Goal: Information Seeking & Learning: Learn about a topic

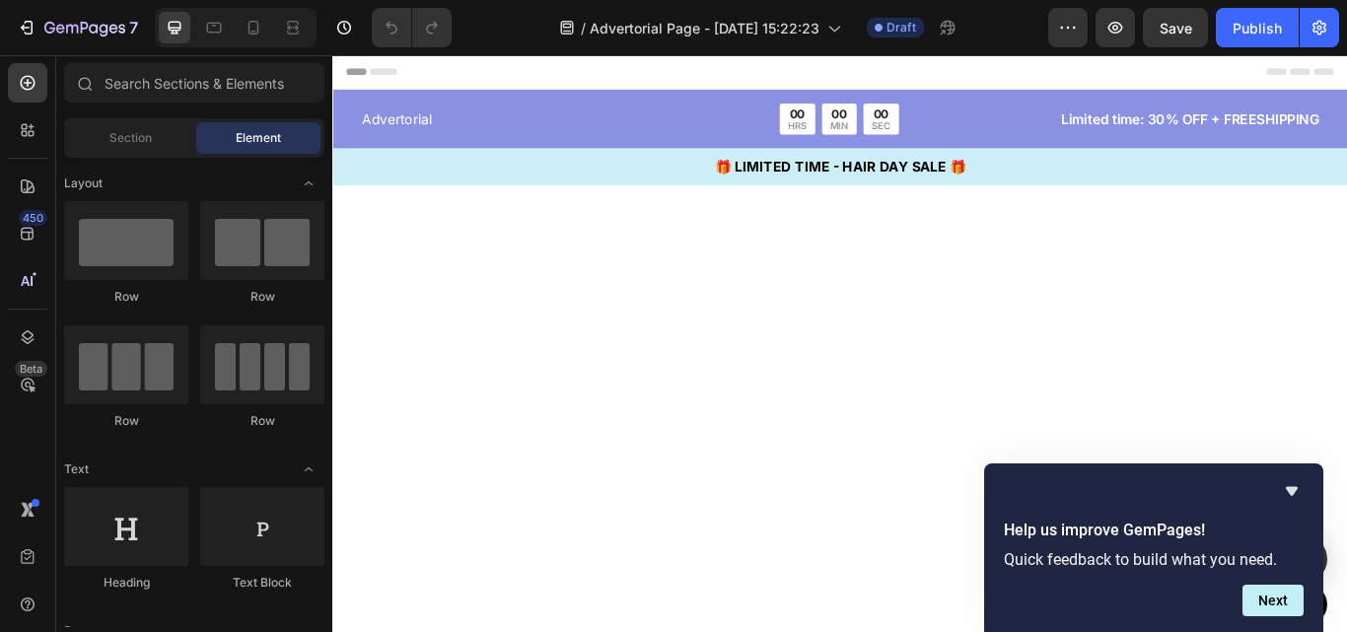
scroll to position [4338, 0]
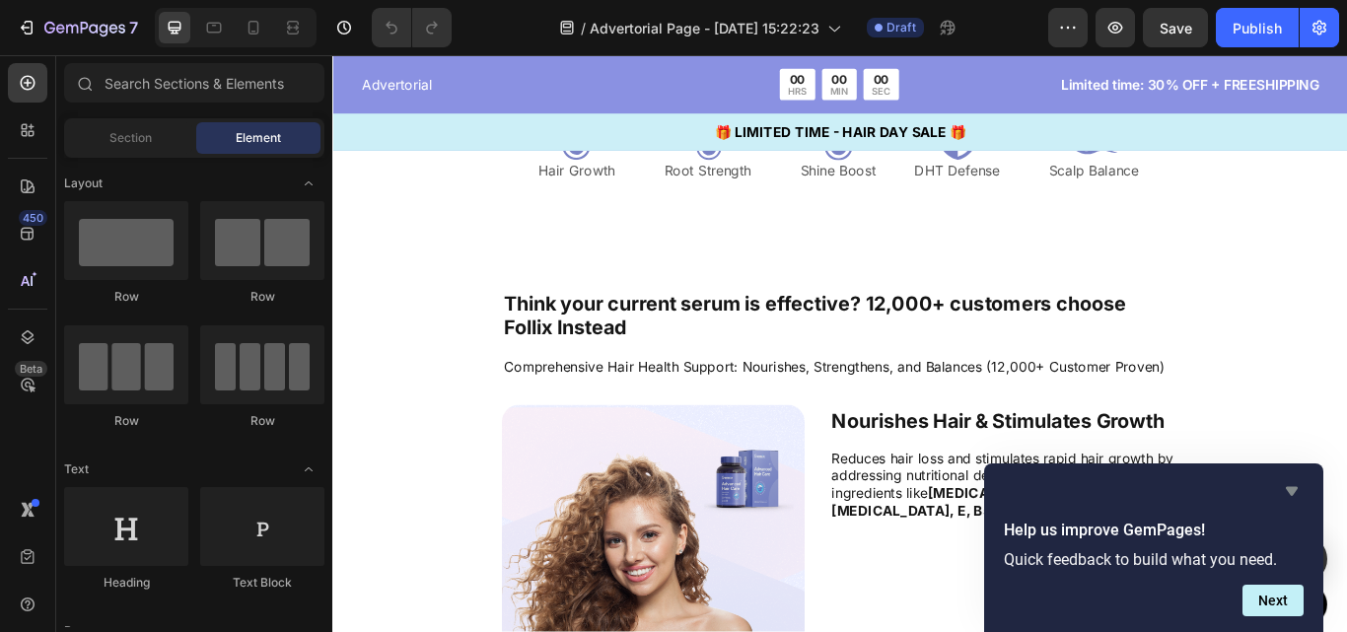
click at [1298, 488] on icon "Hide survey" at bounding box center [1292, 491] width 12 height 9
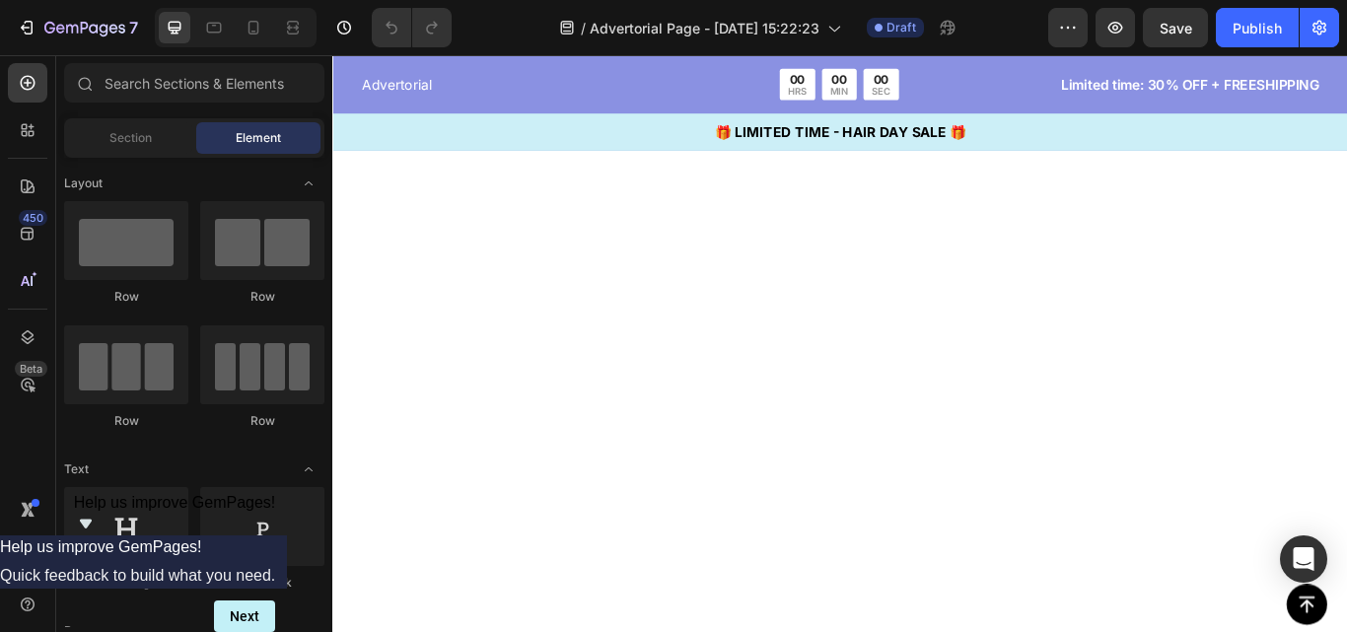
scroll to position [0, 0]
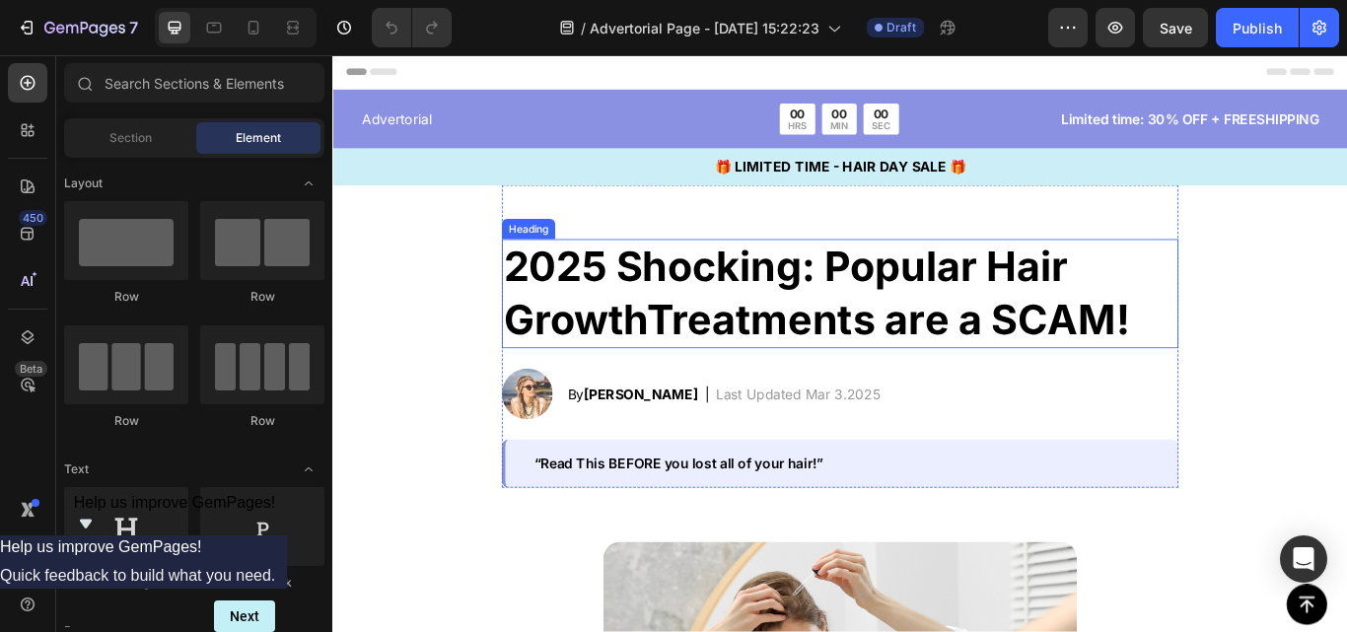
click at [729, 329] on h2 "2025 Shocking: Popular Hair GrowthTreatments are a SCAM!" at bounding box center [924, 333] width 789 height 127
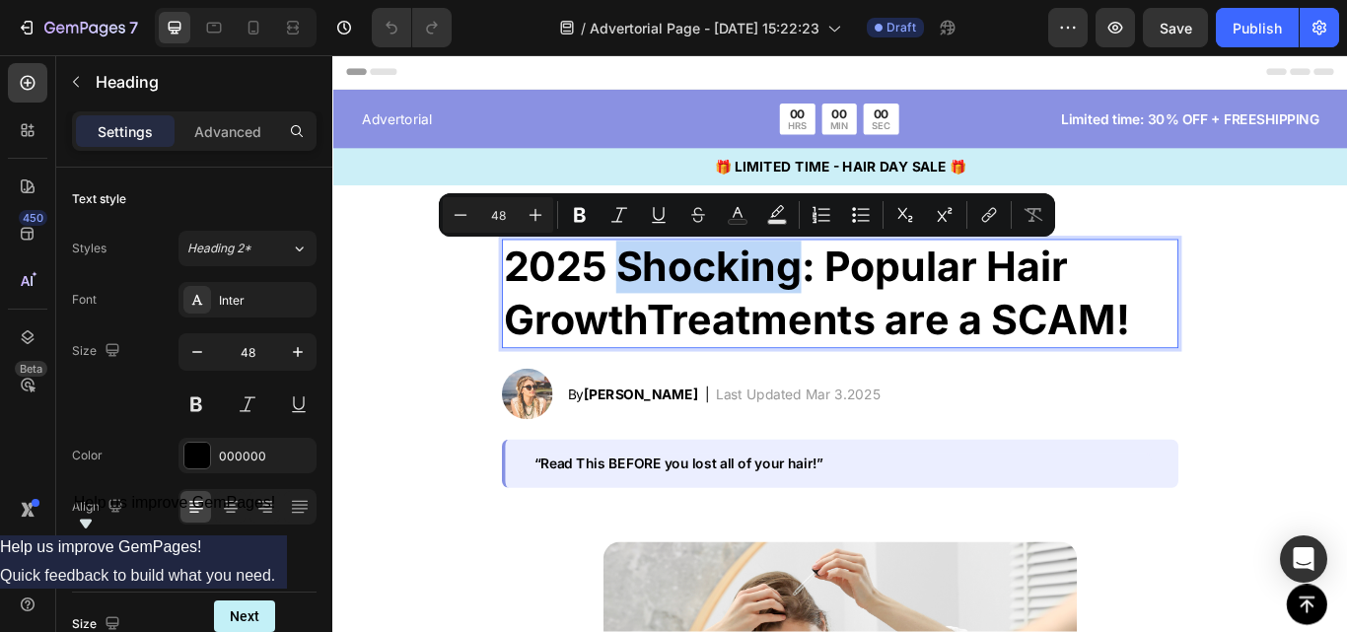
click at [729, 329] on p "2025 Shocking: Popular Hair GrowthTreatments are a SCAM!" at bounding box center [924, 333] width 785 height 123
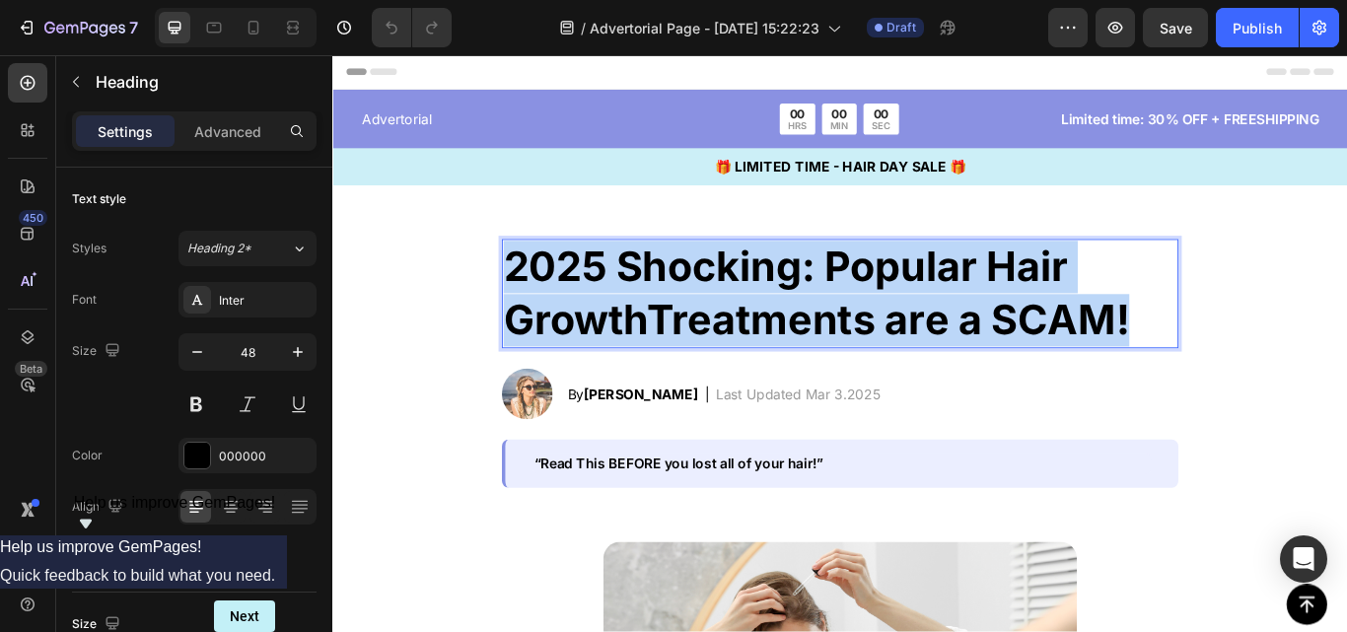
click at [729, 329] on p "2025 Shocking: Popular Hair GrowthTreatments are a SCAM!" at bounding box center [924, 333] width 785 height 123
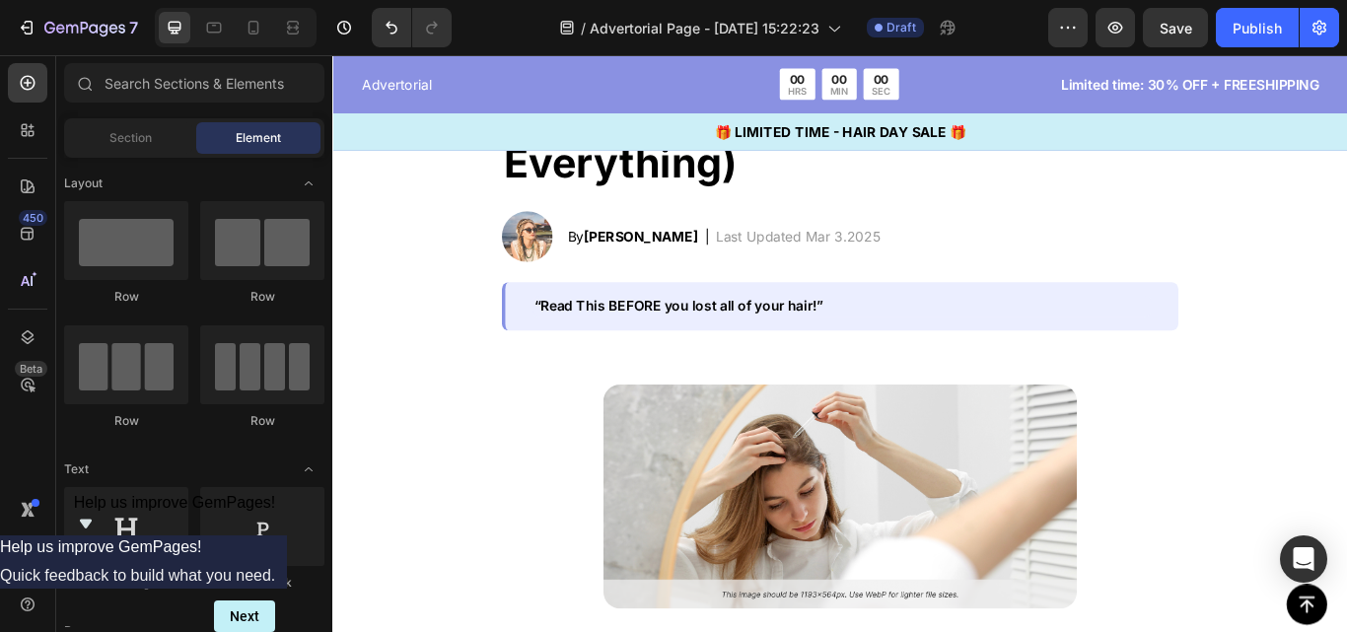
scroll to position [384, 0]
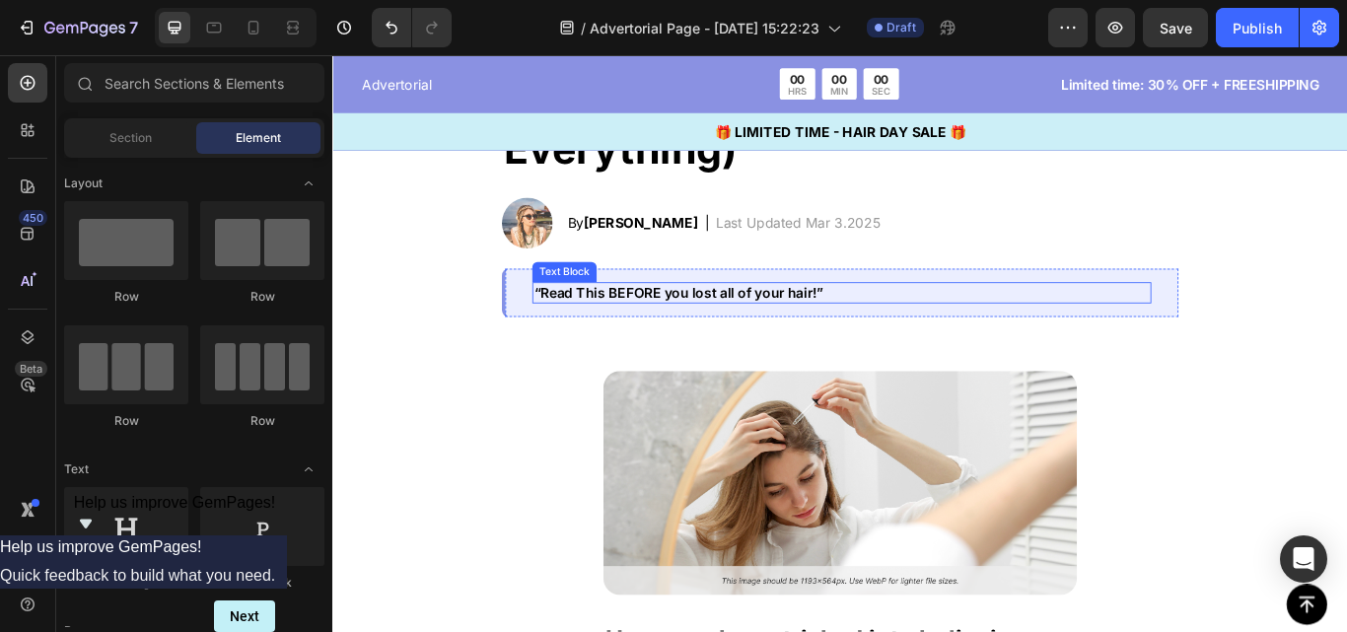
click at [665, 332] on p "“Read This BEFORE you lost all of your hair!”" at bounding box center [926, 332] width 718 height 21
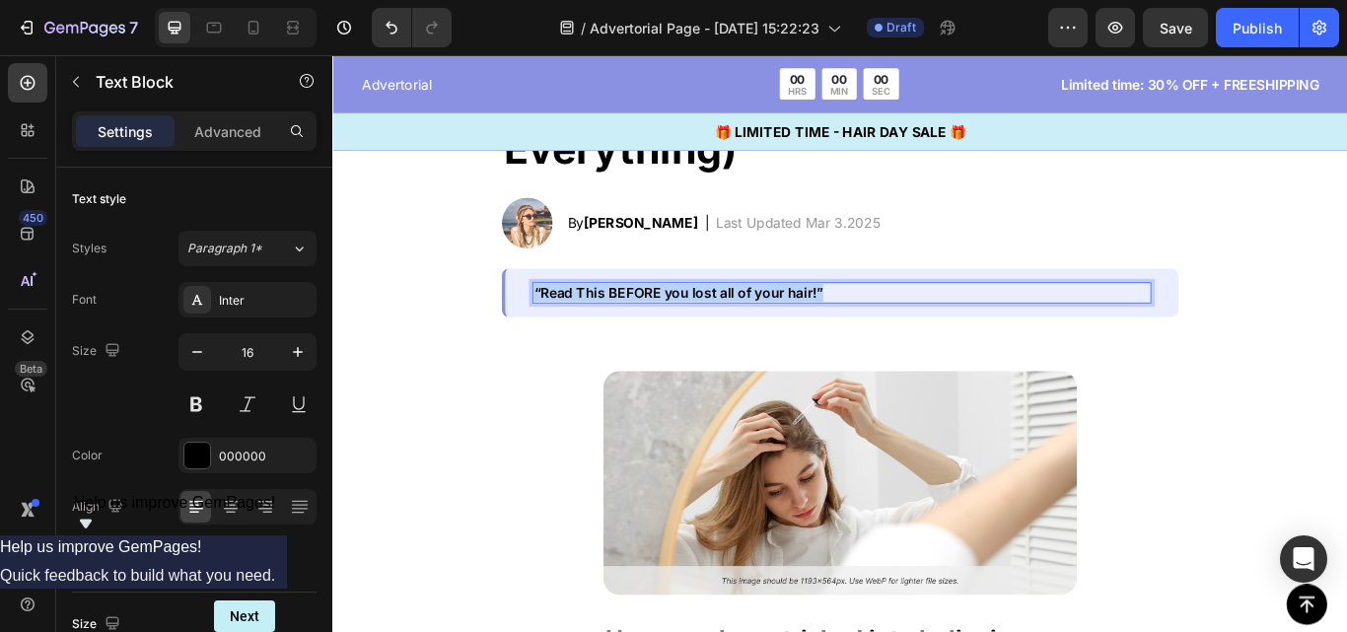
click at [665, 332] on p "“Read This BEFORE you lost all of your hair!”" at bounding box center [926, 332] width 718 height 21
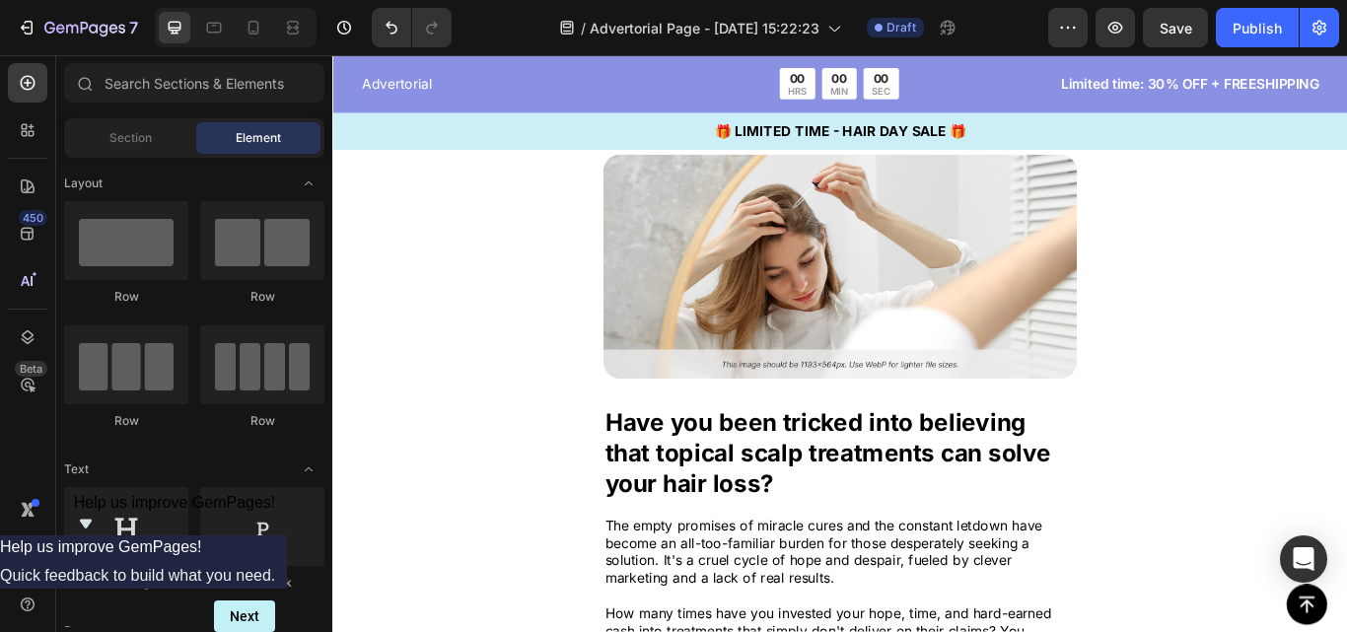
scroll to position [673, 0]
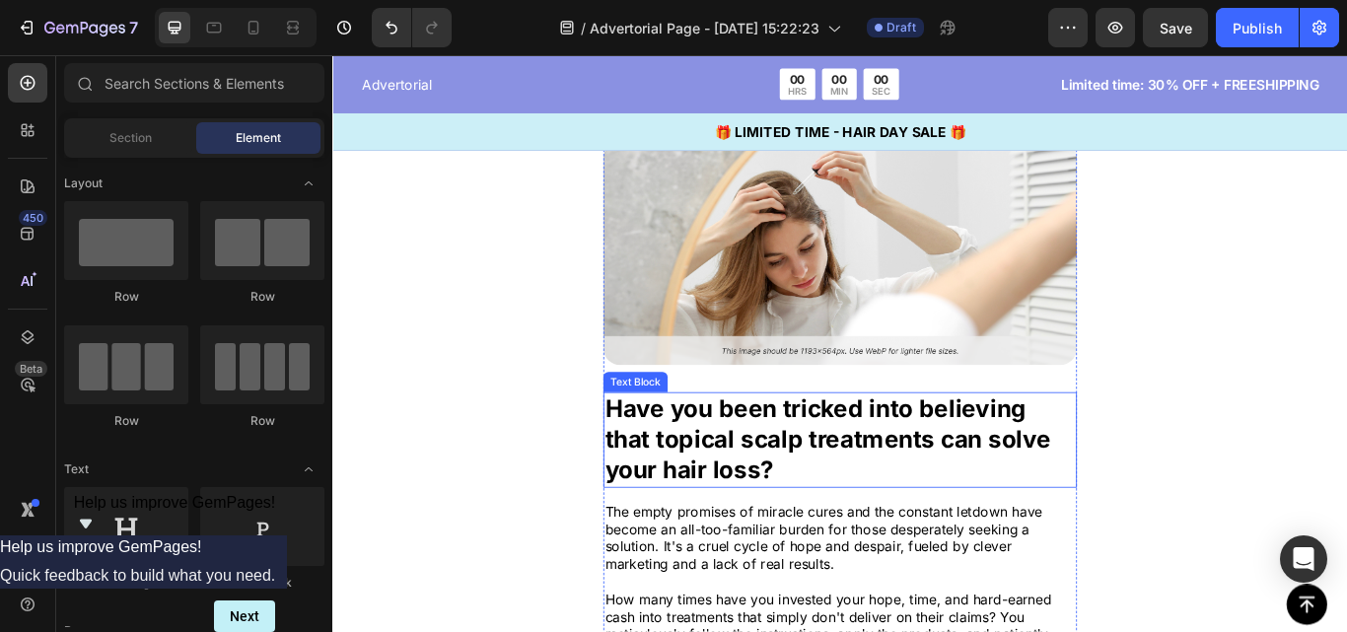
click at [752, 476] on p "Have you been tricked into believing that topical scalp treatments can solve yo…" at bounding box center [924, 504] width 548 height 107
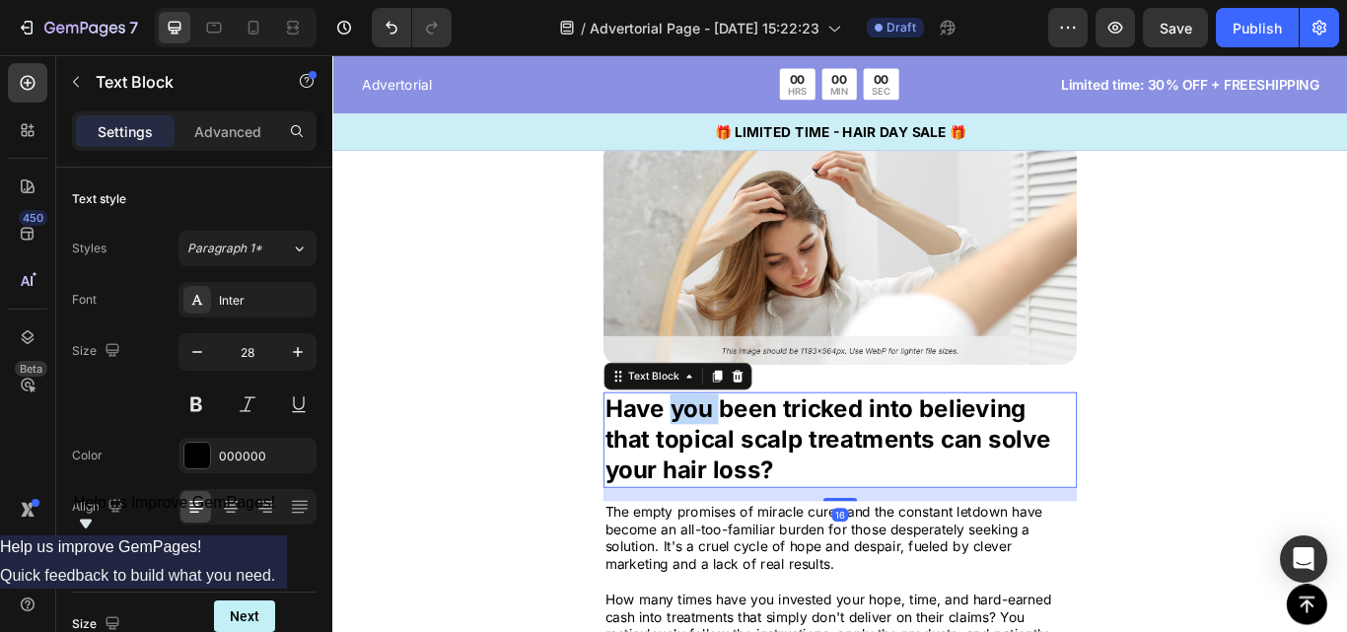
click at [752, 476] on p "Have you been tricked into believing that topical scalp treatments can solve yo…" at bounding box center [924, 504] width 548 height 107
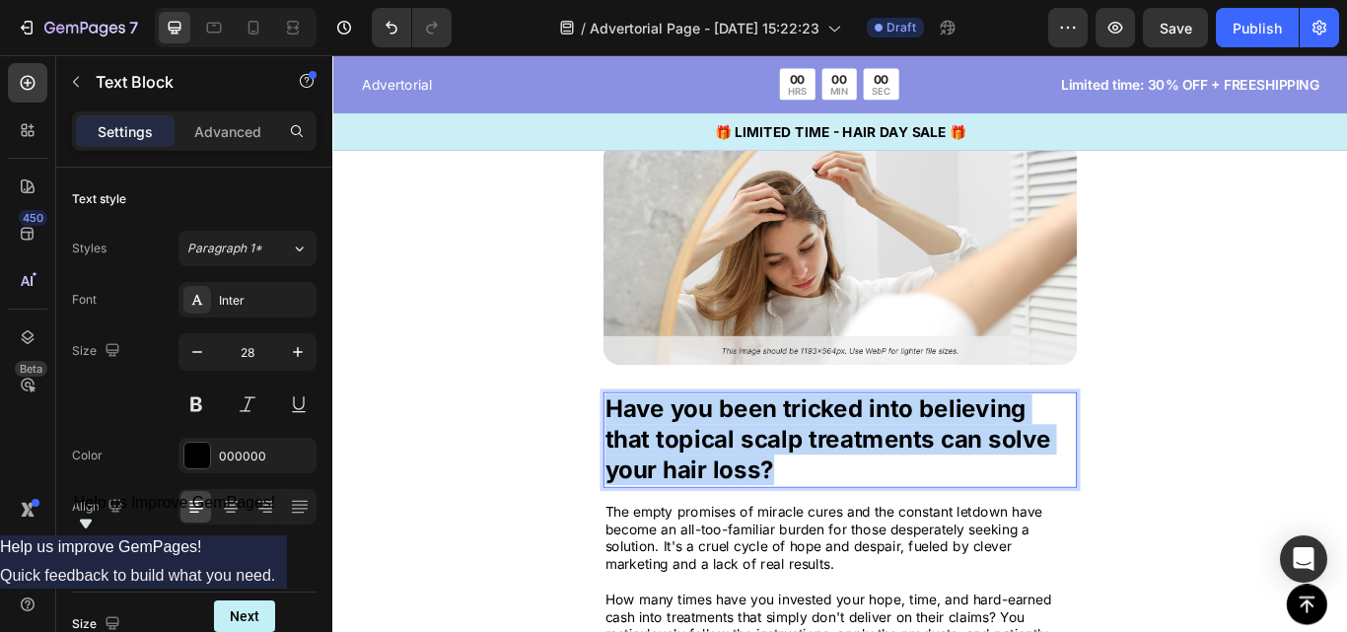
click at [752, 476] on p "Have you been tricked into believing that topical scalp treatments can solve yo…" at bounding box center [924, 504] width 548 height 107
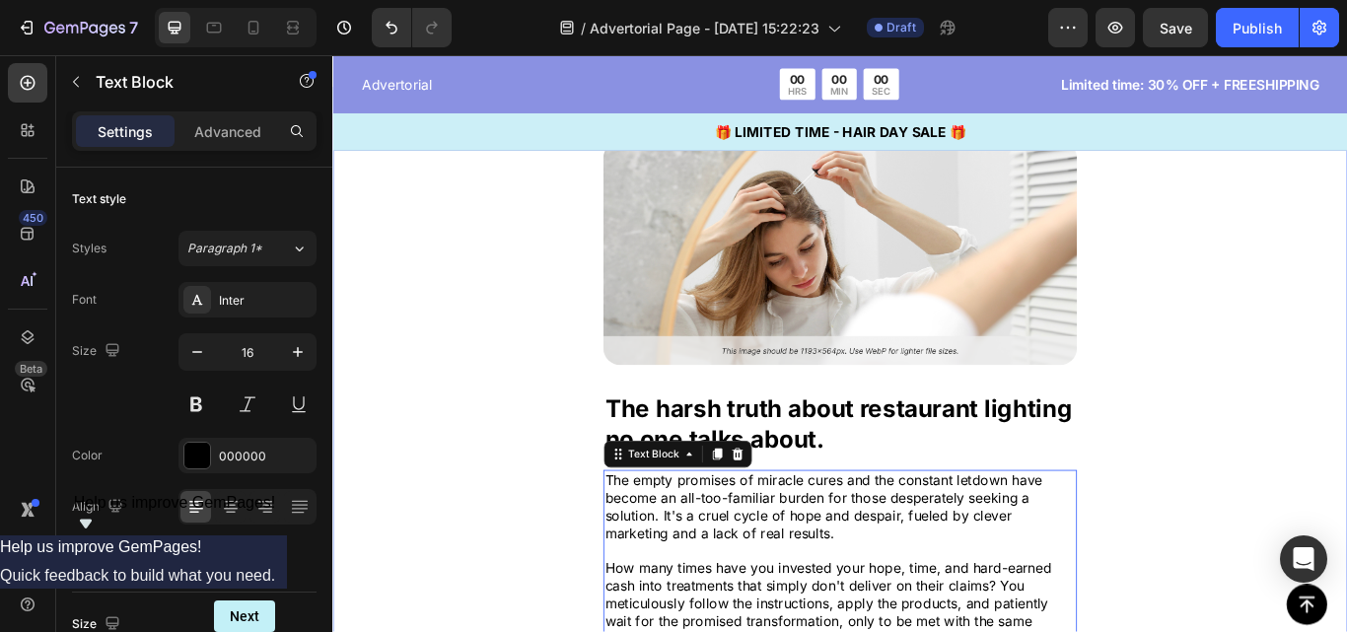
click at [1346, 271] on div "Image The harsh truth about restaurant lighting no one talks about. Text Block …" at bounding box center [923, 582] width 1183 height 979
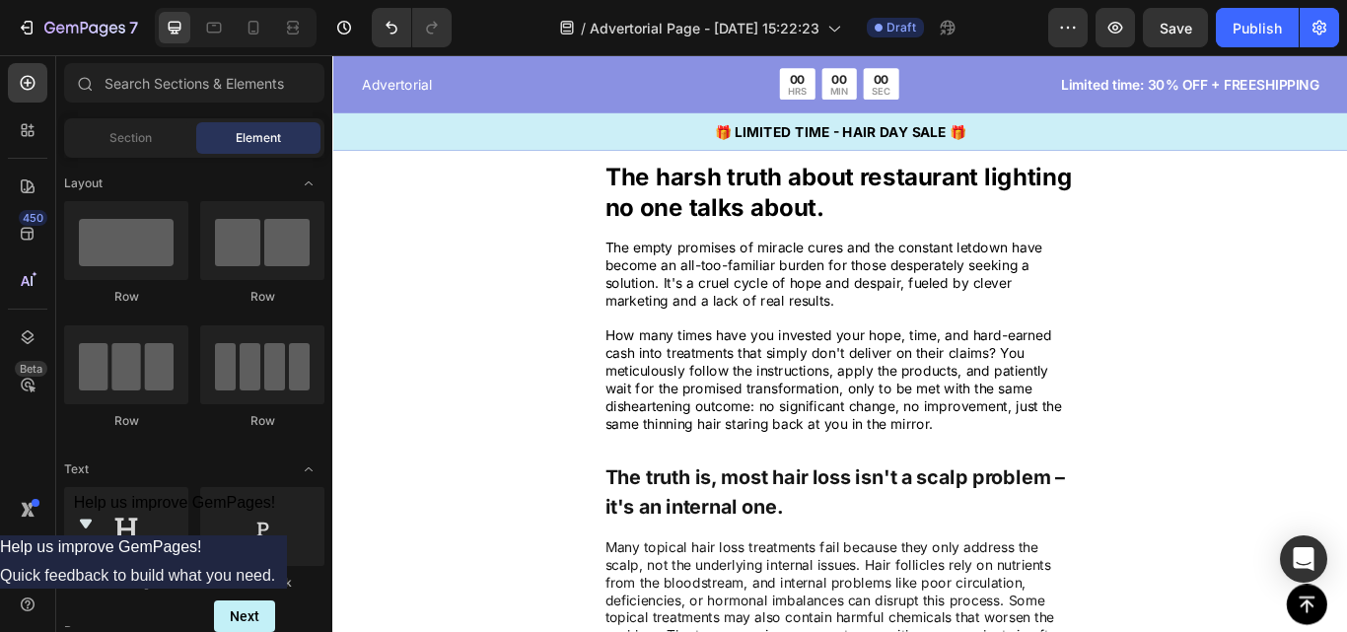
scroll to position [992, 0]
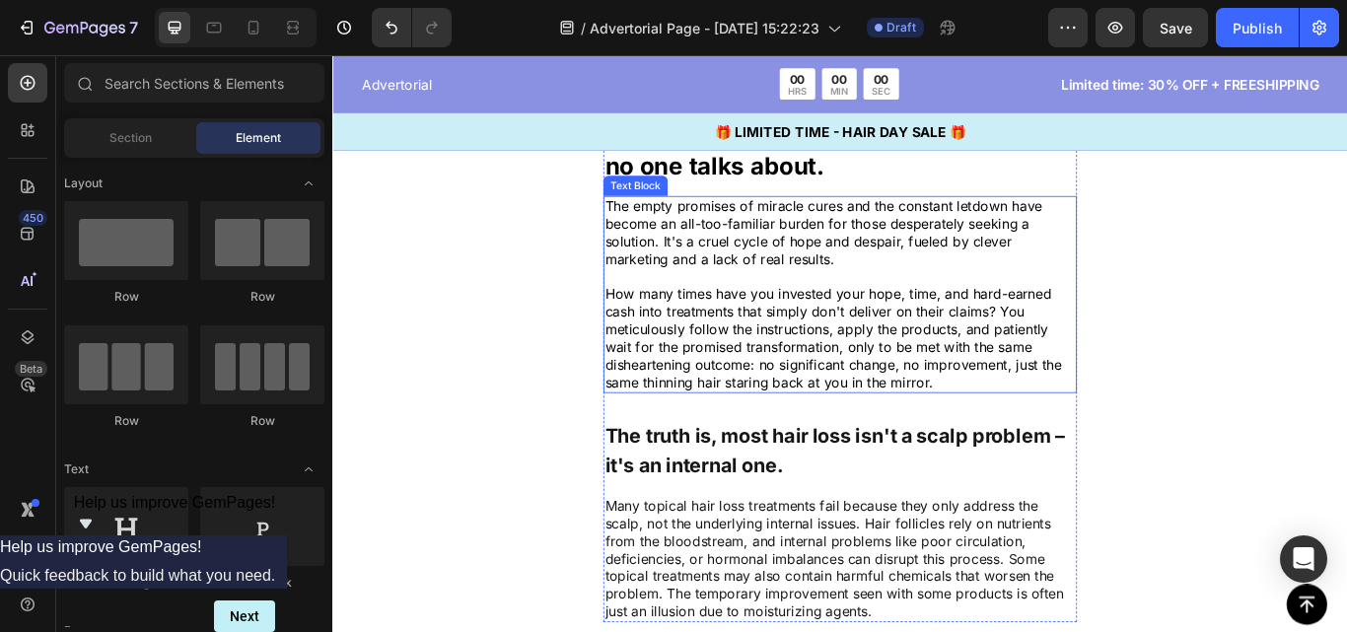
click at [905, 238] on p "The empty promises of miracle cures and the constant letdown have become an all…" at bounding box center [924, 335] width 548 height 226
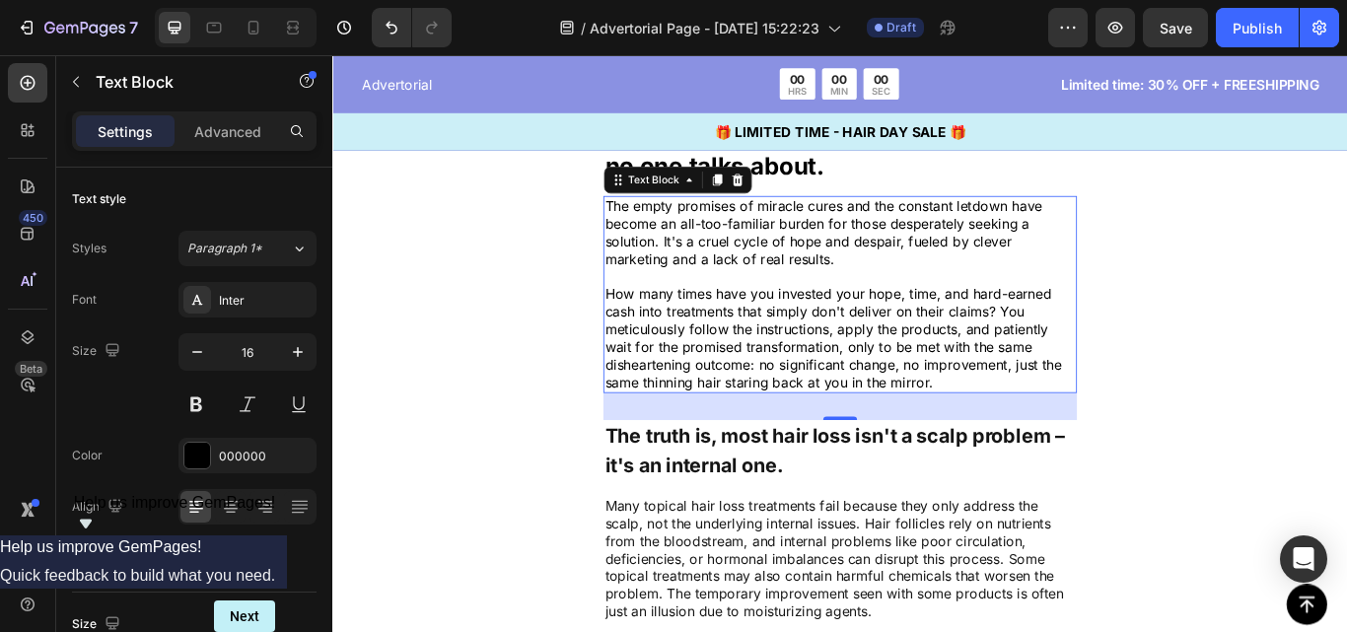
click at [759, 353] on p "The empty promises of miracle cures and the constant letdown have become an all…" at bounding box center [924, 335] width 548 height 226
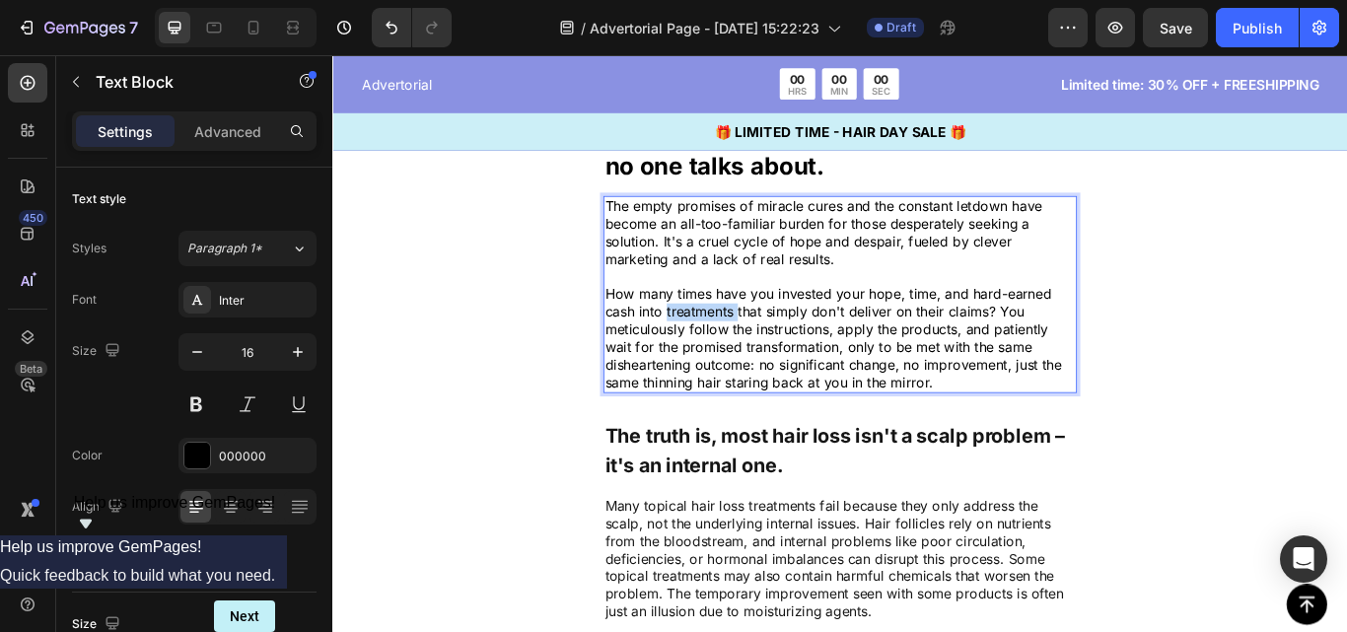
click at [759, 353] on p "The empty promises of miracle cures and the constant letdown have become an all…" at bounding box center [924, 335] width 548 height 226
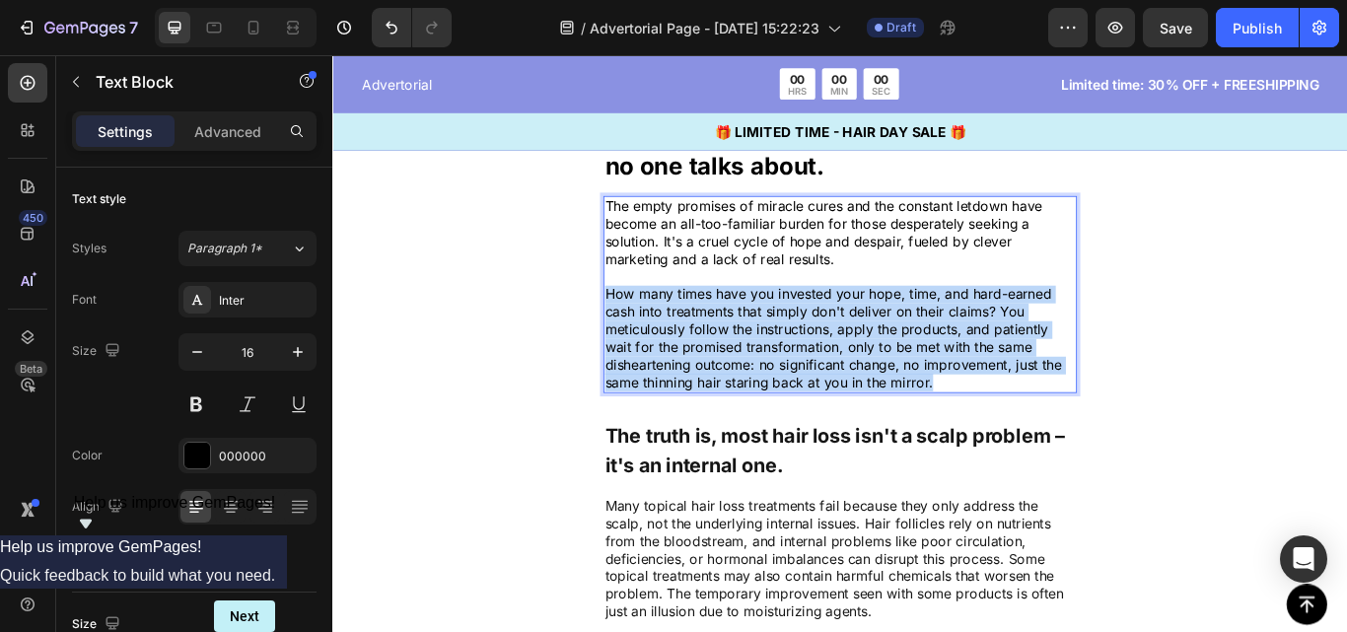
click at [759, 353] on p "The empty promises of miracle cures and the constant letdown have become an all…" at bounding box center [924, 335] width 548 height 226
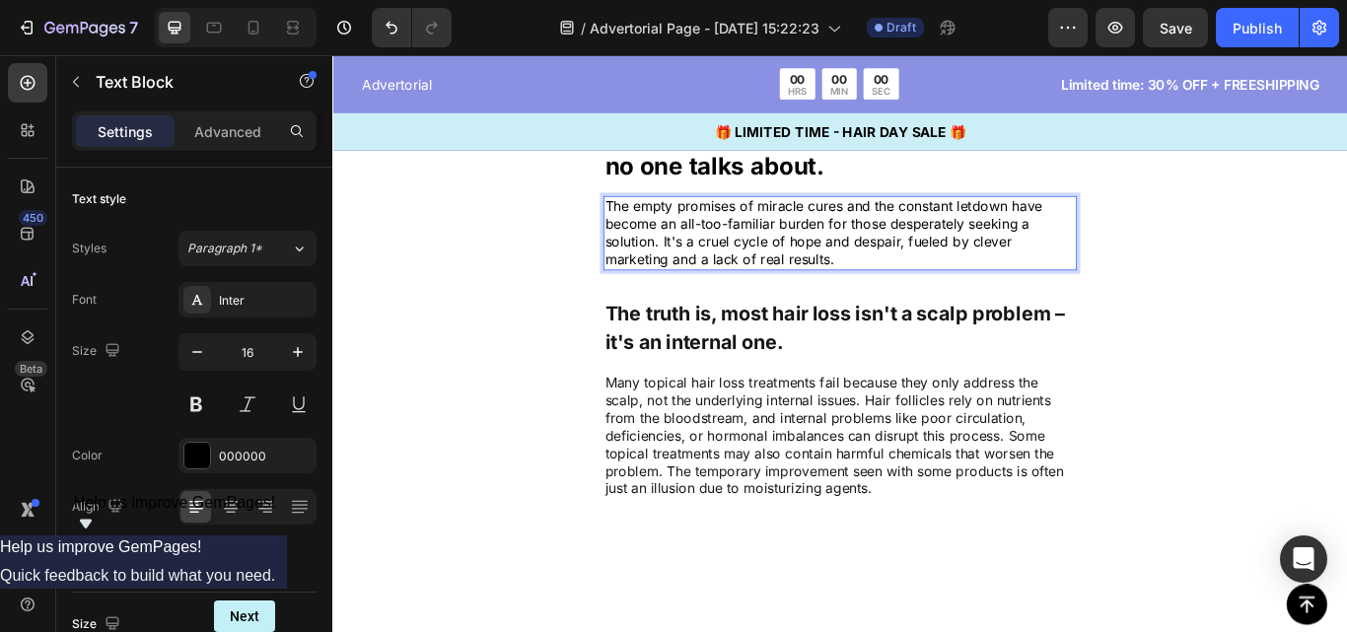
click at [772, 282] on p "The empty promises of miracle cures and the constant letdown have become an all…" at bounding box center [924, 263] width 548 height 82
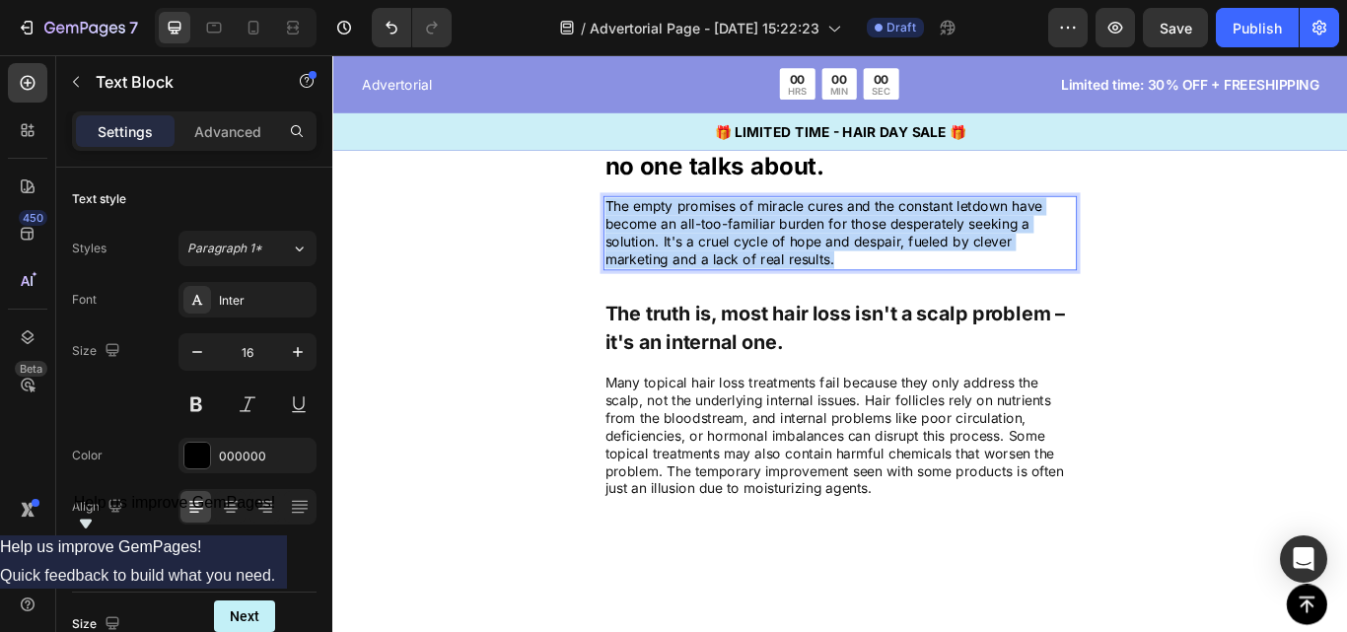
click at [772, 282] on p "The empty promises of miracle cures and the constant letdown have become an all…" at bounding box center [924, 263] width 548 height 82
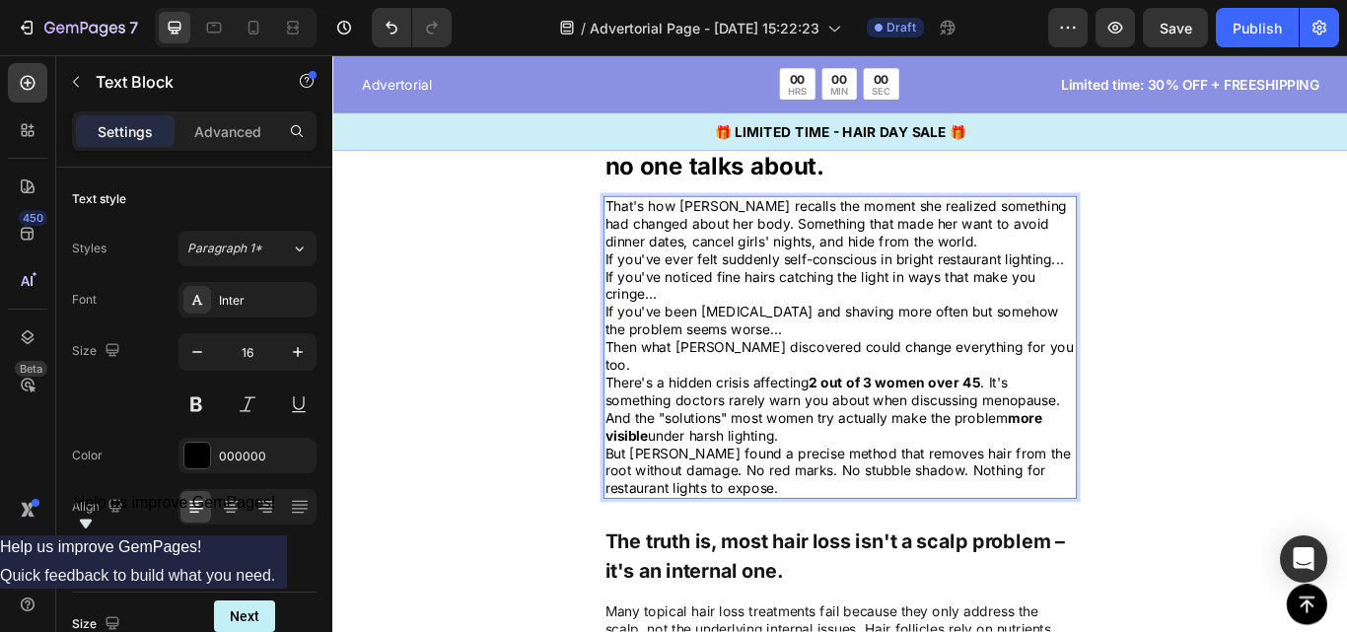
click at [1111, 267] on p "That's how [PERSON_NAME] recalls the moment she realized something had changed …" at bounding box center [924, 252] width 548 height 61
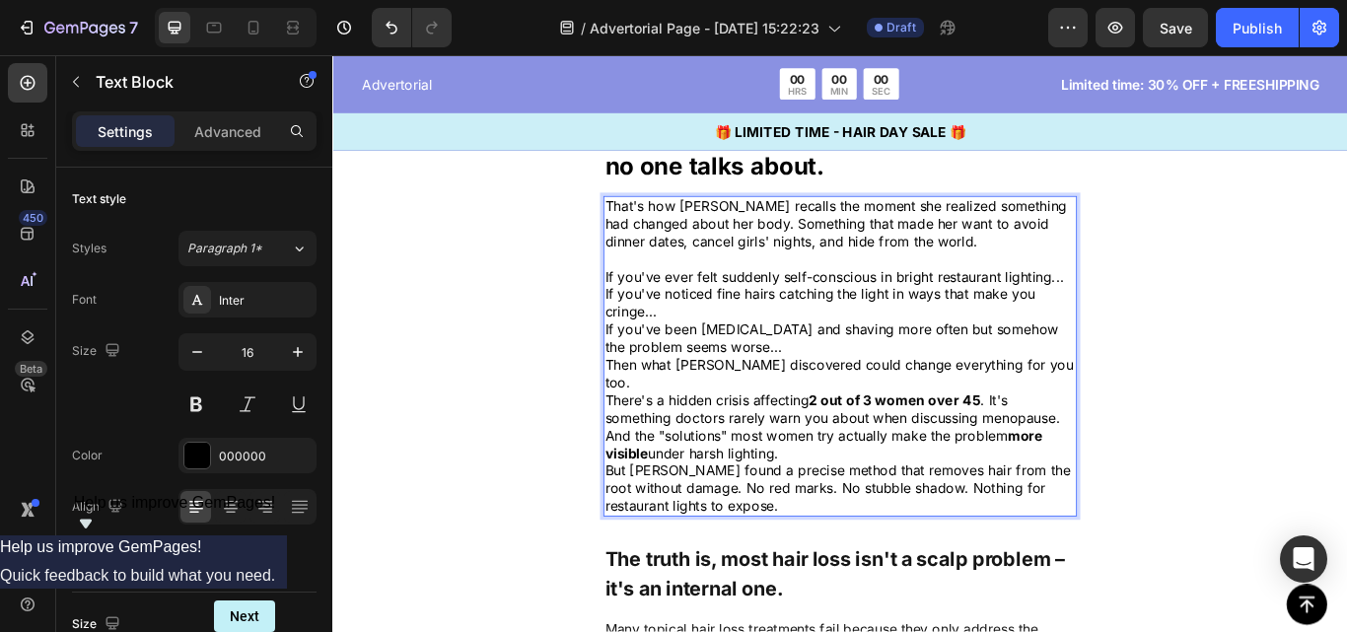
click at [818, 322] on p "If you've ever felt suddenly self-conscious in bright restaurant lighting..." at bounding box center [924, 315] width 548 height 21
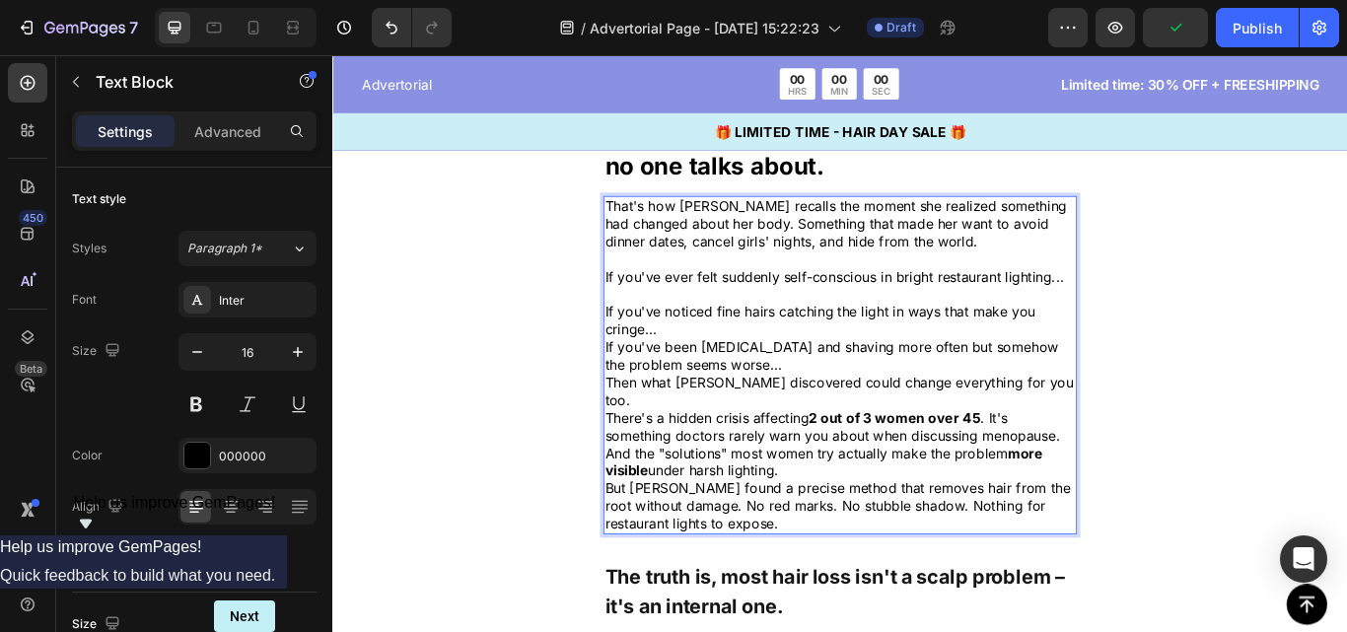
click at [808, 387] on p "If you've noticed fine hairs catching the light in ways that make you cringe..." at bounding box center [924, 365] width 548 height 41
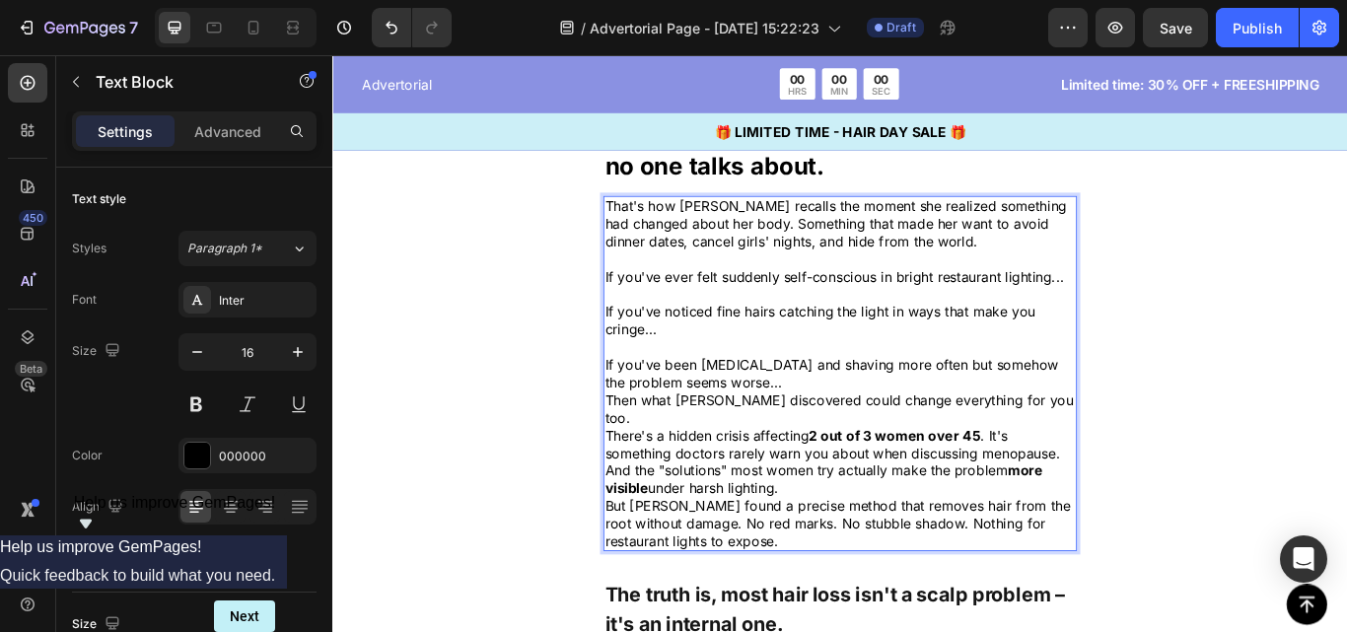
click at [842, 449] on p "If you've been [MEDICAL_DATA] and shaving more often but somehow the problem se…" at bounding box center [924, 427] width 548 height 41
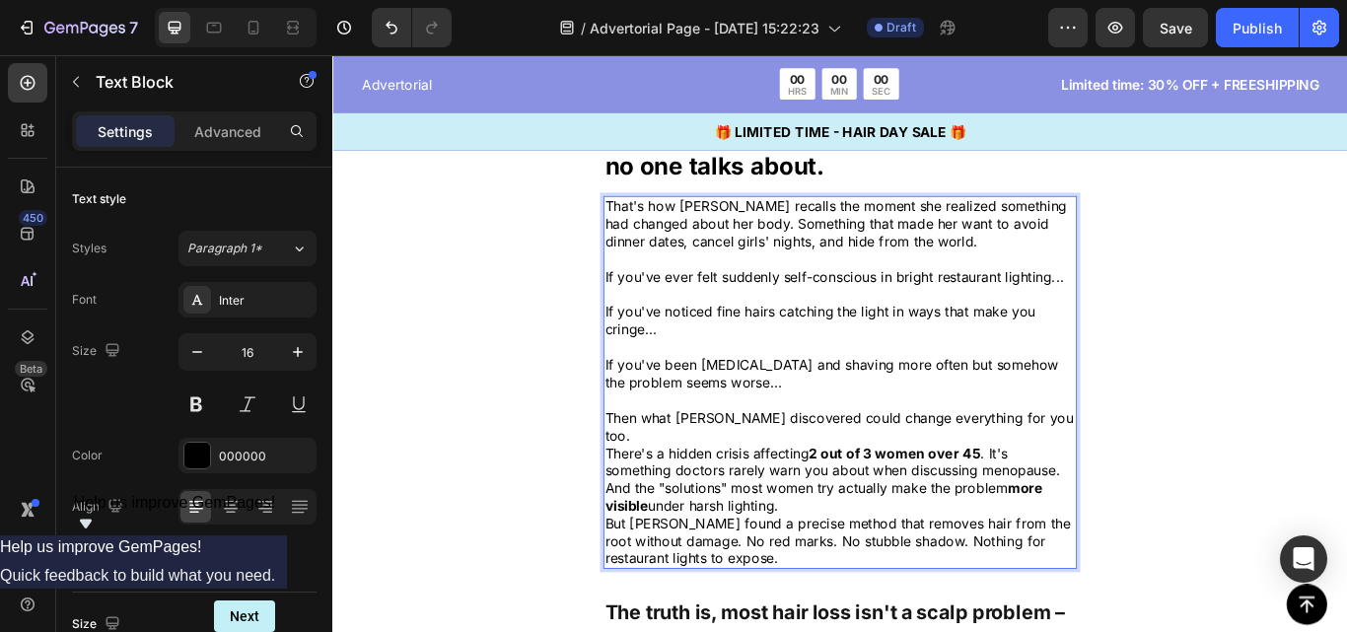
click at [1169, 486] on p "Then what [PERSON_NAME] discovered could change everything for you too." at bounding box center [924, 488] width 548 height 41
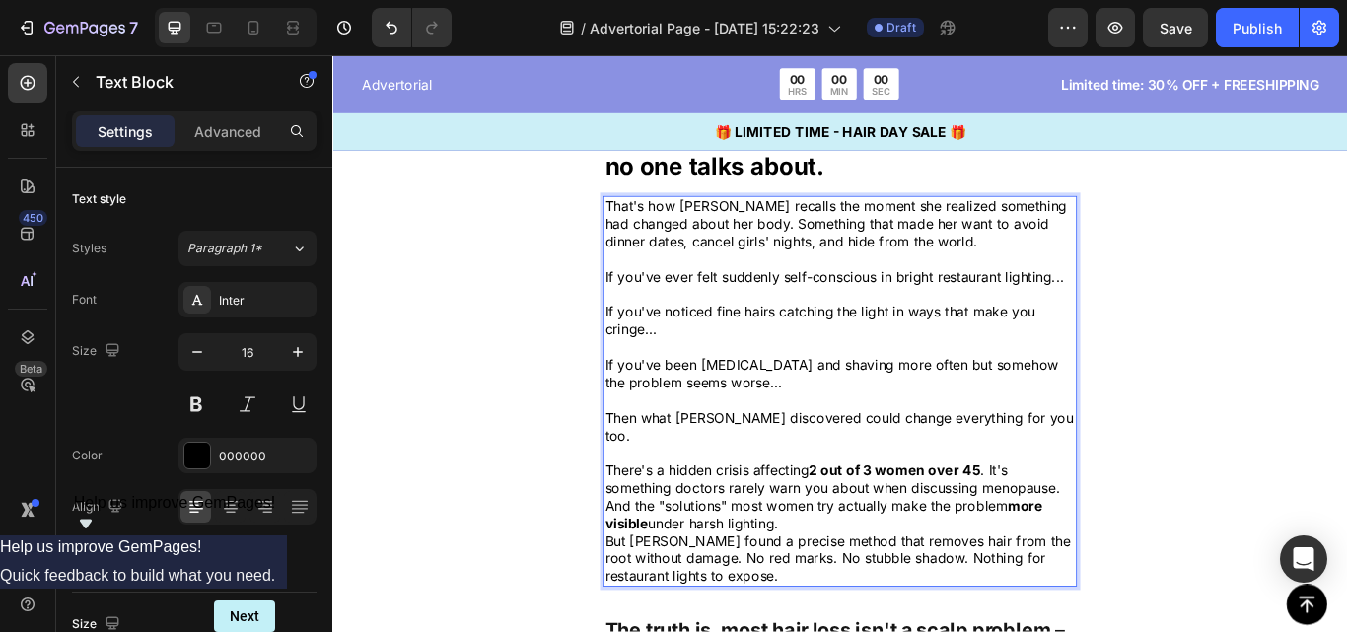
click at [1182, 555] on p "There's a hidden crisis affecting 2 out of 3 women over 45 . It's something doc…" at bounding box center [924, 550] width 548 height 41
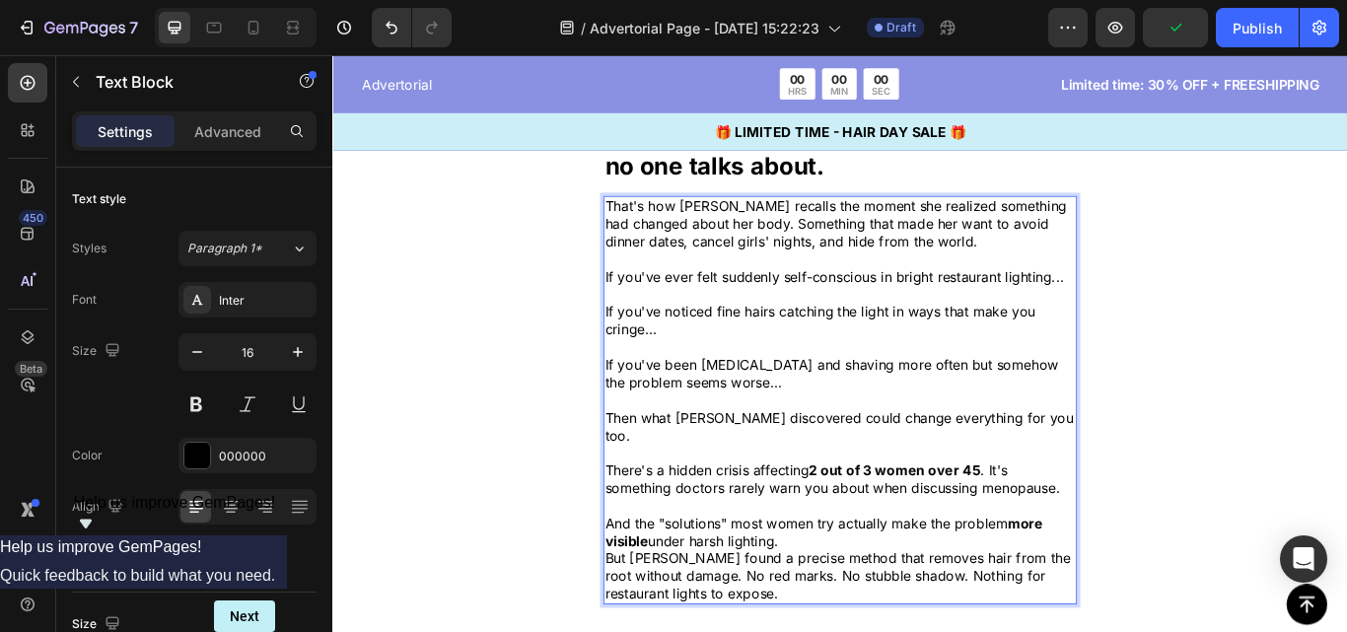
click at [903, 616] on p "And the "solutions" most women try actually make the problem more visible under…" at bounding box center [924, 612] width 548 height 41
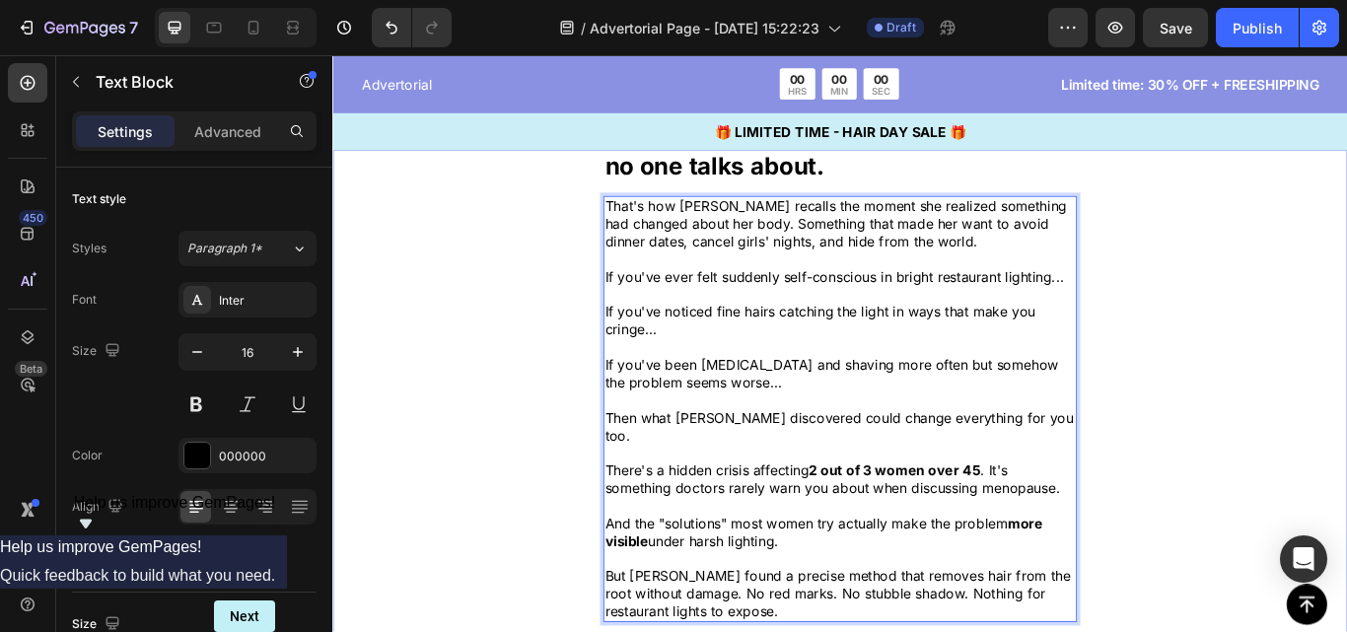
click at [1346, 489] on div "Image The harsh truth about restaurant lighting no one talks about. Text Block …" at bounding box center [923, 396] width 1183 height 1246
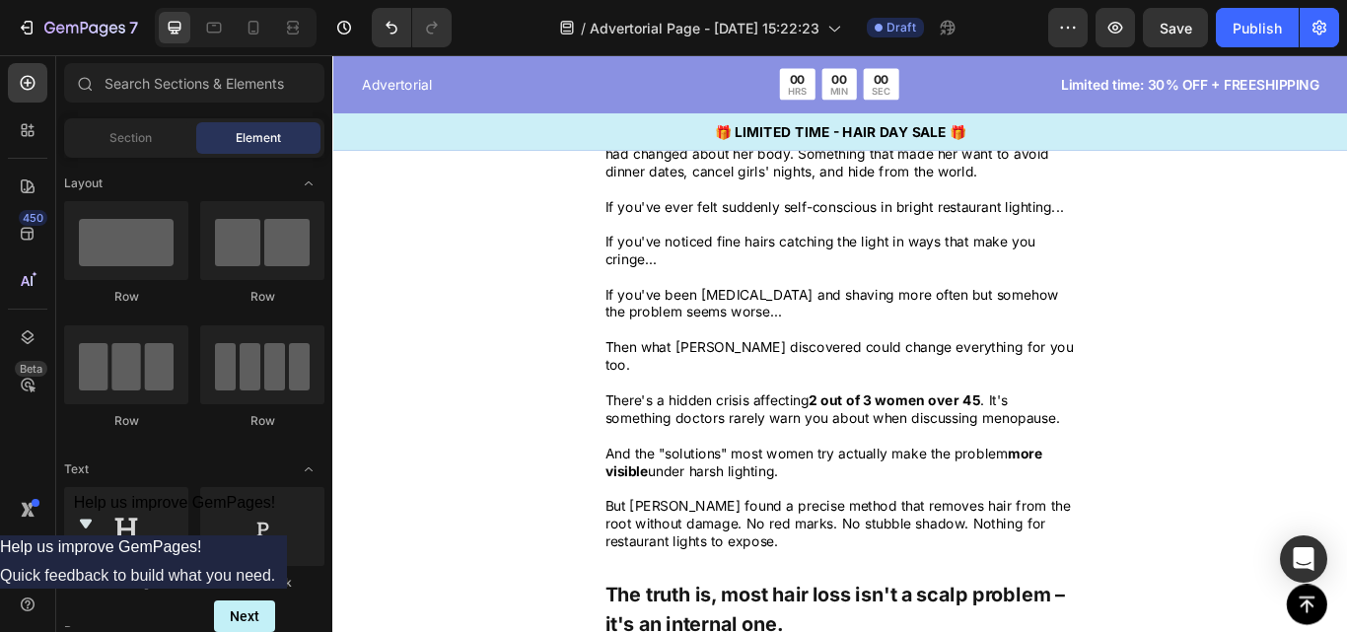
scroll to position [1123, 0]
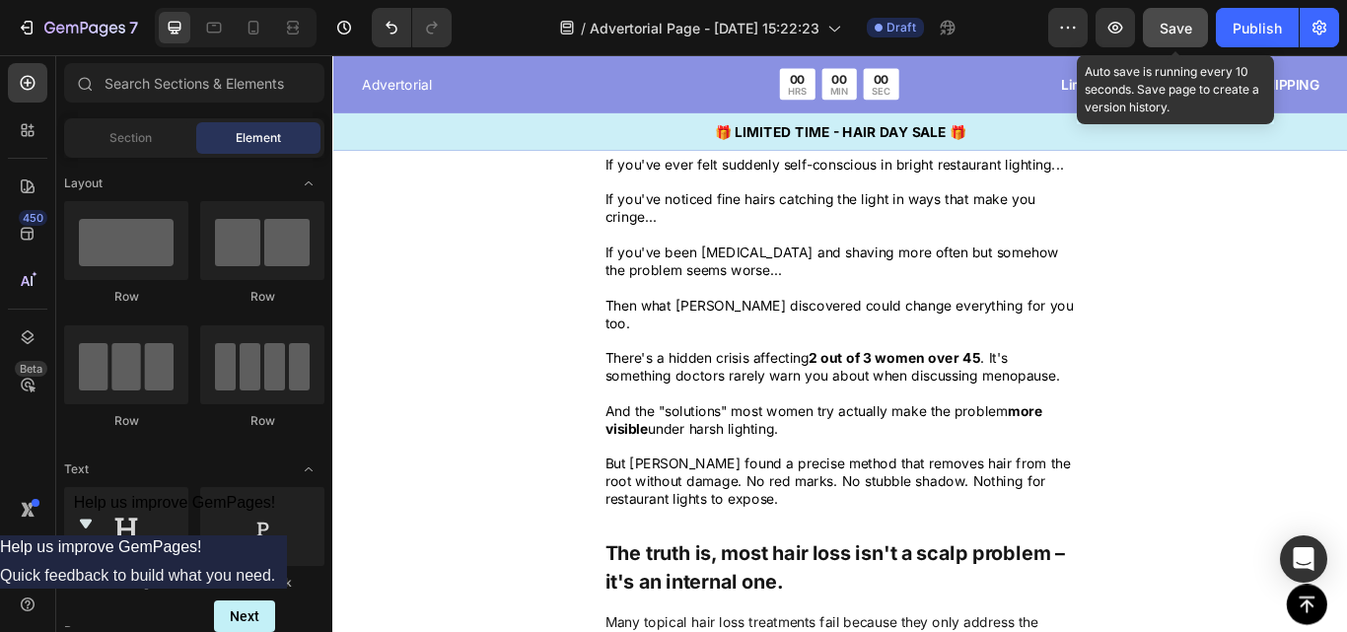
click at [1177, 18] on div "Save" at bounding box center [1176, 28] width 33 height 21
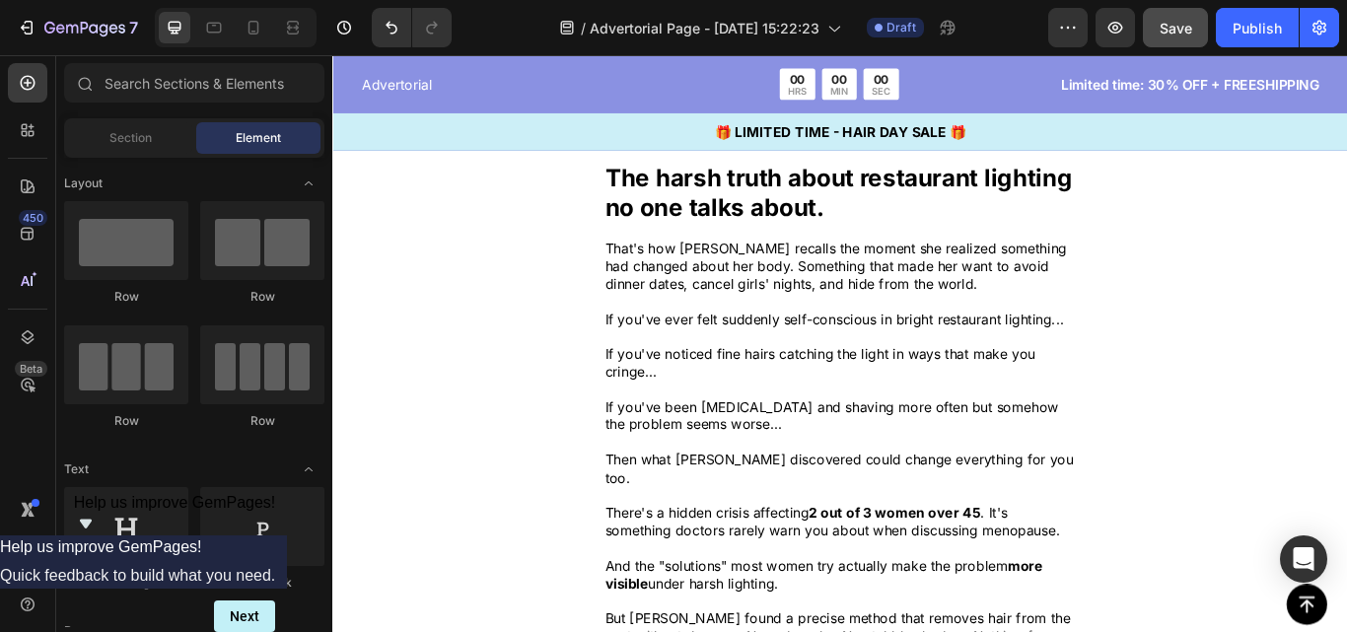
scroll to position [975, 0]
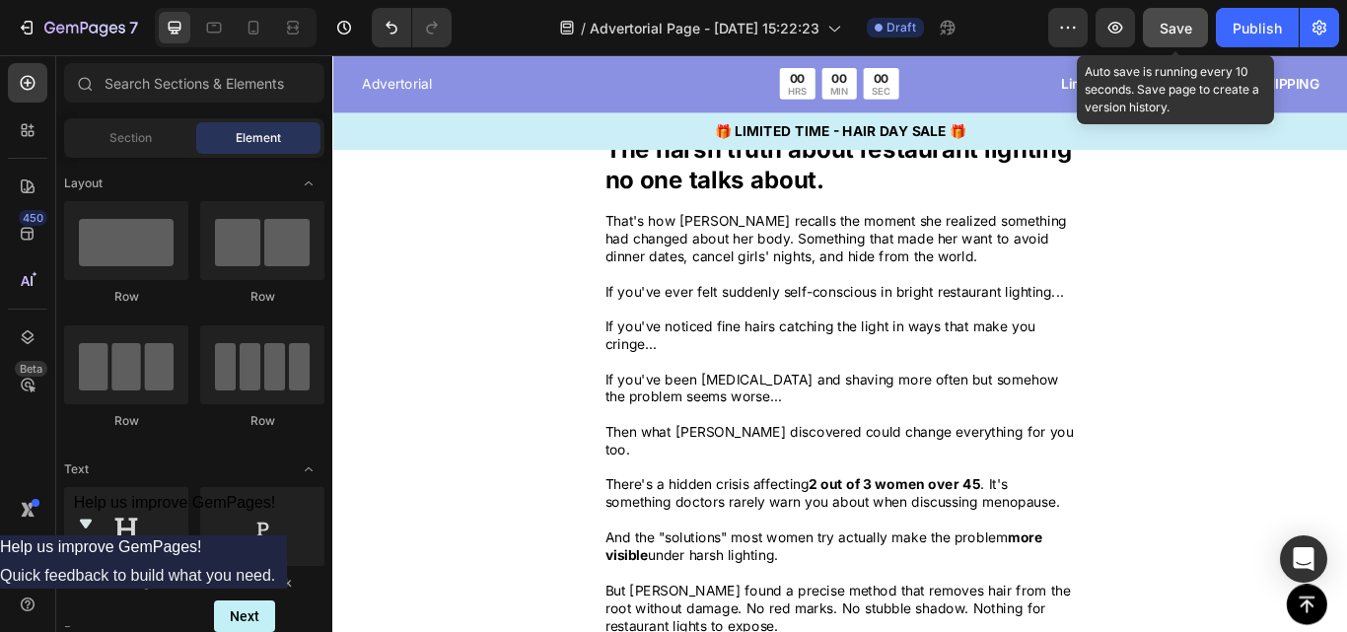
click at [1179, 36] on div "Save" at bounding box center [1176, 28] width 33 height 21
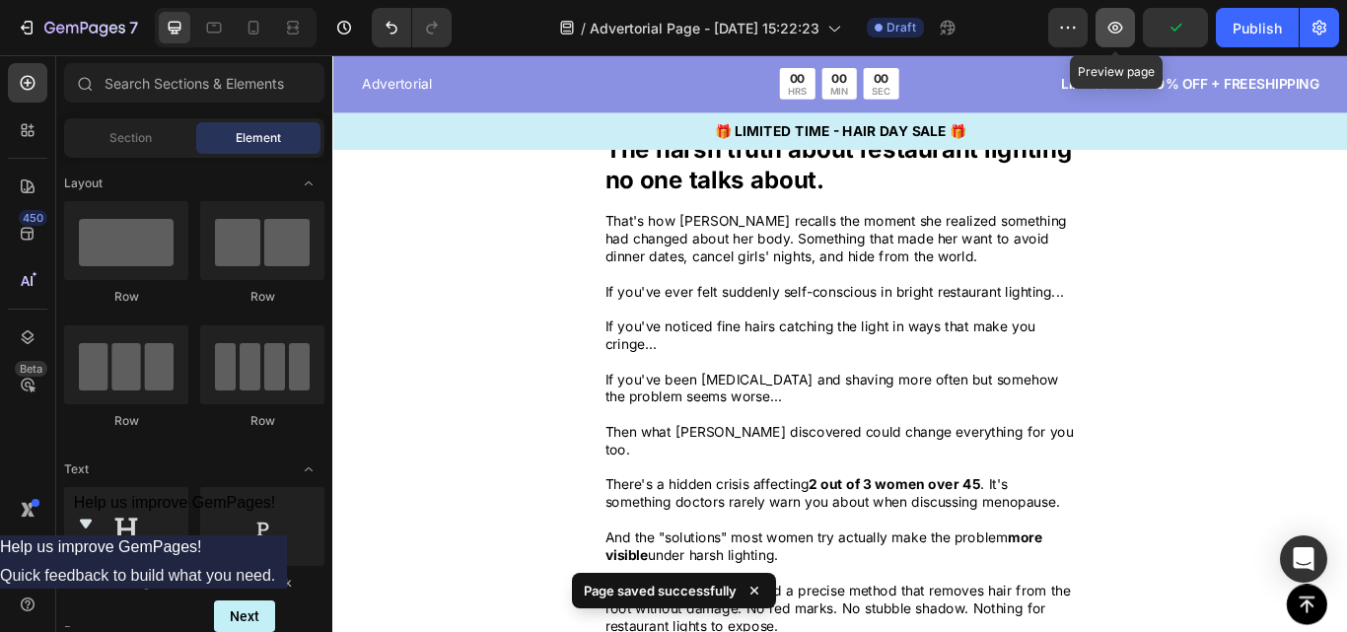
click at [1119, 33] on icon "button" at bounding box center [1116, 28] width 15 height 12
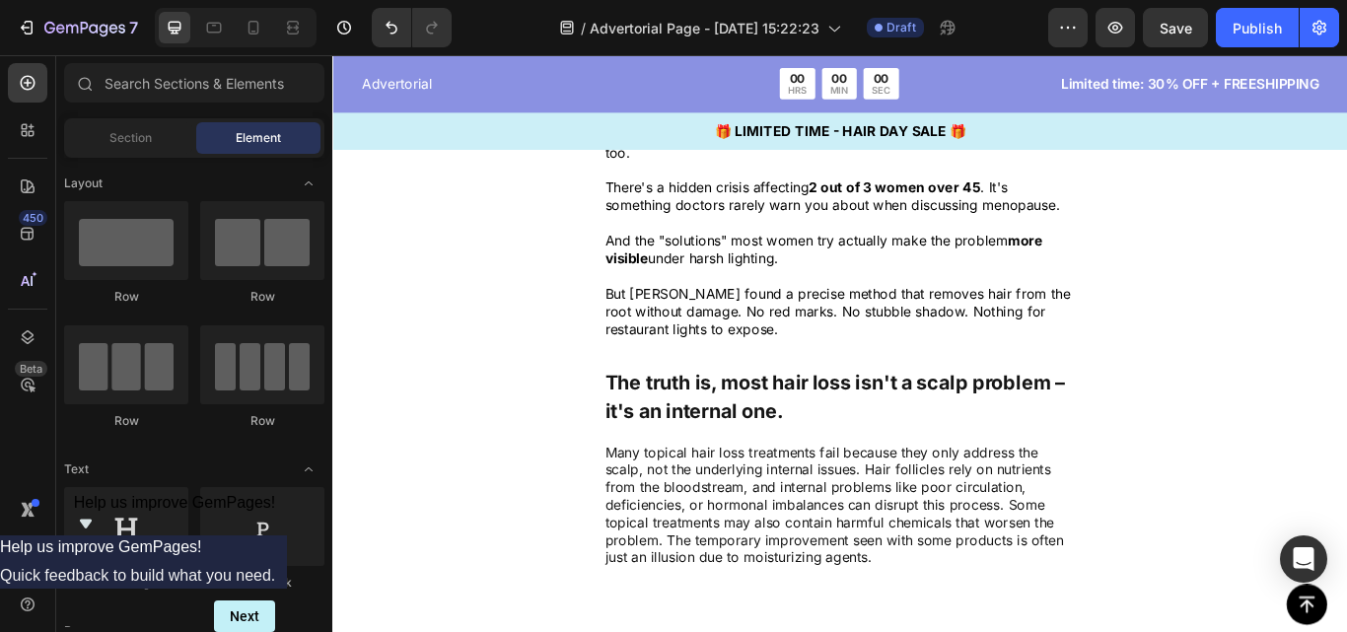
scroll to position [1387, 0]
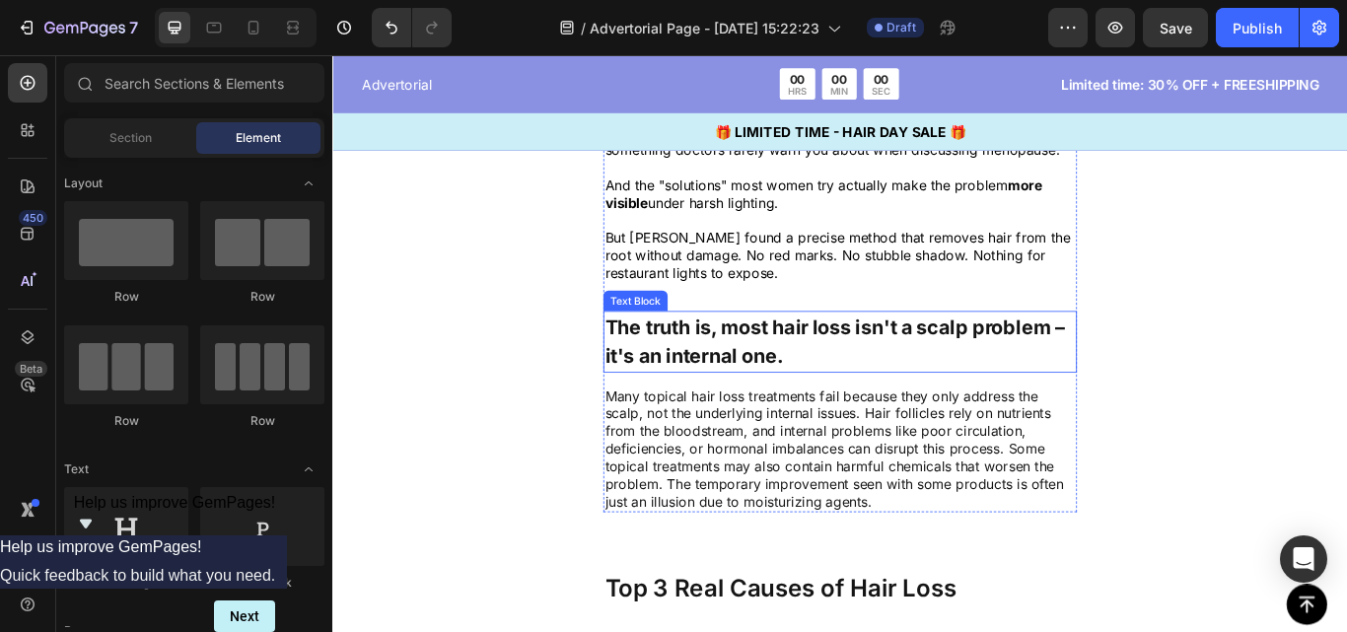
click at [1007, 379] on p "The truth is, most hair loss isn't a scalp problem – it's an internal one." at bounding box center [924, 390] width 548 height 68
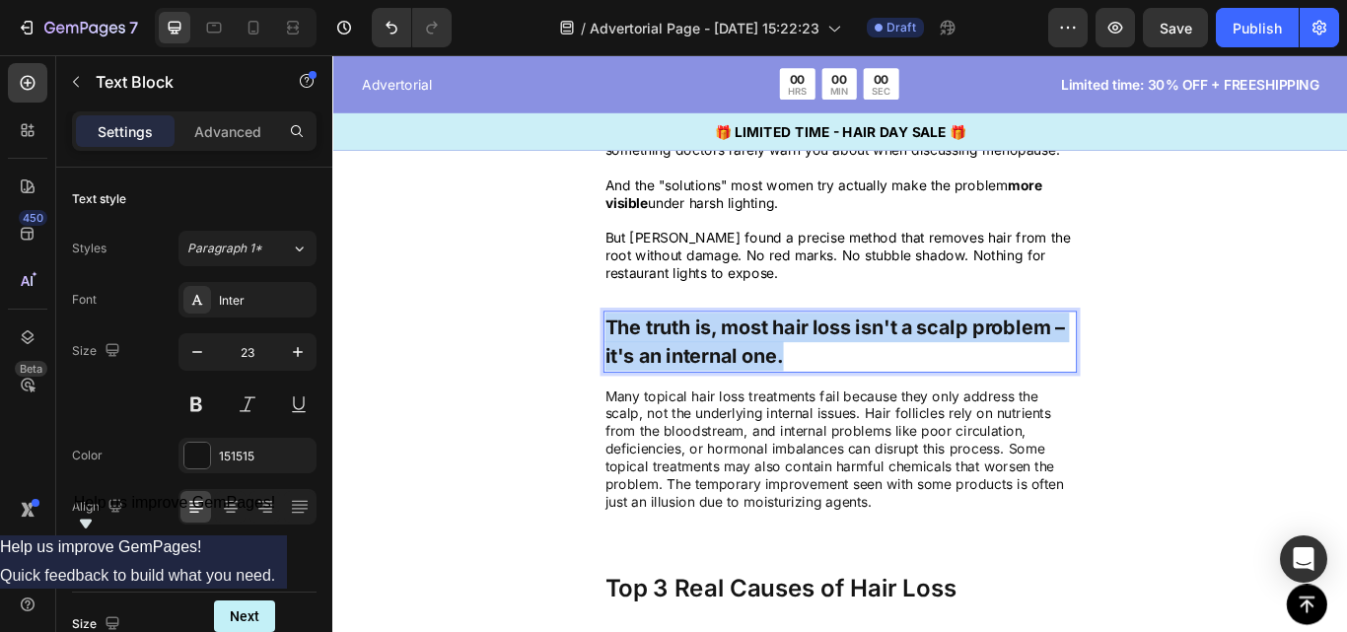
click at [1007, 379] on p "The truth is, most hair loss isn't a scalp problem – it's an internal one." at bounding box center [924, 390] width 548 height 68
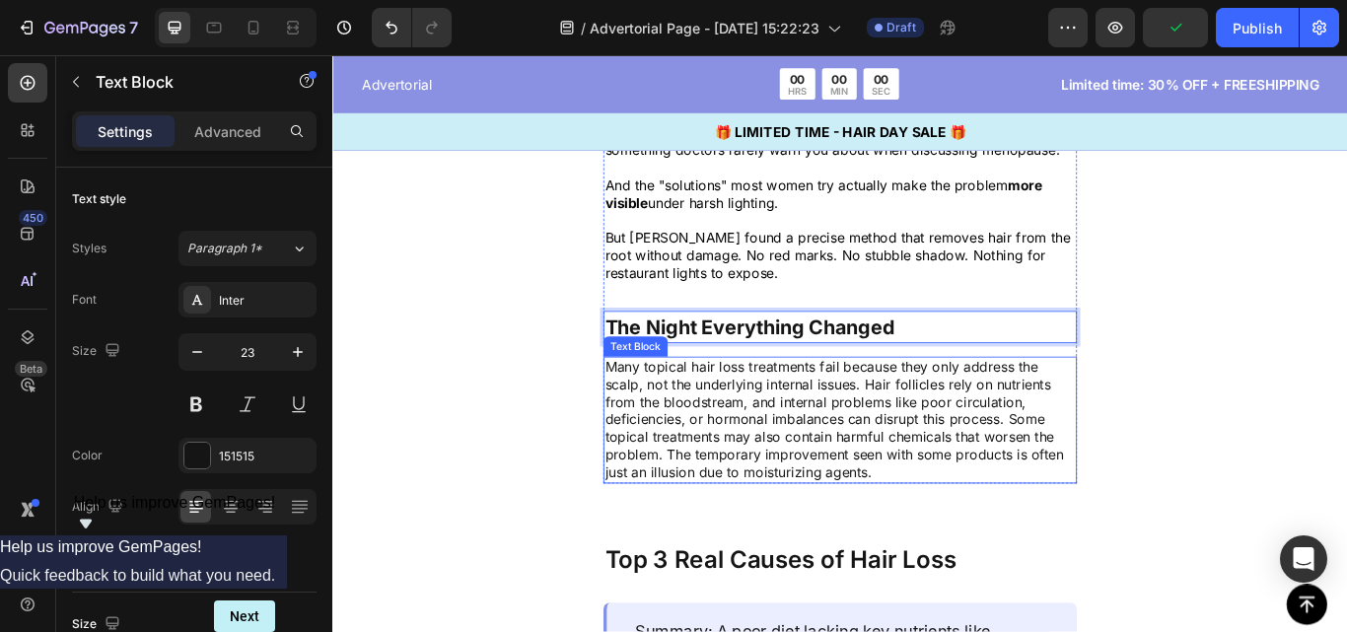
click at [819, 507] on p "Many topical hair loss treatments fail because they only address the scalp, not…" at bounding box center [924, 481] width 548 height 144
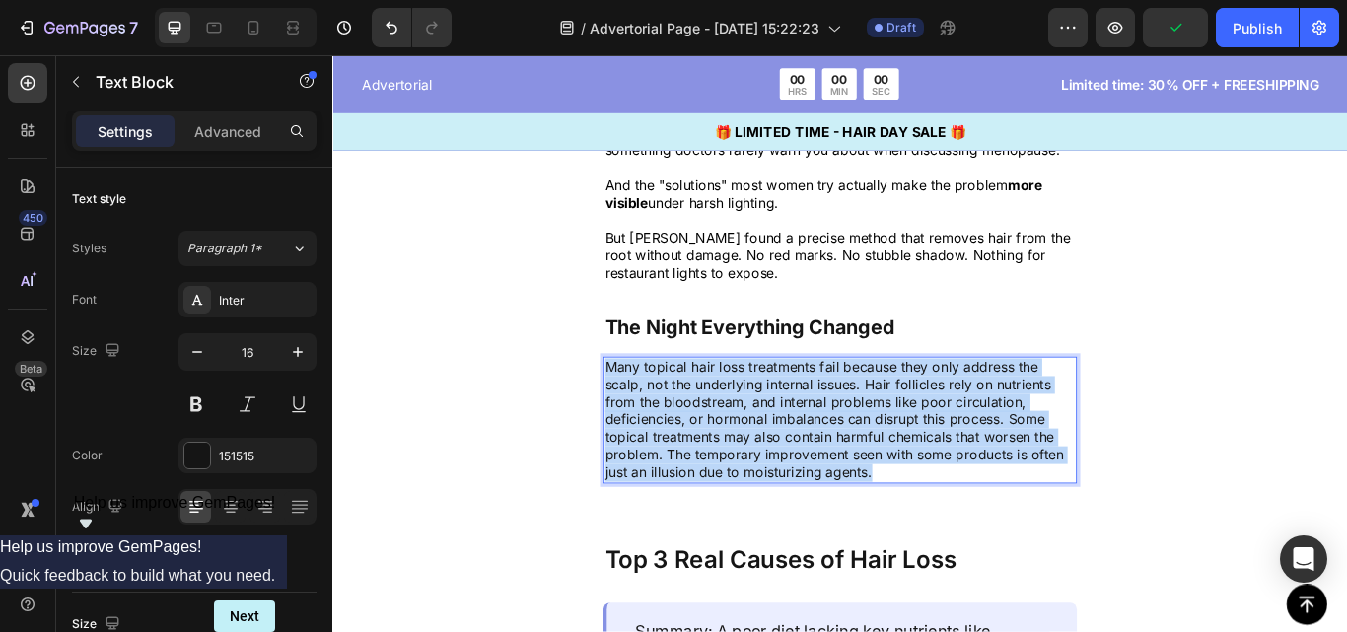
click at [819, 507] on p "Many topical hair loss treatments fail because they only address the scalp, not…" at bounding box center [924, 481] width 548 height 144
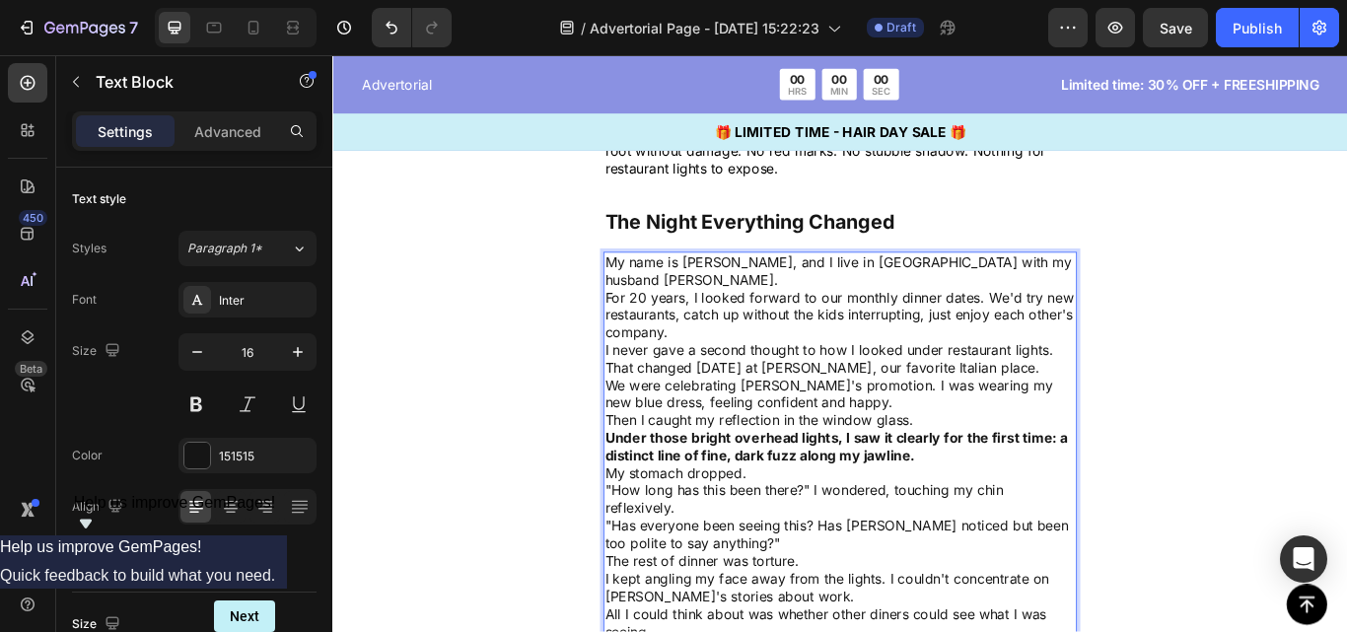
scroll to position [1511, 0]
click at [809, 340] on p "For 20 years, I looked forward to our monthly dinner dates. We'd try new restau…" at bounding box center [924, 356] width 548 height 61
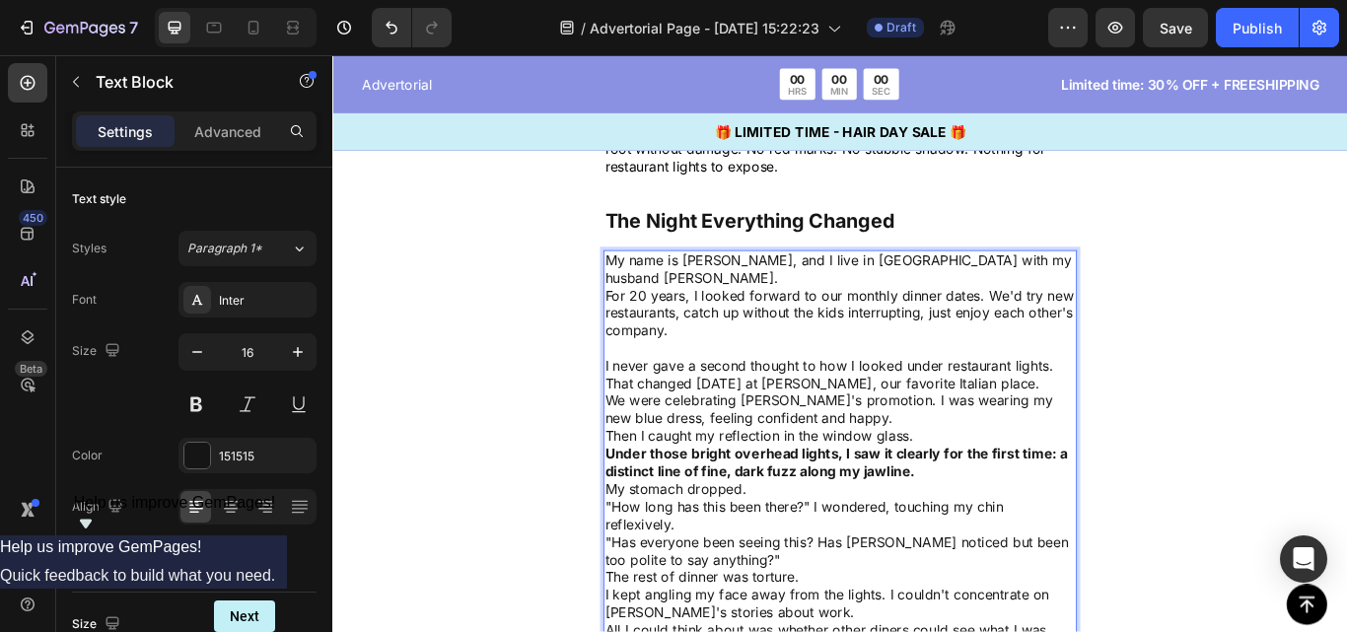
click at [943, 452] on p "We were celebrating [PERSON_NAME]'s promotion. I was wearing my new blue dress,…" at bounding box center [924, 469] width 548 height 41
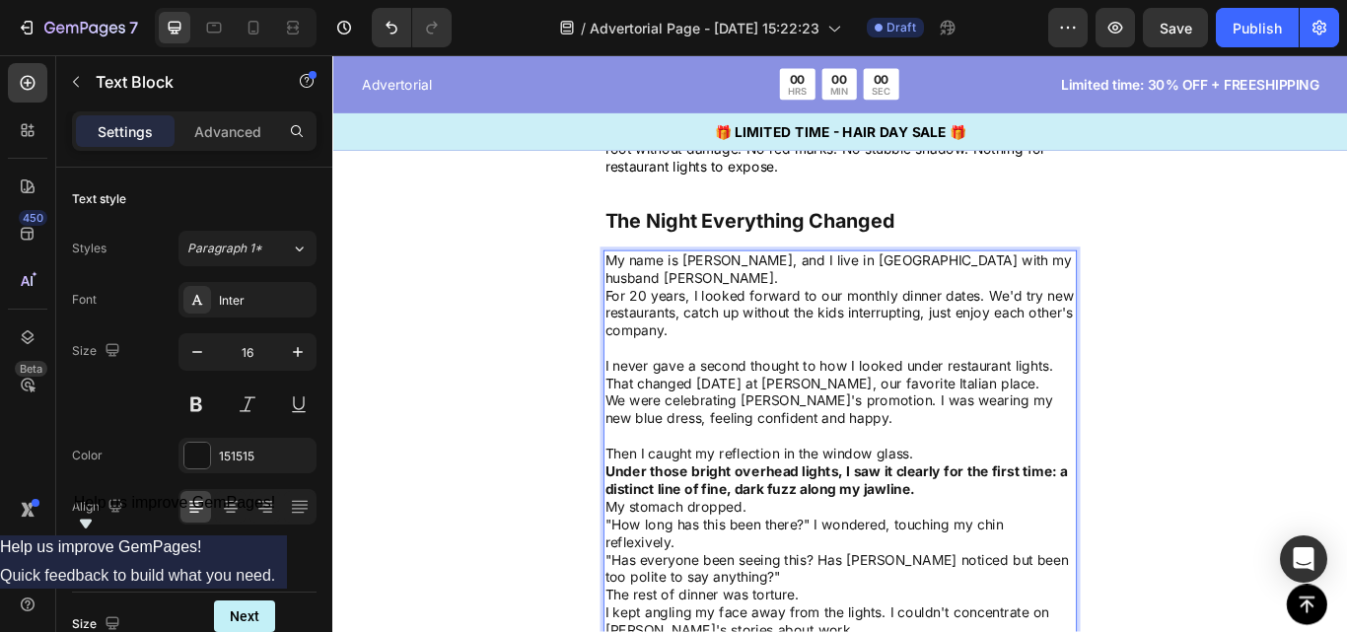
click at [986, 572] on p "My stomach dropped." at bounding box center [924, 582] width 548 height 21
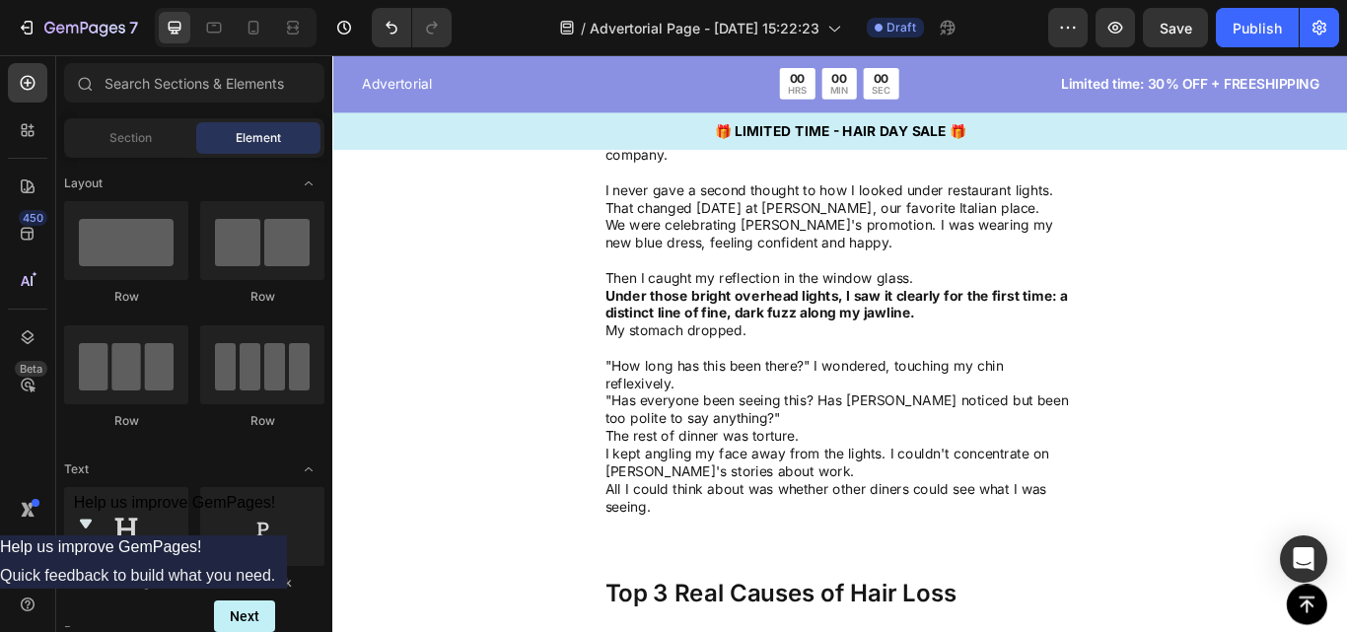
scroll to position [1733, 0]
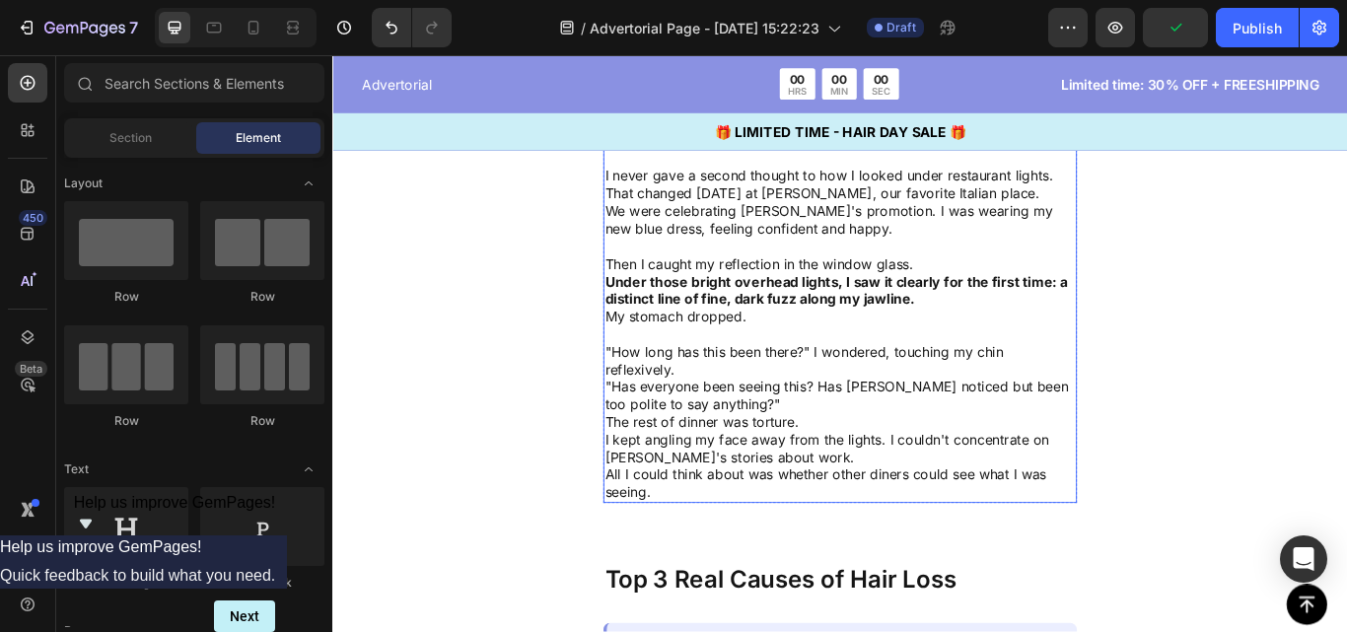
click at [946, 392] on p ""How long has this been there?" I wondered, touching my chin reflexively." at bounding box center [924, 412] width 548 height 41
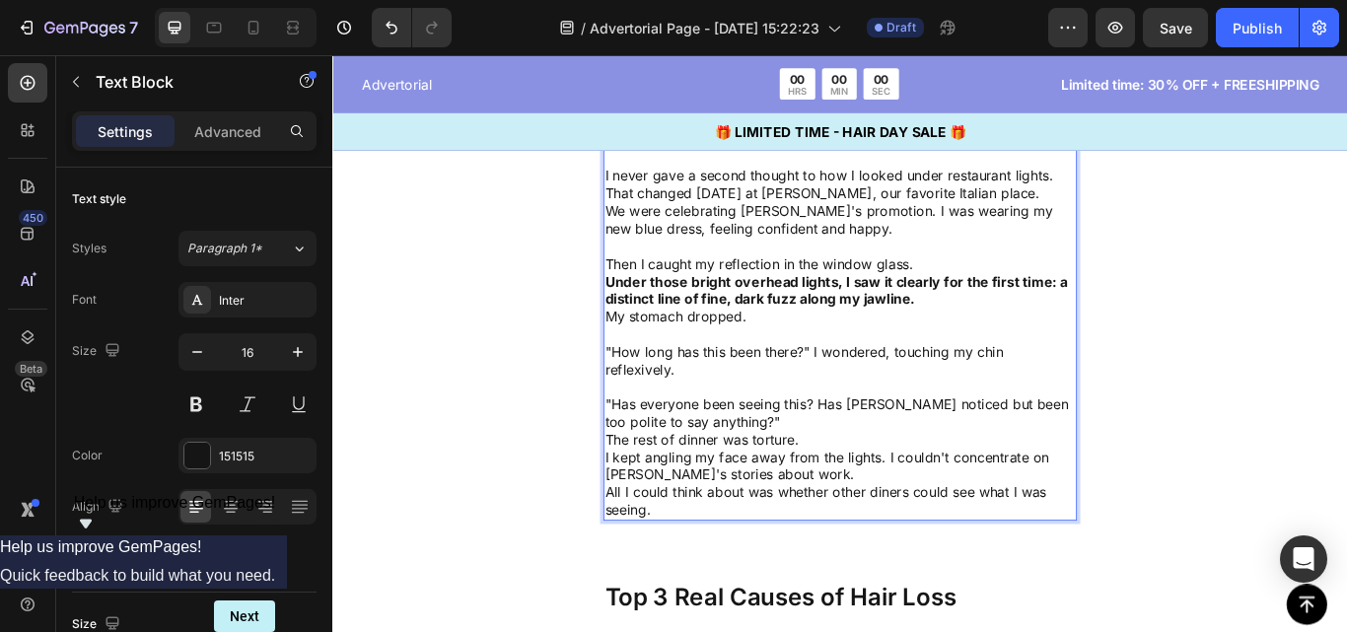
click at [942, 453] on p ""Has everyone been seeing this? Has [PERSON_NAME] noticed but been too polite t…" at bounding box center [924, 473] width 548 height 41
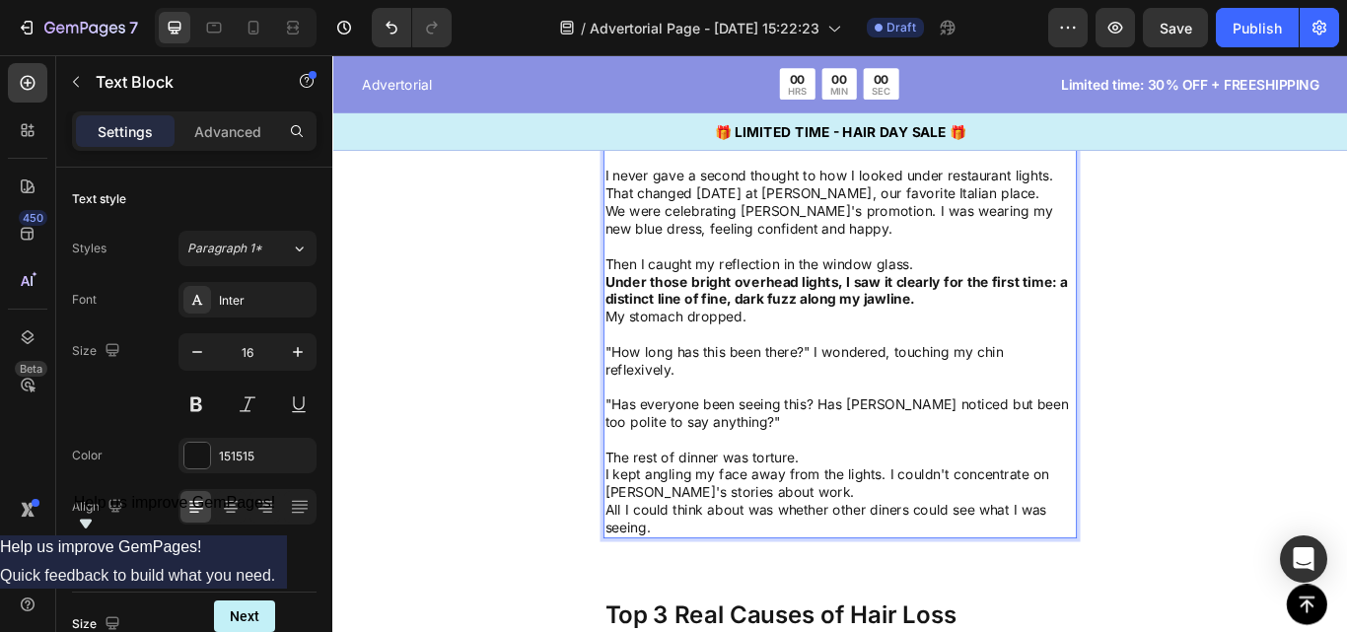
click at [943, 515] on p "The rest of dinner was torture." at bounding box center [924, 525] width 548 height 21
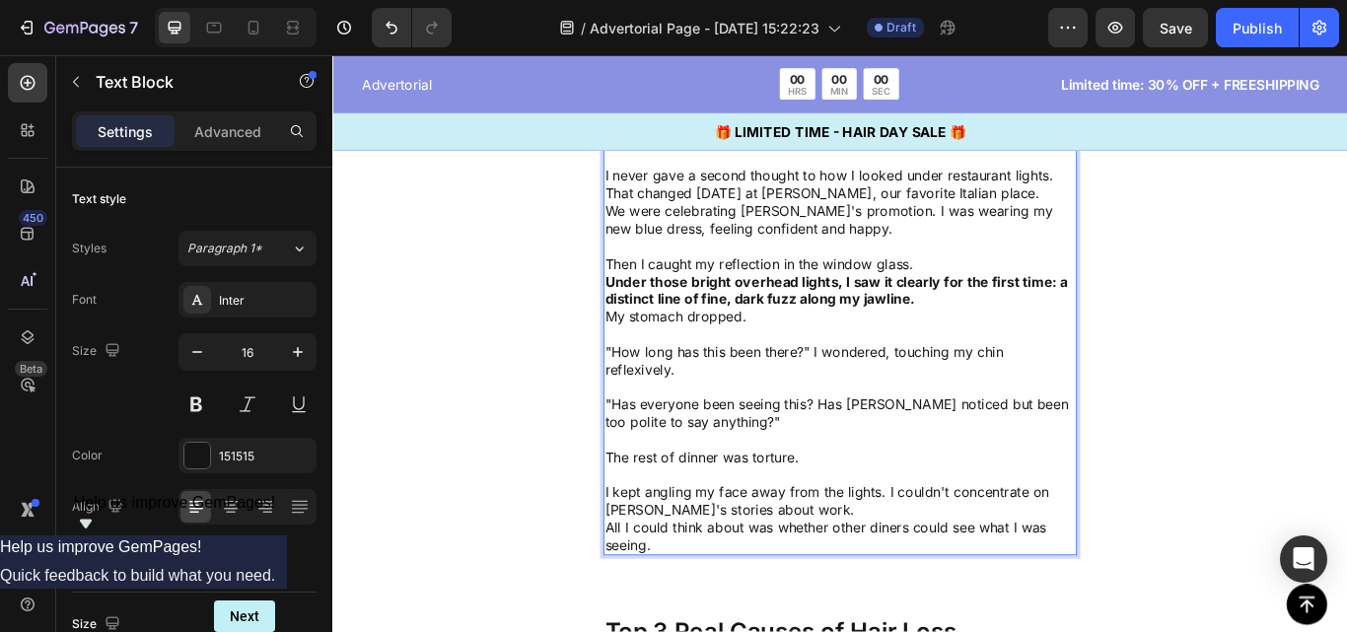
click at [939, 563] on p "I kept angling my face away from the lights. I couldn't concentrate on [PERSON_…" at bounding box center [924, 575] width 548 height 41
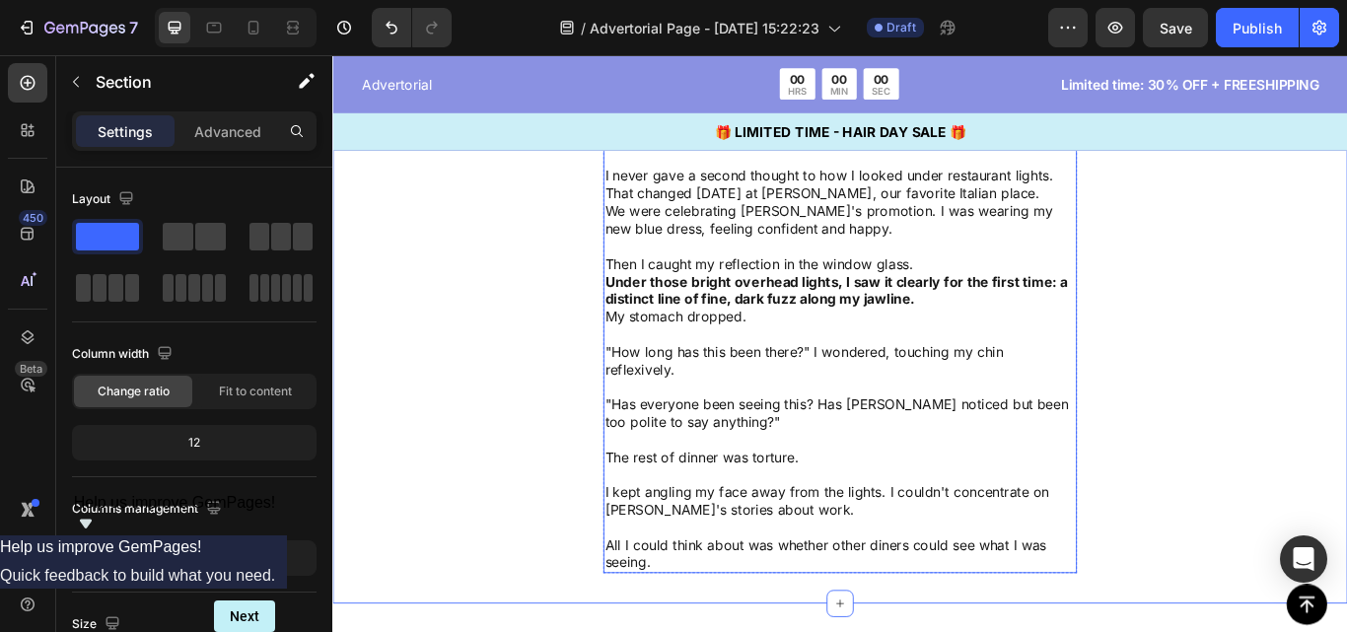
click at [1035, 289] on p "Then I caught my reflection in the window glass." at bounding box center [924, 299] width 548 height 21
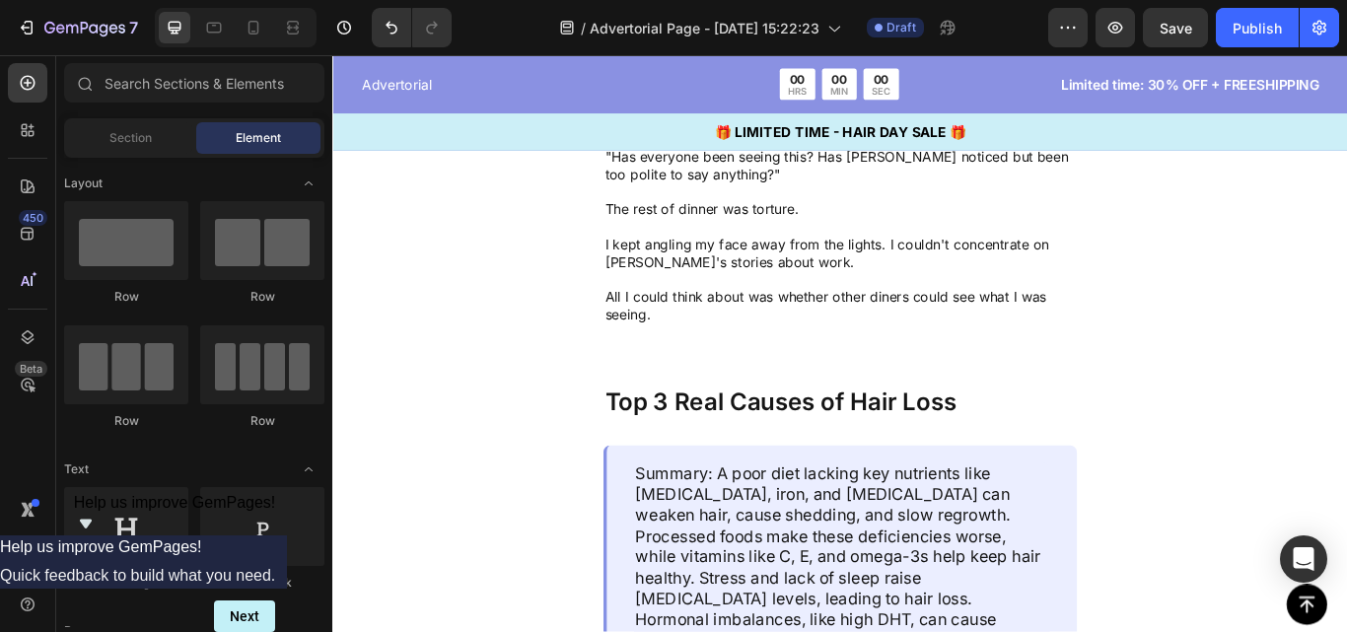
scroll to position [2232, 0]
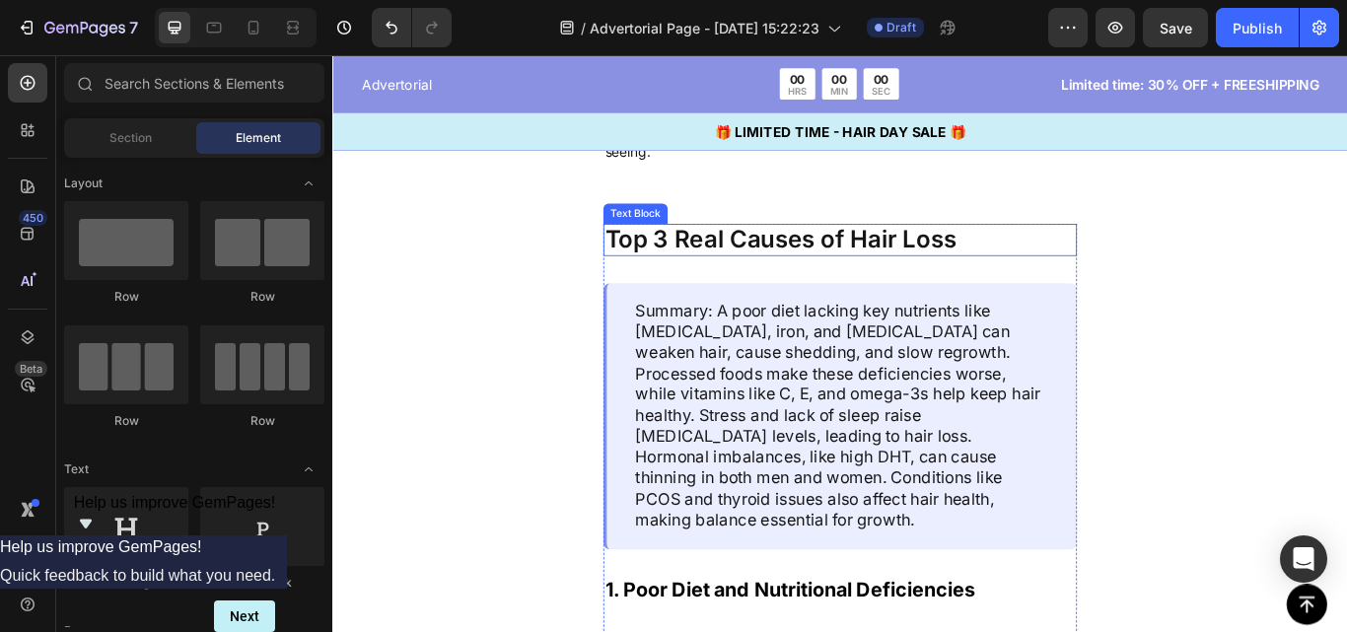
click at [740, 254] on p "Top 3 Real Causes of Hair Loss" at bounding box center [924, 271] width 548 height 34
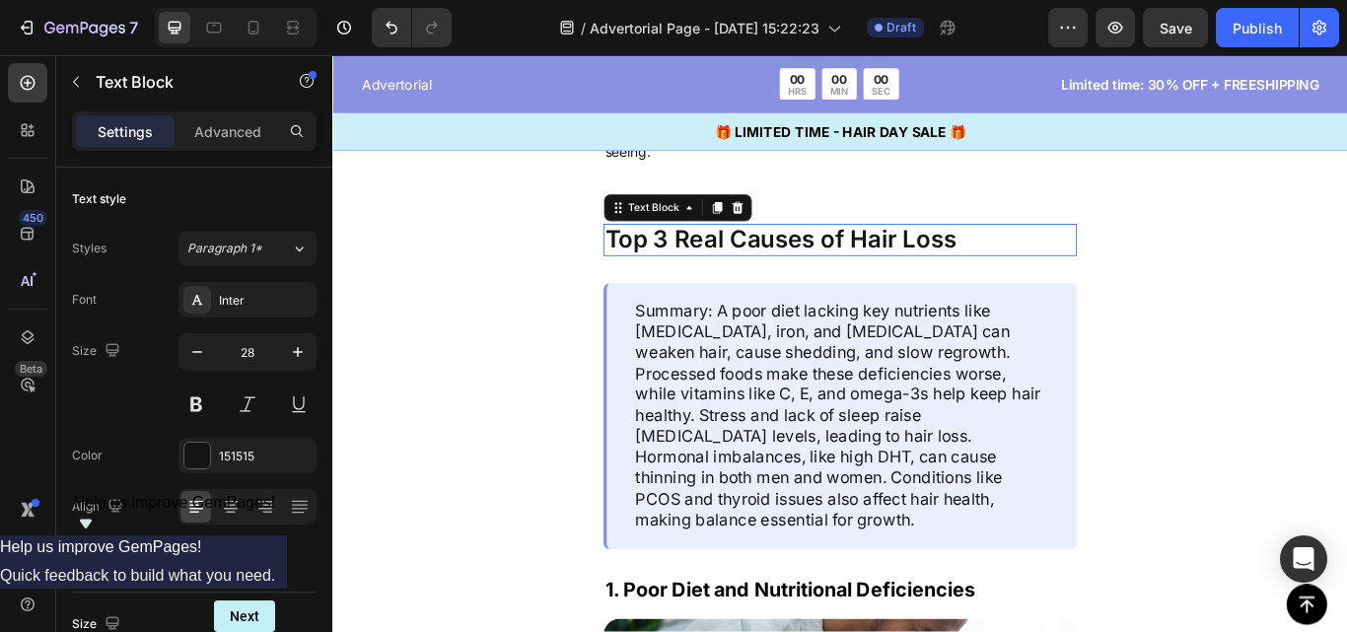
click at [740, 254] on p "Top 3 Real Causes of Hair Loss" at bounding box center [924, 271] width 548 height 34
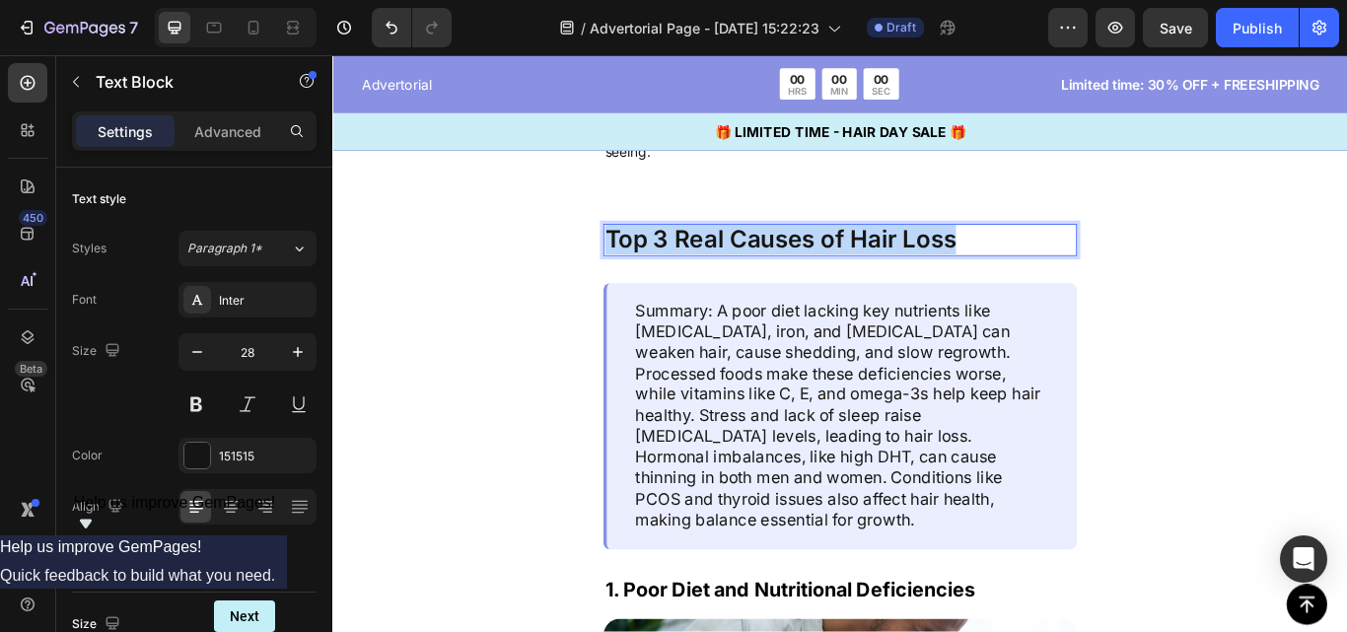
click at [740, 254] on p "Top 3 Real Causes of Hair Loss" at bounding box center [924, 271] width 548 height 34
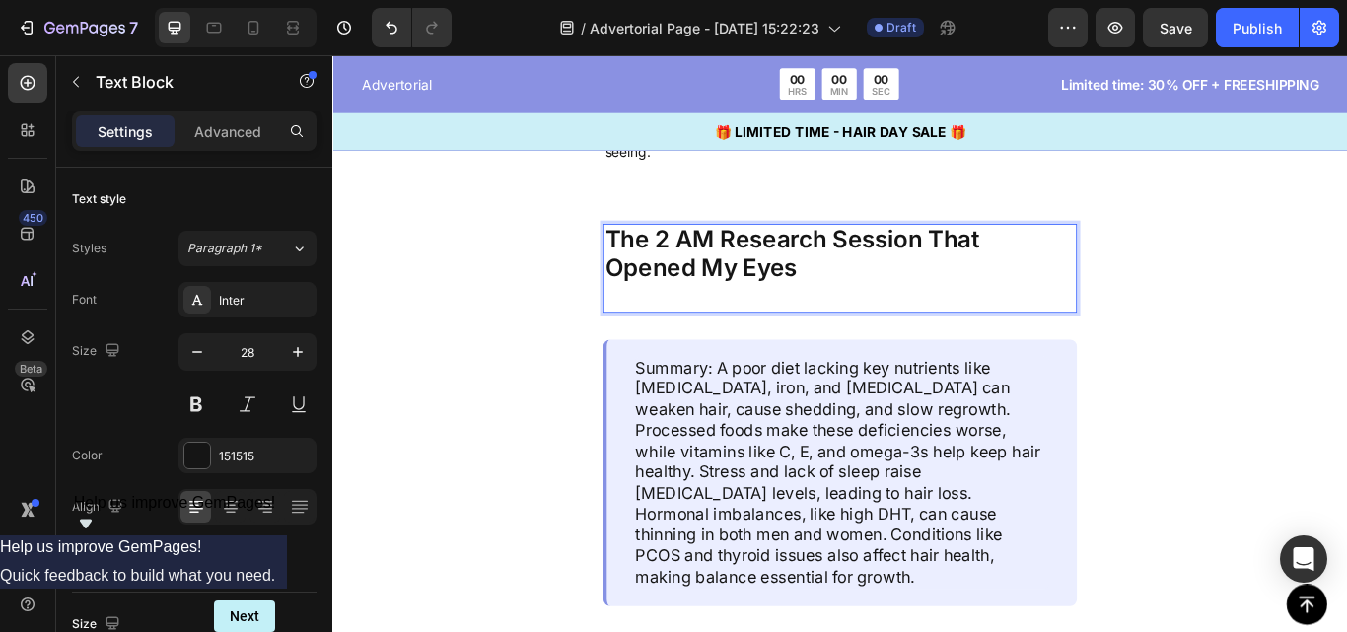
click at [740, 254] on p "The 2 AM Research Session That Opened My Eyes" at bounding box center [924, 287] width 548 height 66
click at [740, 321] on p "Rich Text Editor. Editing area: main" at bounding box center [924, 338] width 548 height 34
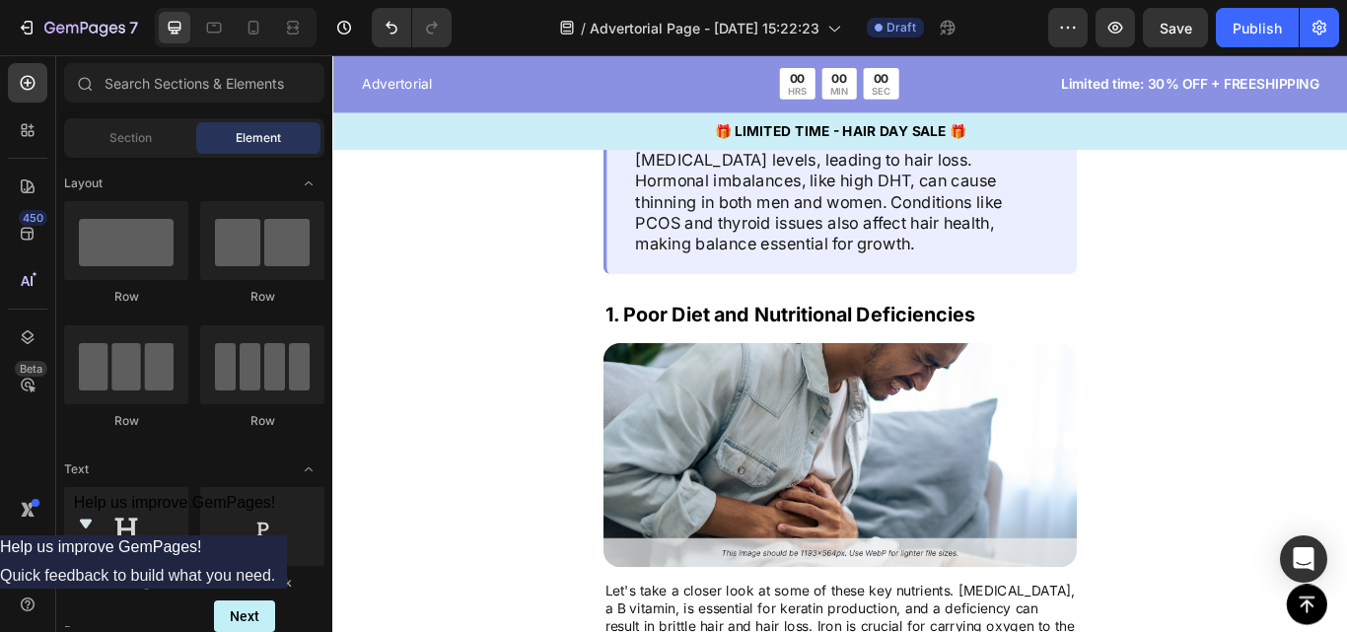
scroll to position [2301, 0]
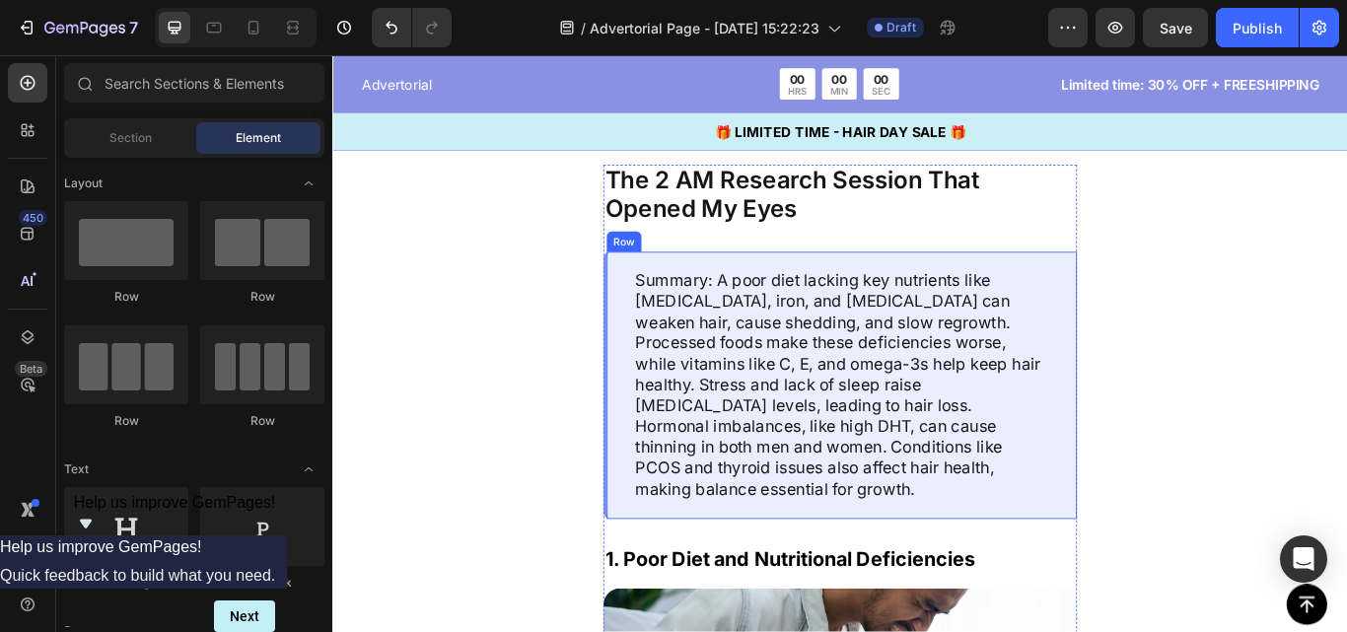
click at [1172, 285] on div "Summary: A poor diet lacking key nutrients like [MEDICAL_DATA], iron, and [MEDI…" at bounding box center [924, 441] width 552 height 312
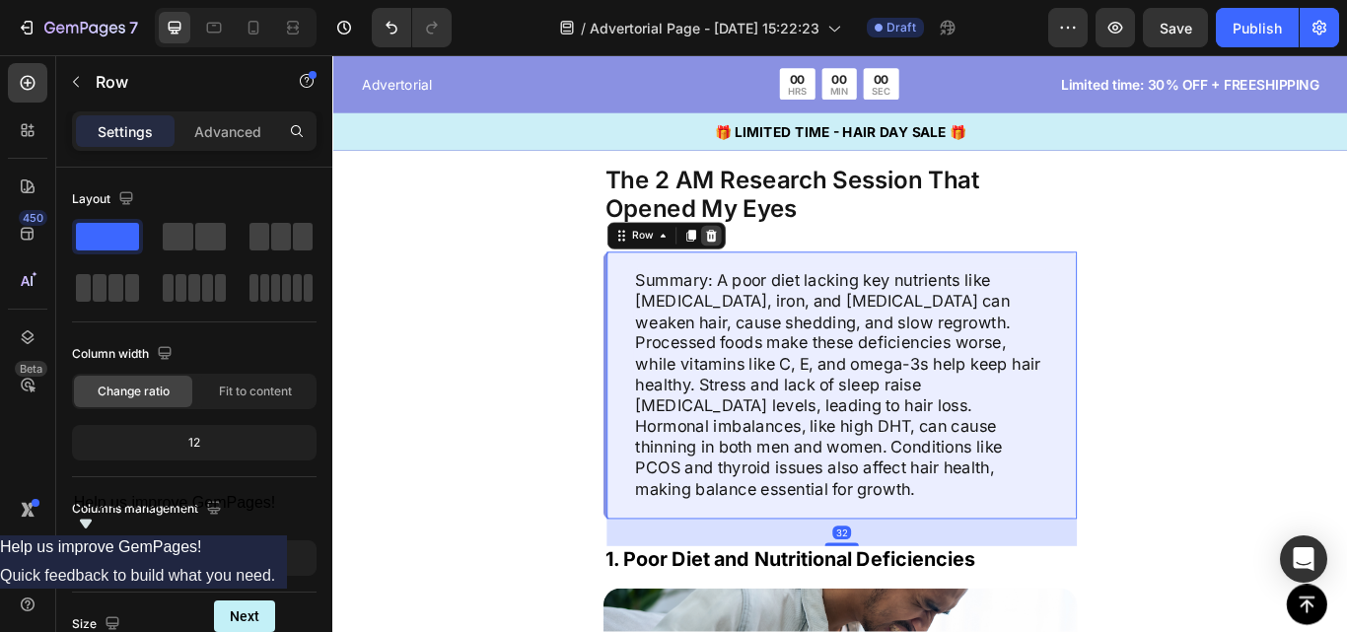
click at [779, 258] on icon at bounding box center [773, 266] width 16 height 16
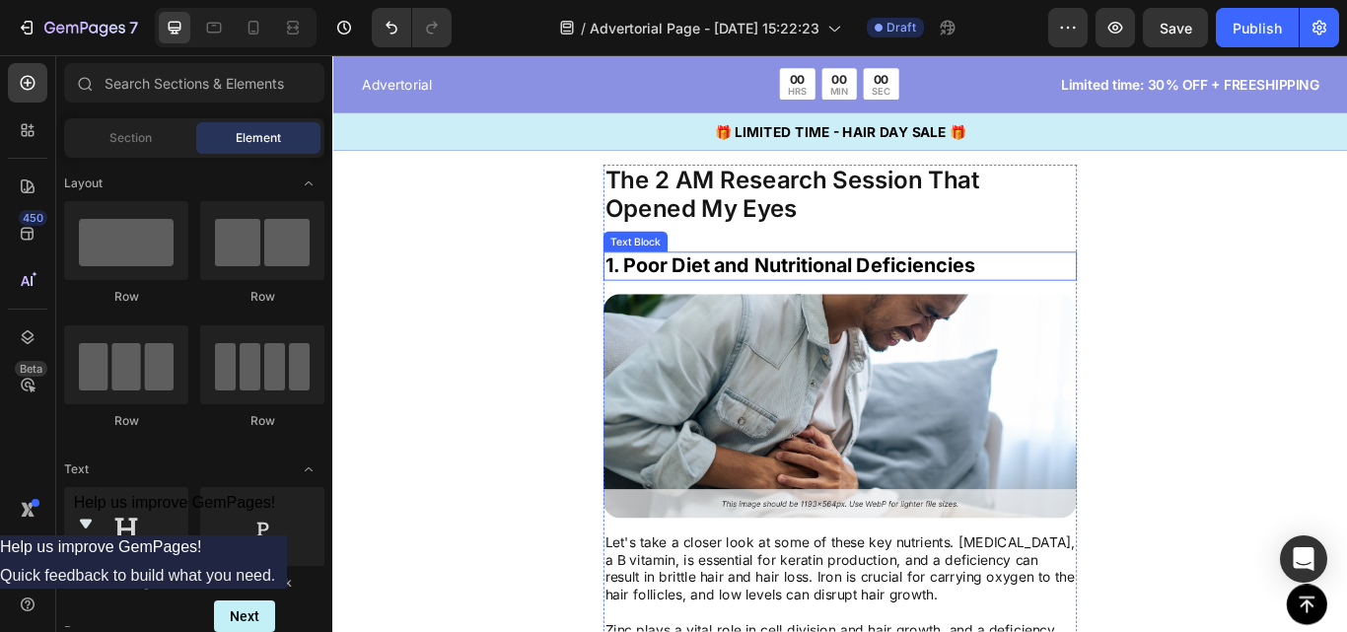
click at [1019, 287] on p "1. Poor Diet and Nutritional Deficiencies" at bounding box center [924, 302] width 548 height 30
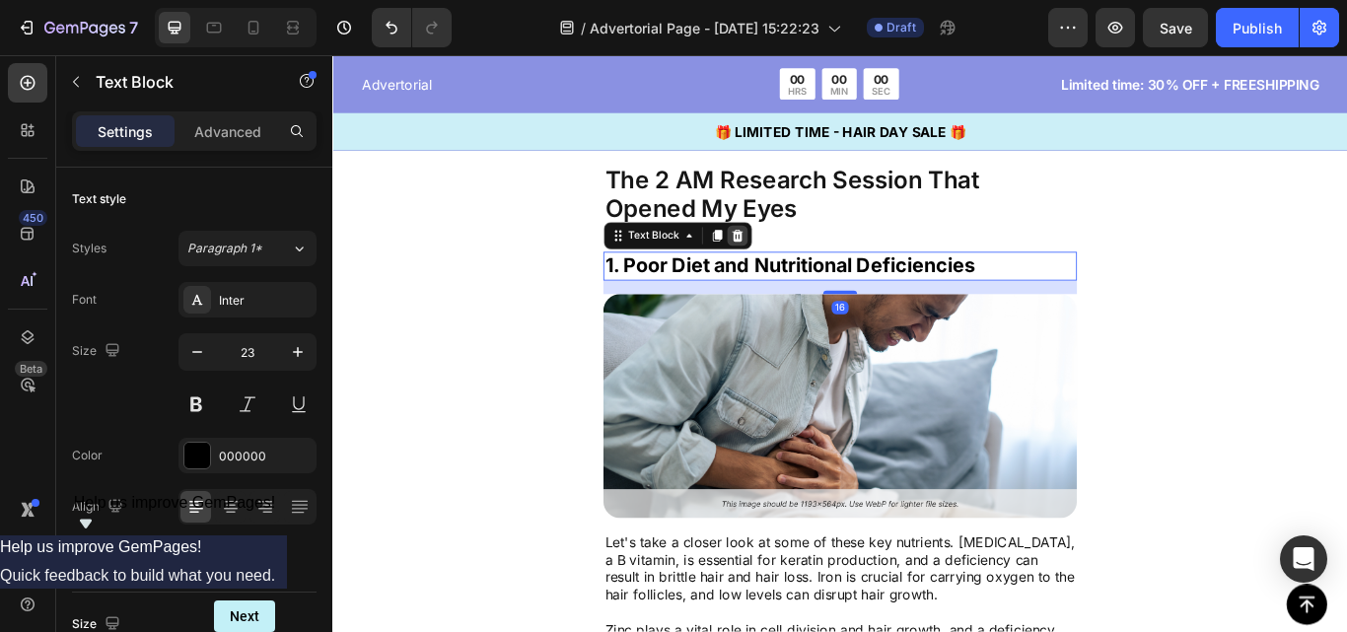
click at [801, 258] on icon at bounding box center [804, 266] width 16 height 16
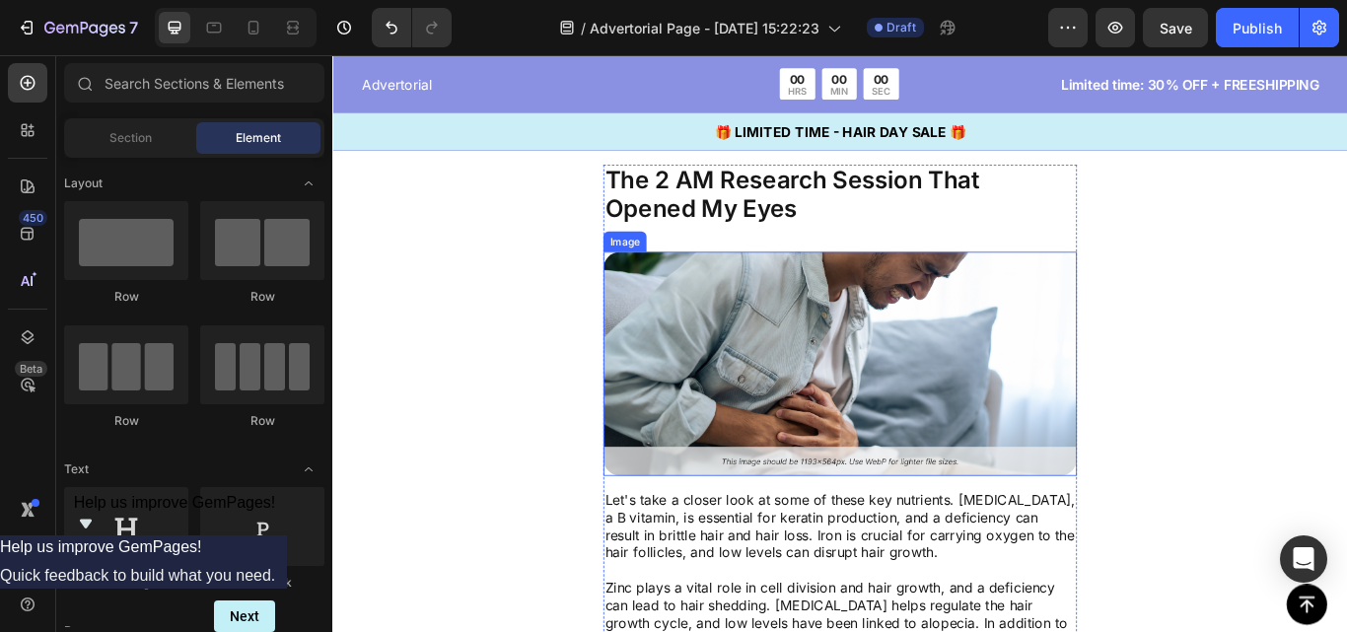
click at [838, 292] on img at bounding box center [924, 415] width 552 height 261
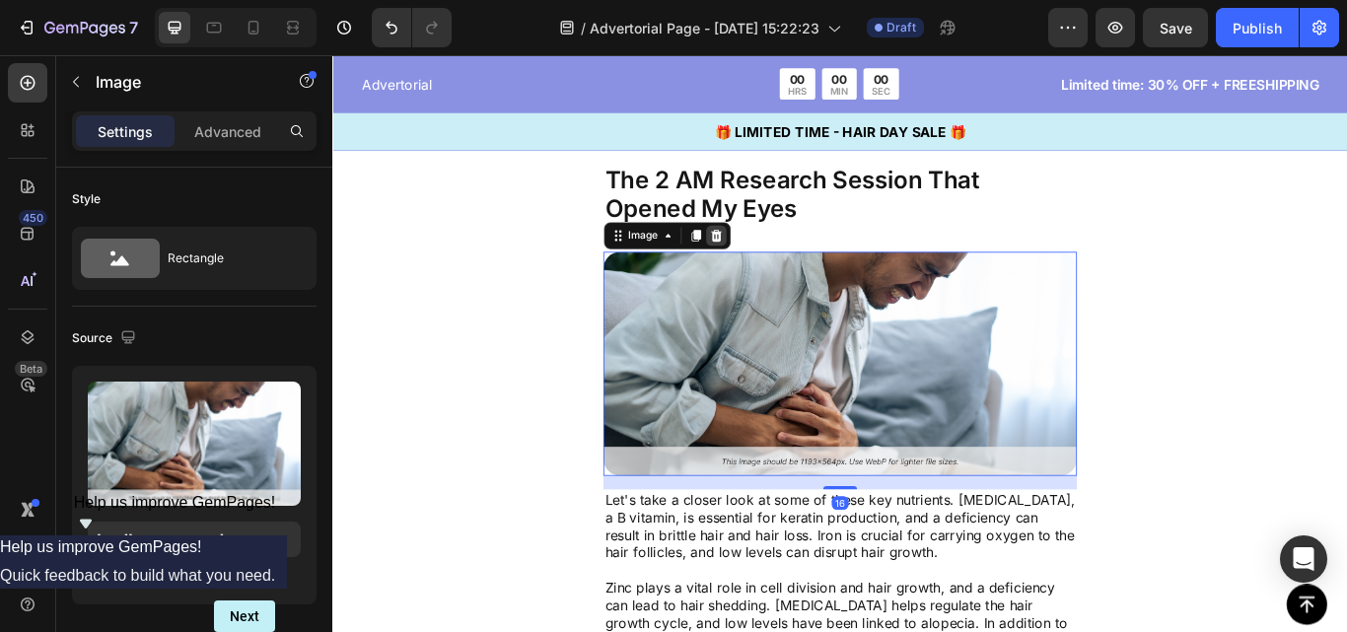
click at [774, 258] on icon at bounding box center [779, 266] width 16 height 16
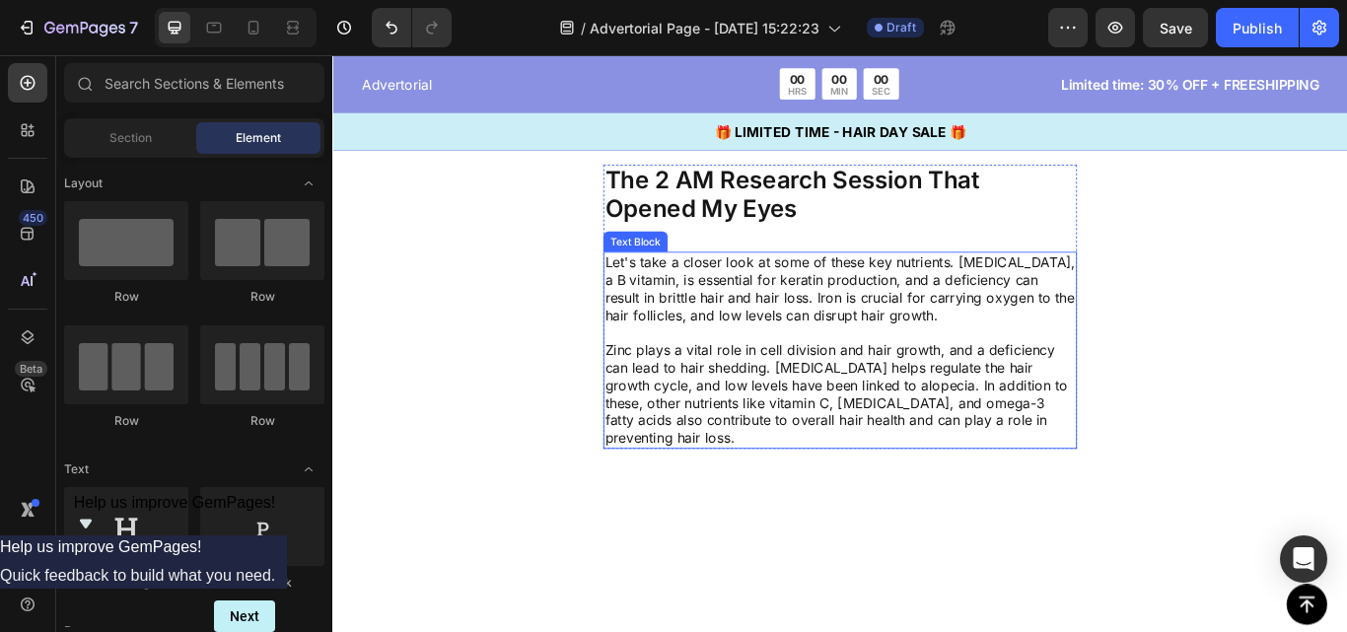
click at [800, 288] on p "Let's take a closer look at some of these key nutrients. [MEDICAL_DATA], a B vi…" at bounding box center [924, 400] width 548 height 226
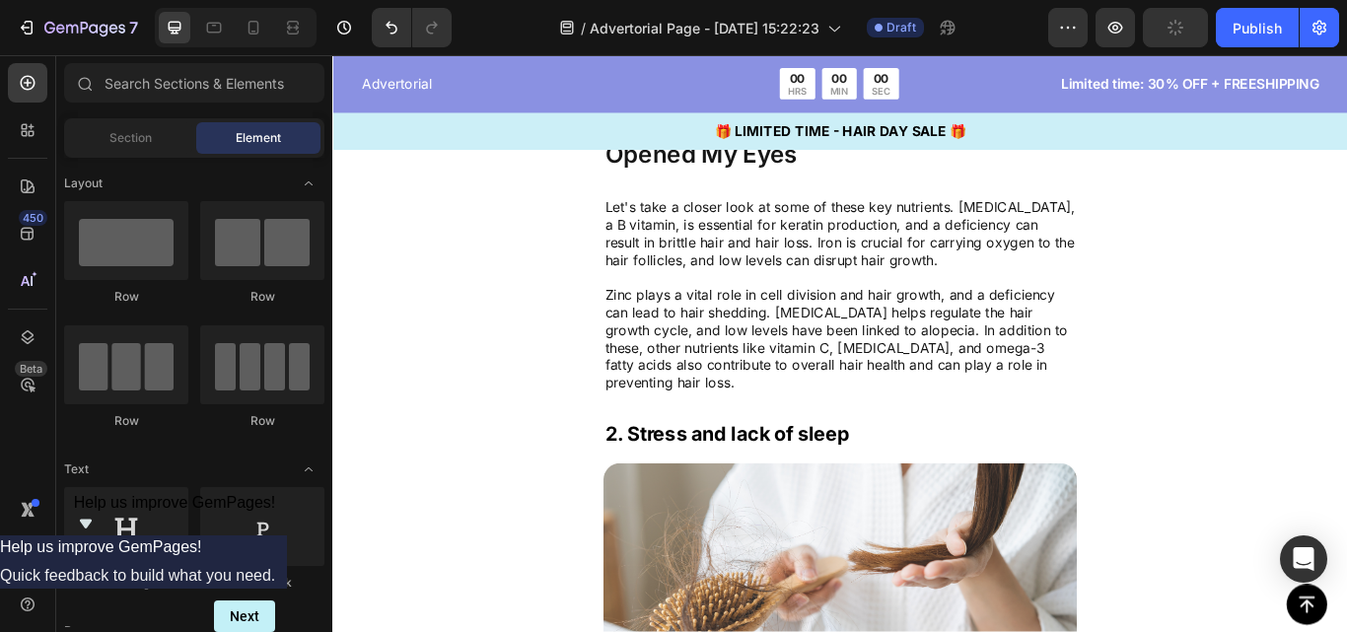
scroll to position [2398, 0]
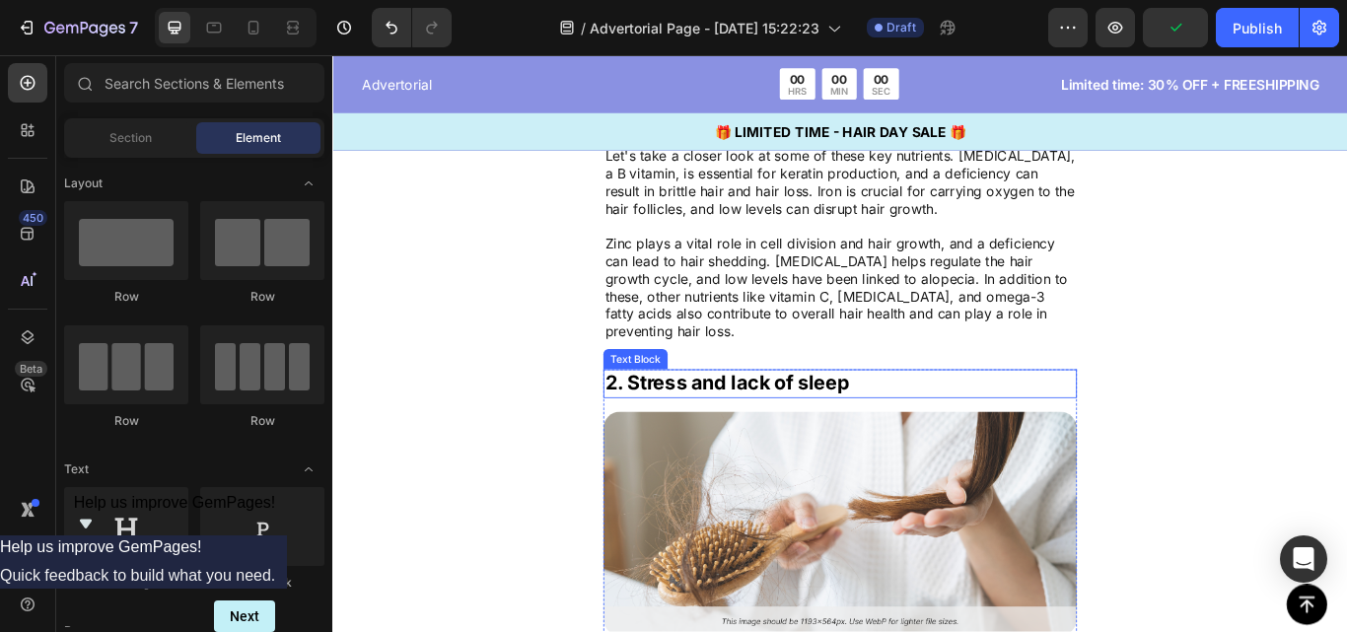
click at [1085, 437] on p "2. Stress and lack of sleep" at bounding box center [924, 439] width 548 height 30
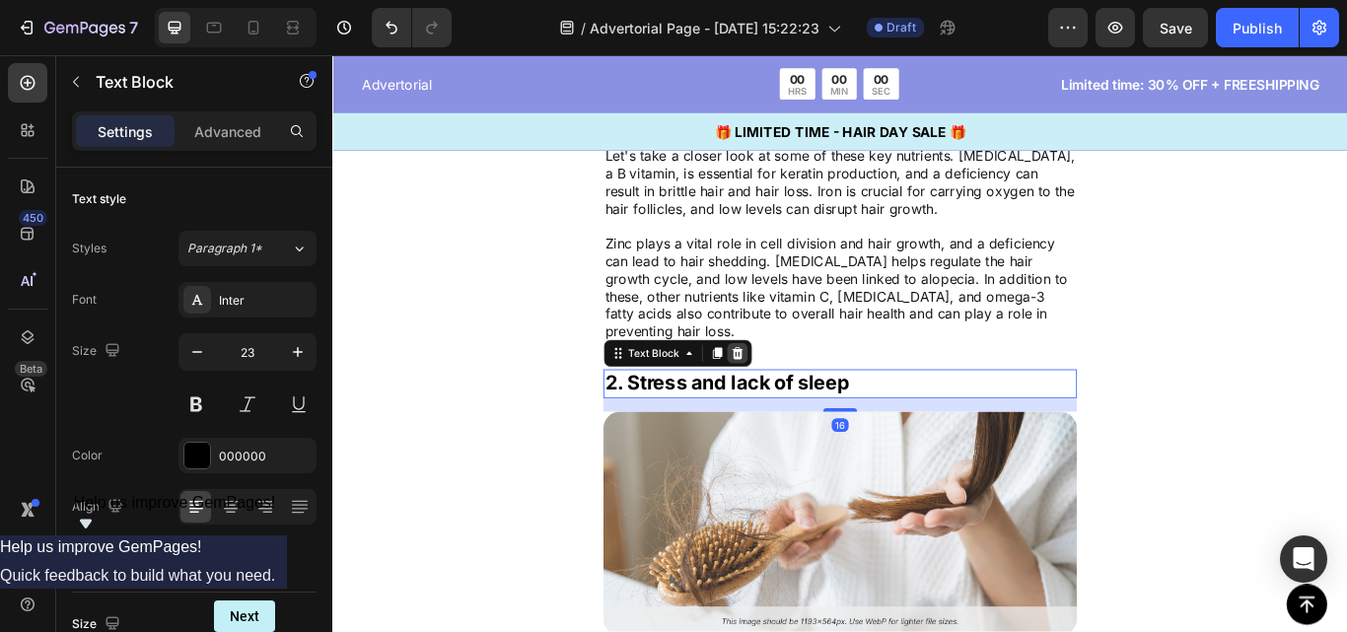
click at [805, 404] on icon at bounding box center [804, 403] width 16 height 16
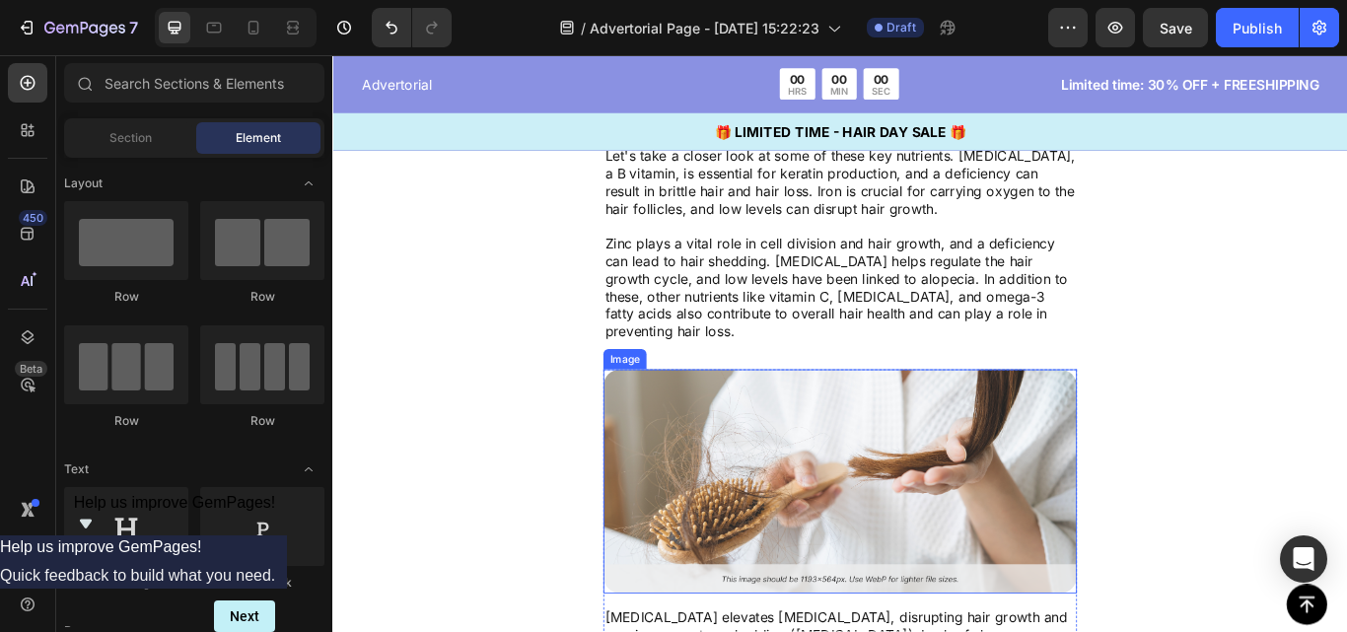
click at [815, 431] on img at bounding box center [924, 552] width 552 height 261
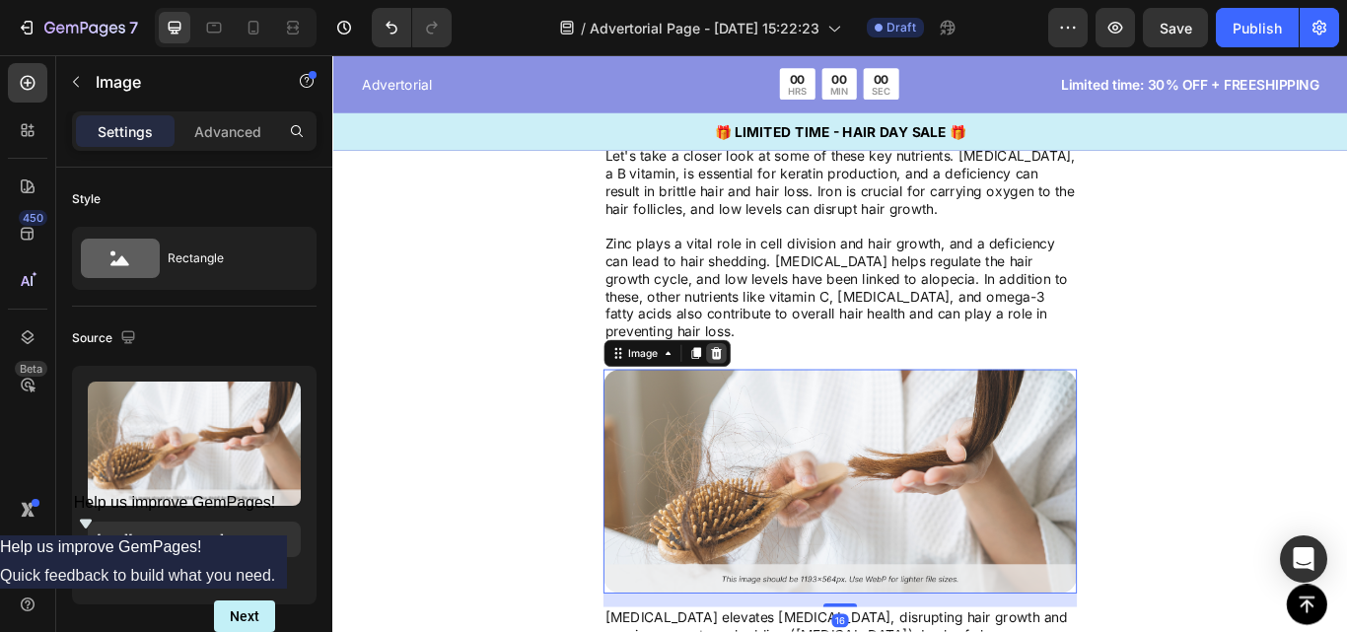
click at [774, 399] on icon at bounding box center [779, 403] width 13 height 14
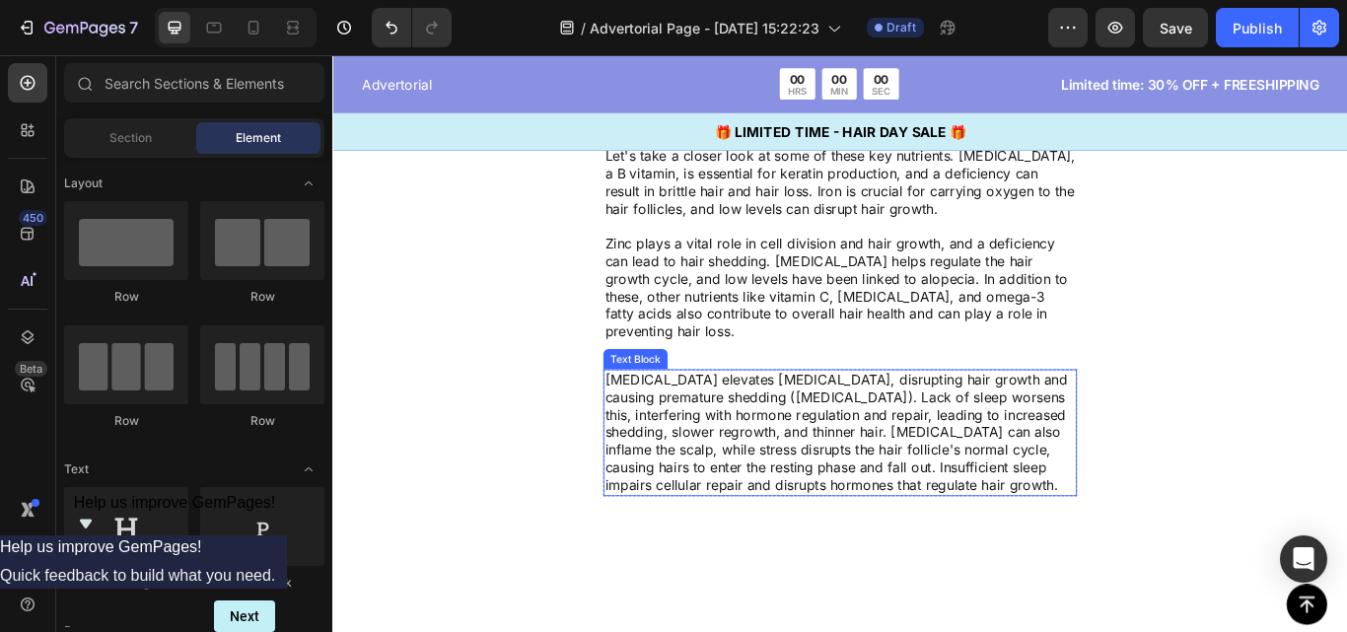
click at [787, 466] on p "[MEDICAL_DATA] elevates [MEDICAL_DATA], disrupting hair growth and causing prem…" at bounding box center [924, 496] width 548 height 144
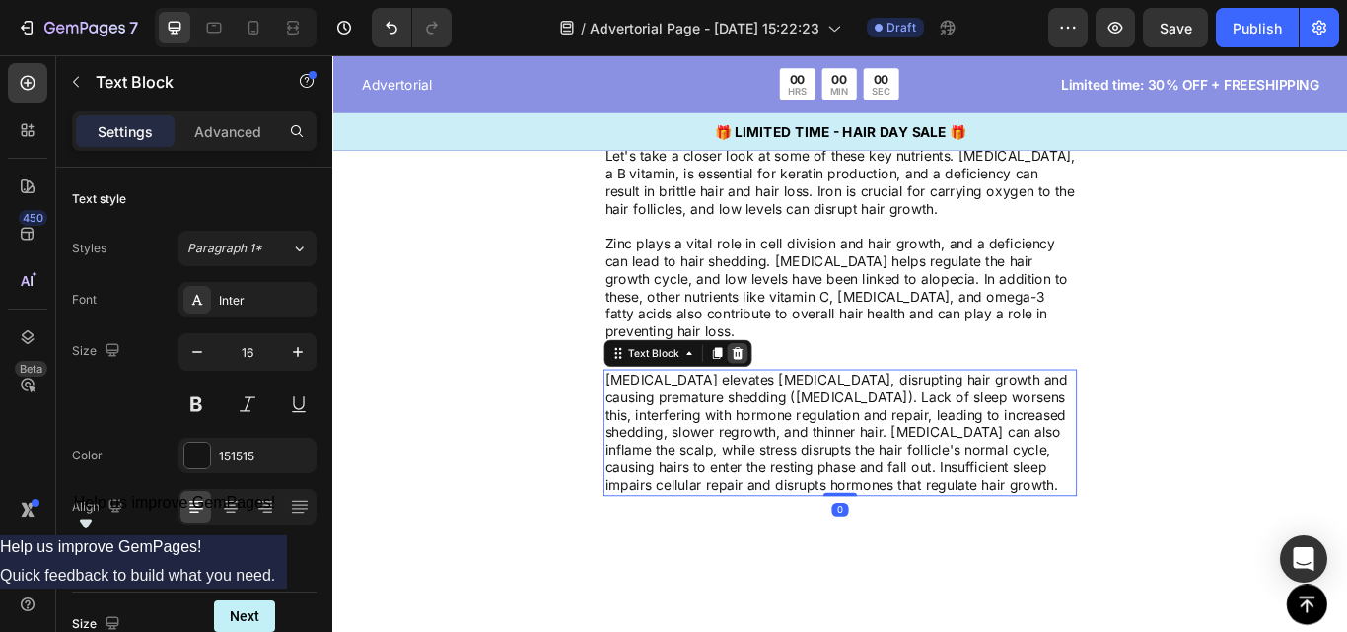
click at [808, 397] on icon at bounding box center [804, 403] width 16 height 16
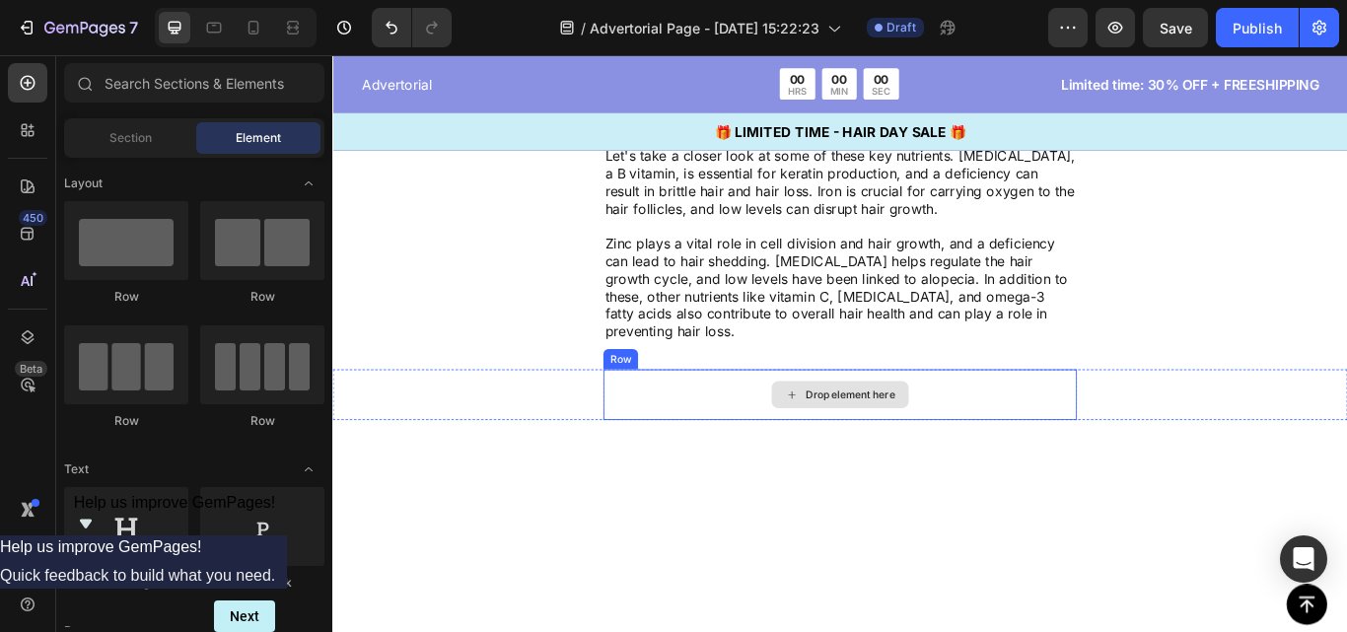
click at [829, 428] on div "Drop element here" at bounding box center [924, 451] width 552 height 59
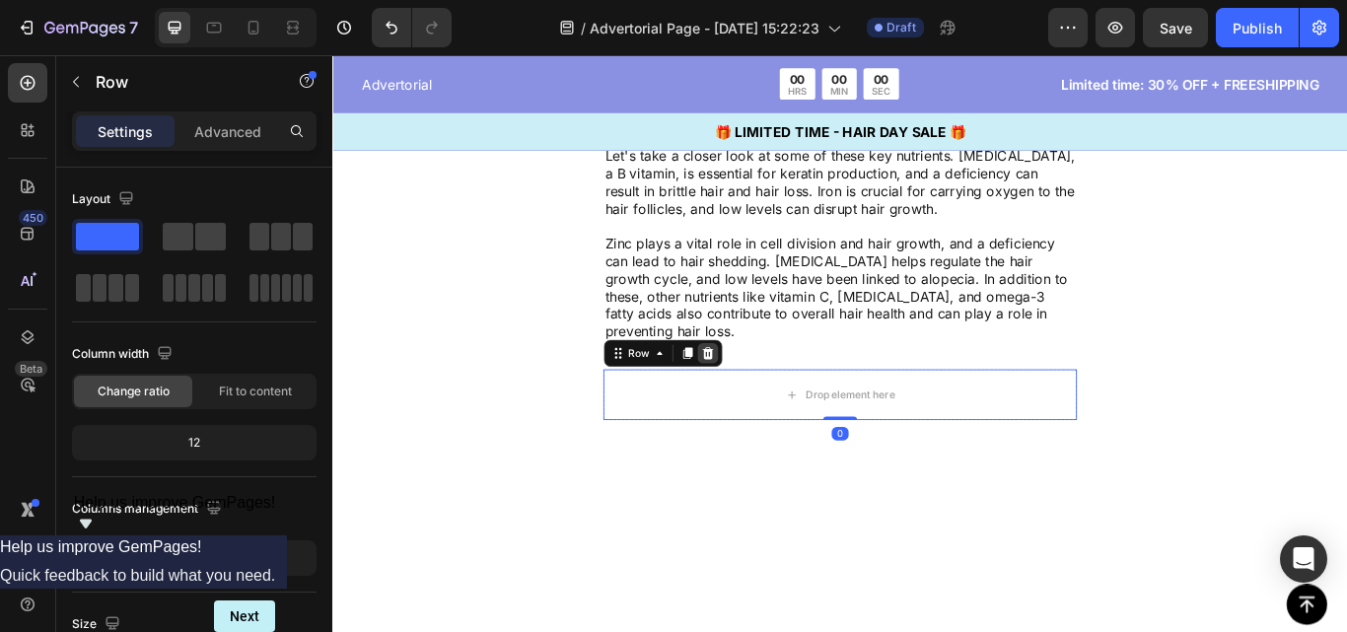
click at [763, 405] on icon at bounding box center [769, 403] width 16 height 16
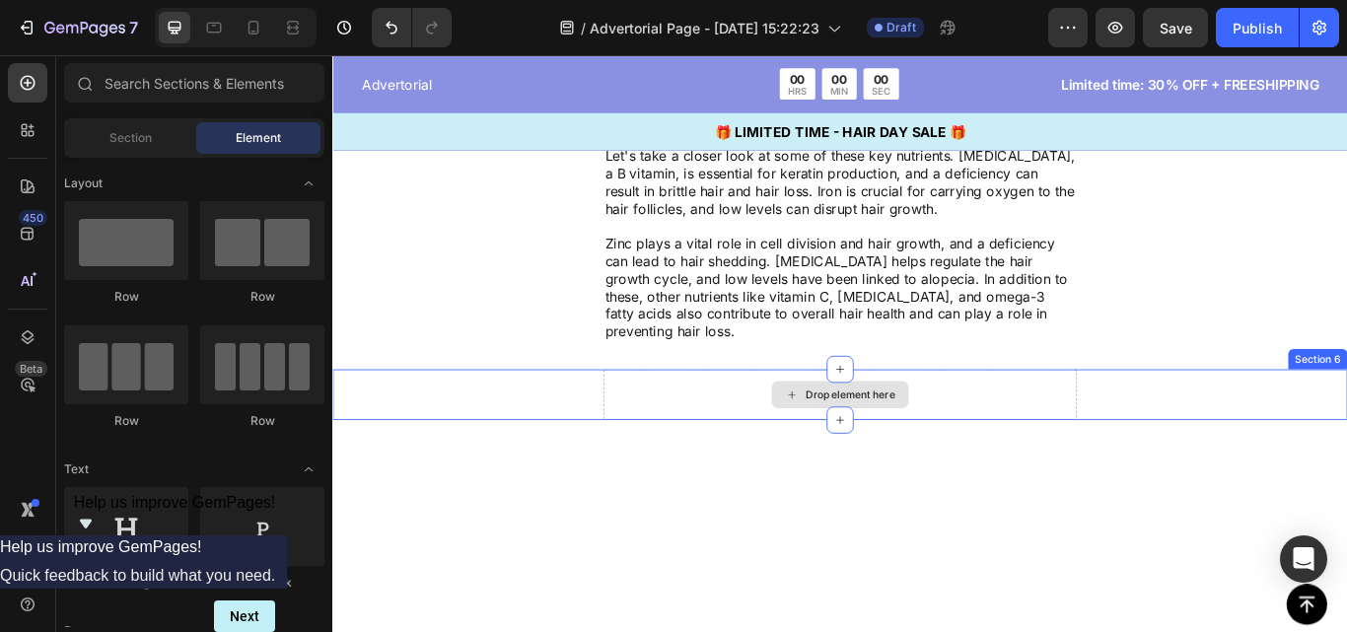
click at [785, 438] on div "Drop element here" at bounding box center [924, 451] width 552 height 59
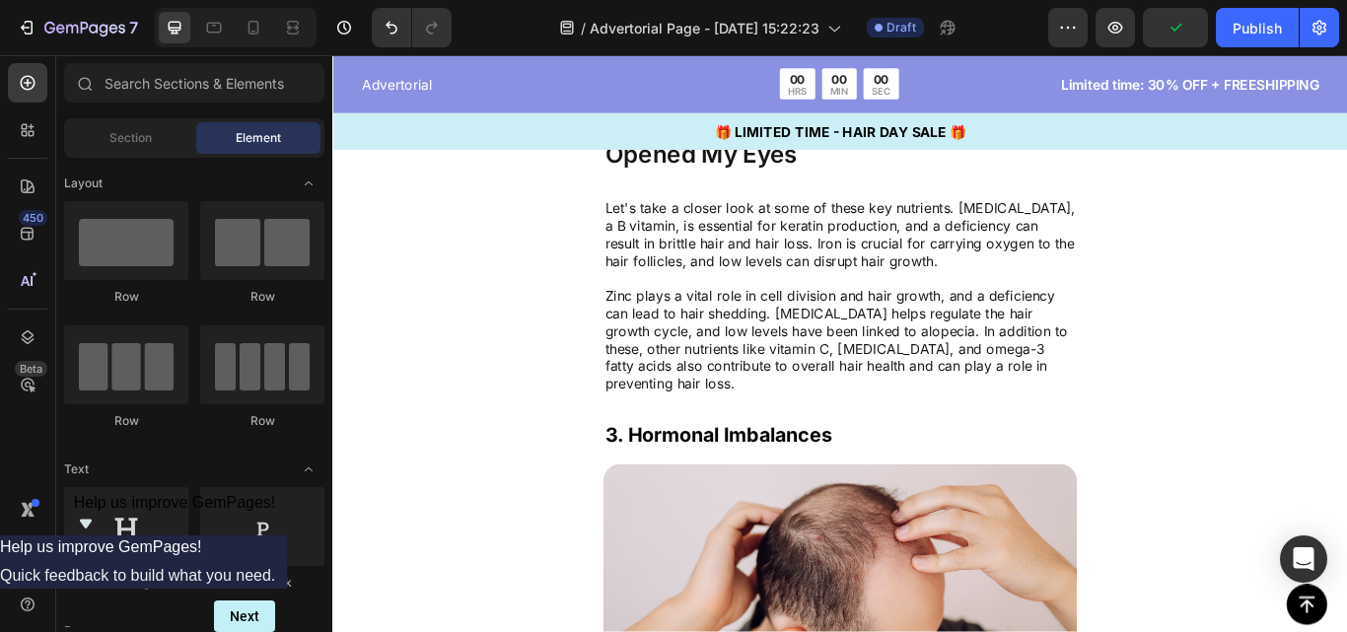
scroll to position [2443, 0]
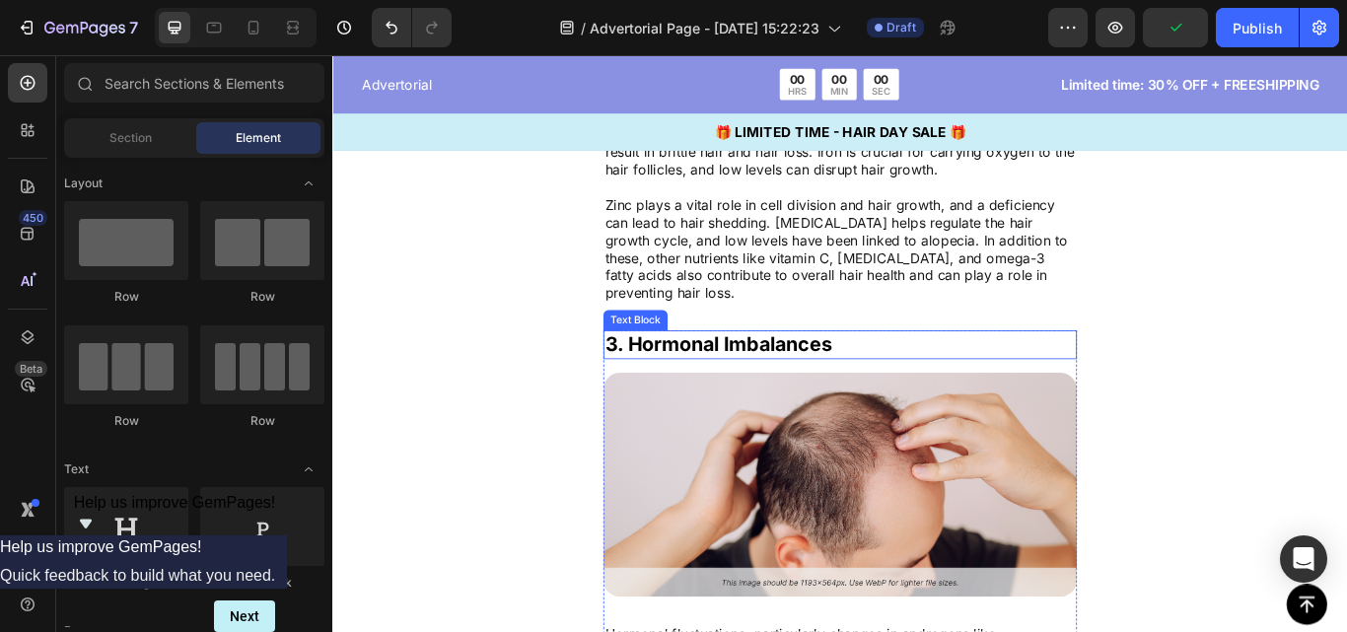
click at [1028, 399] on p "3. Hormonal Imbalances" at bounding box center [924, 394] width 548 height 30
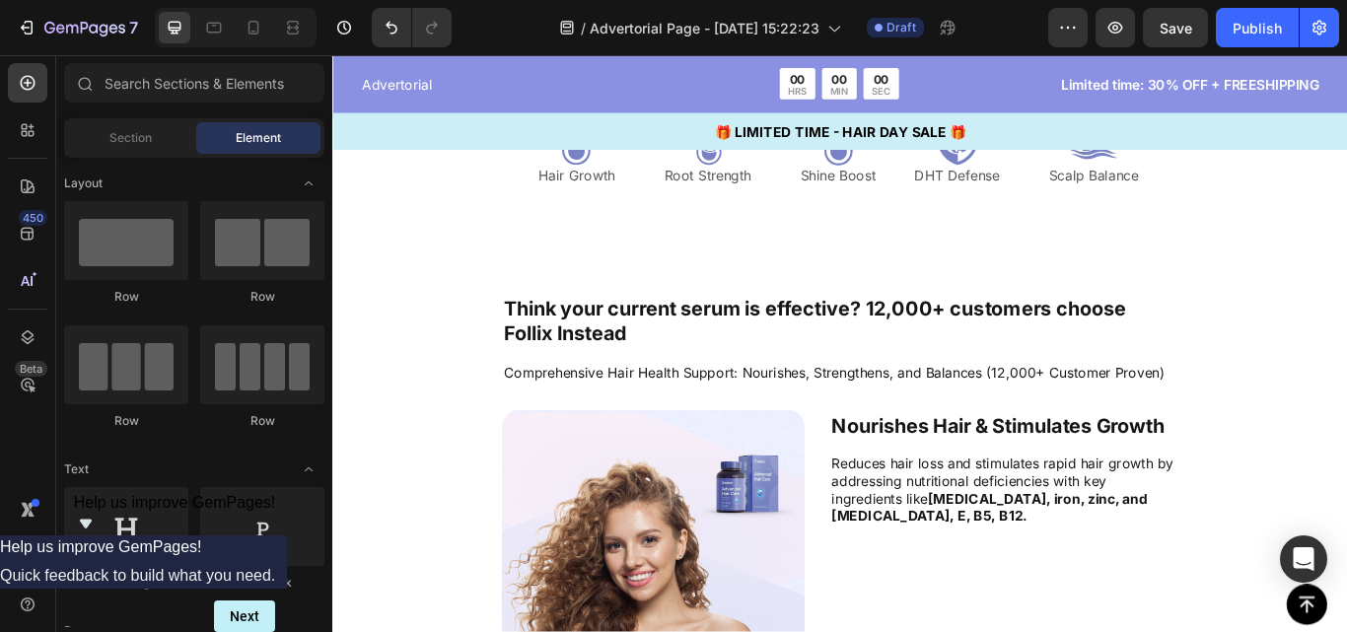
scroll to position [3403, 0]
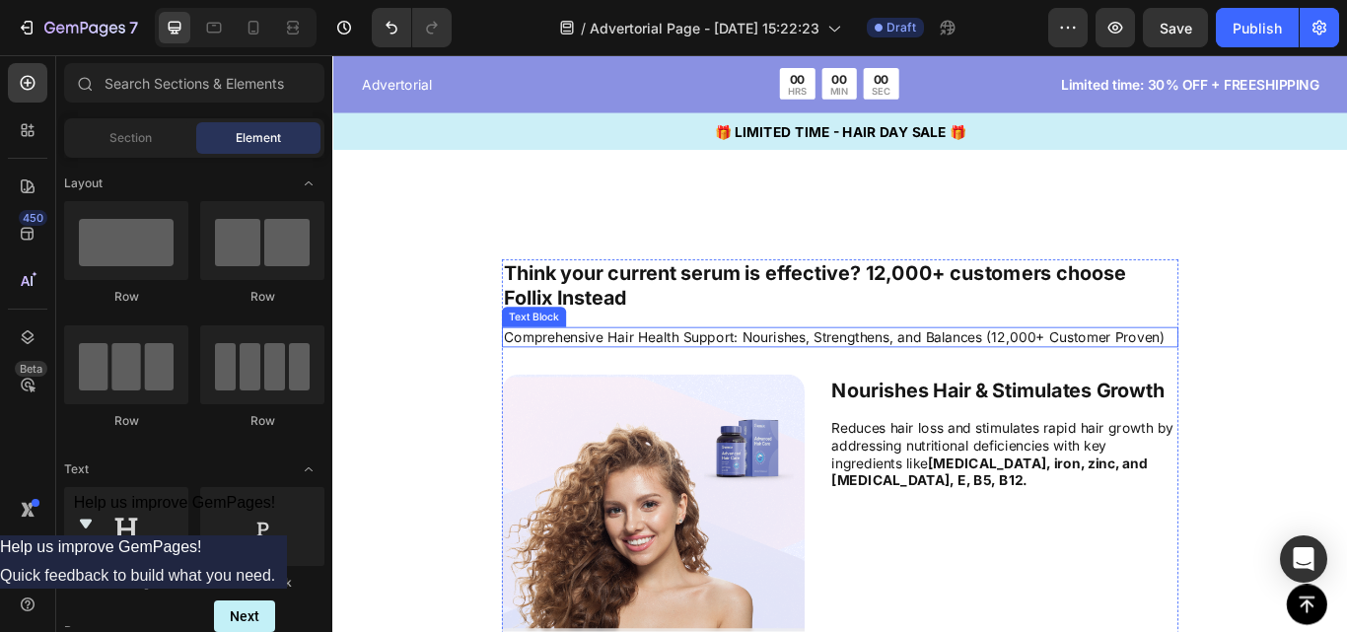
click at [786, 389] on p "Comprehensive Hair Health Support: Nourishes, Strengthens, and Balances (12,000…" at bounding box center [924, 385] width 785 height 21
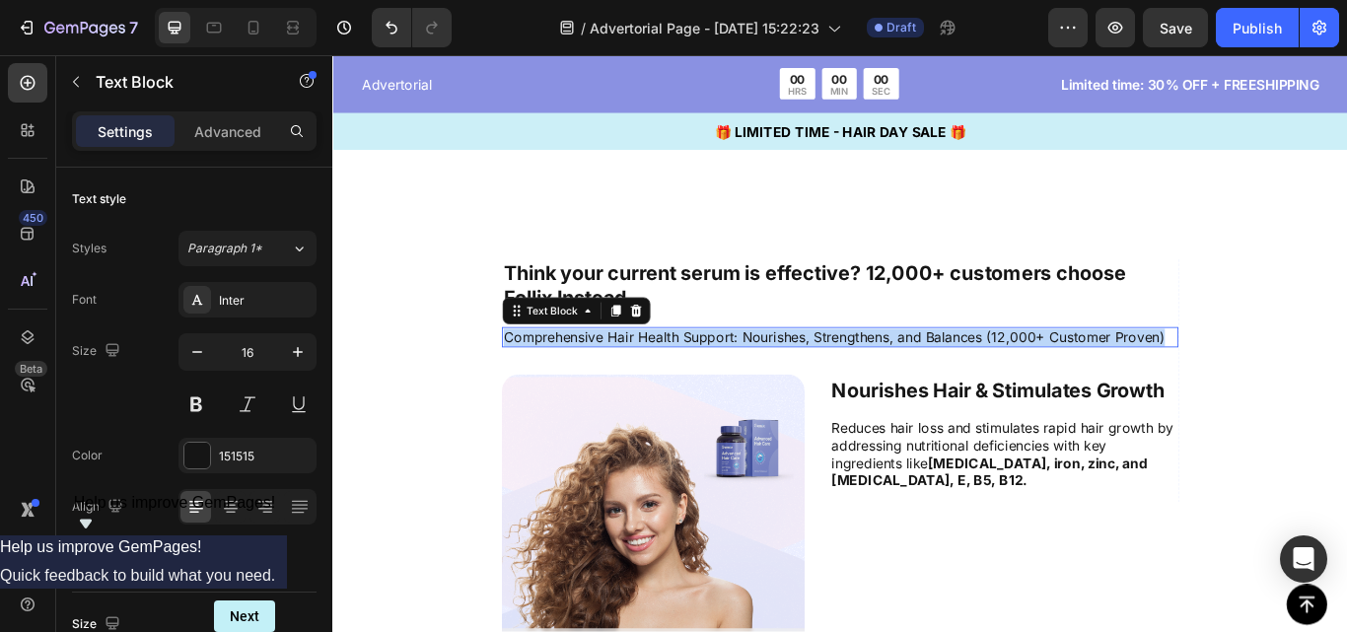
click at [786, 389] on p "Comprehensive Hair Health Support: Nourishes, Strengthens, and Balances (12,000…" at bounding box center [924, 385] width 785 height 21
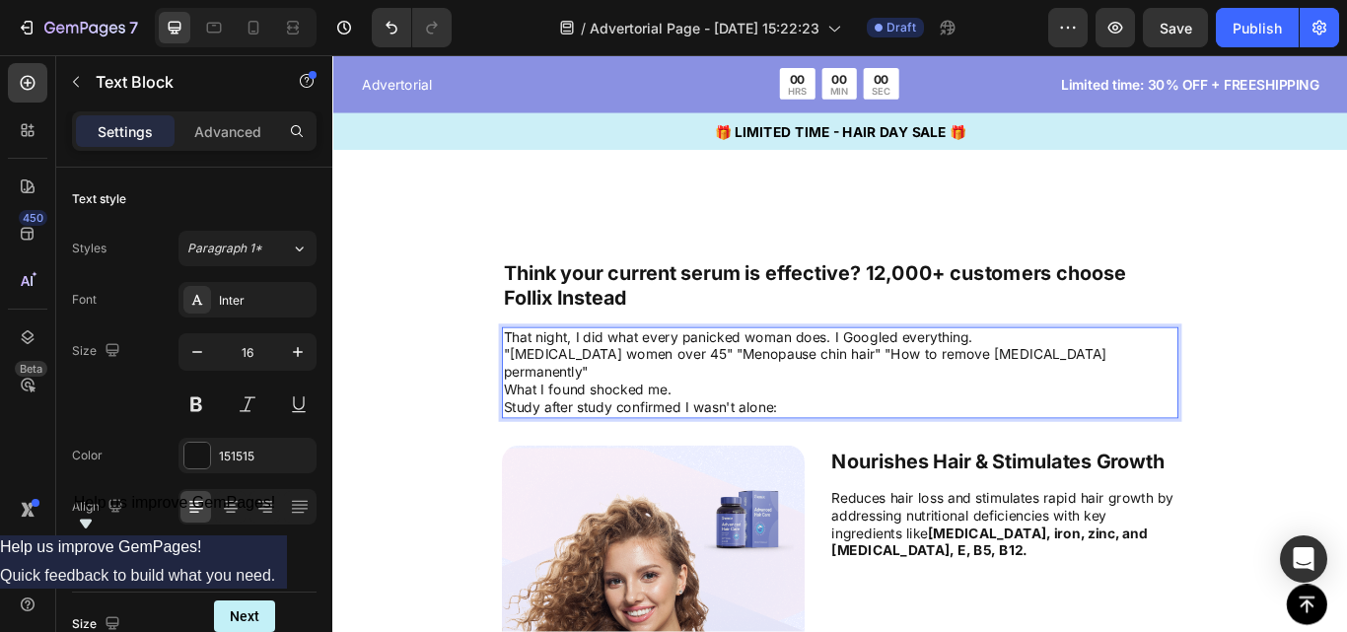
click at [1096, 385] on p "That night, I did what every panicked woman does. I Googled everything." at bounding box center [924, 385] width 785 height 21
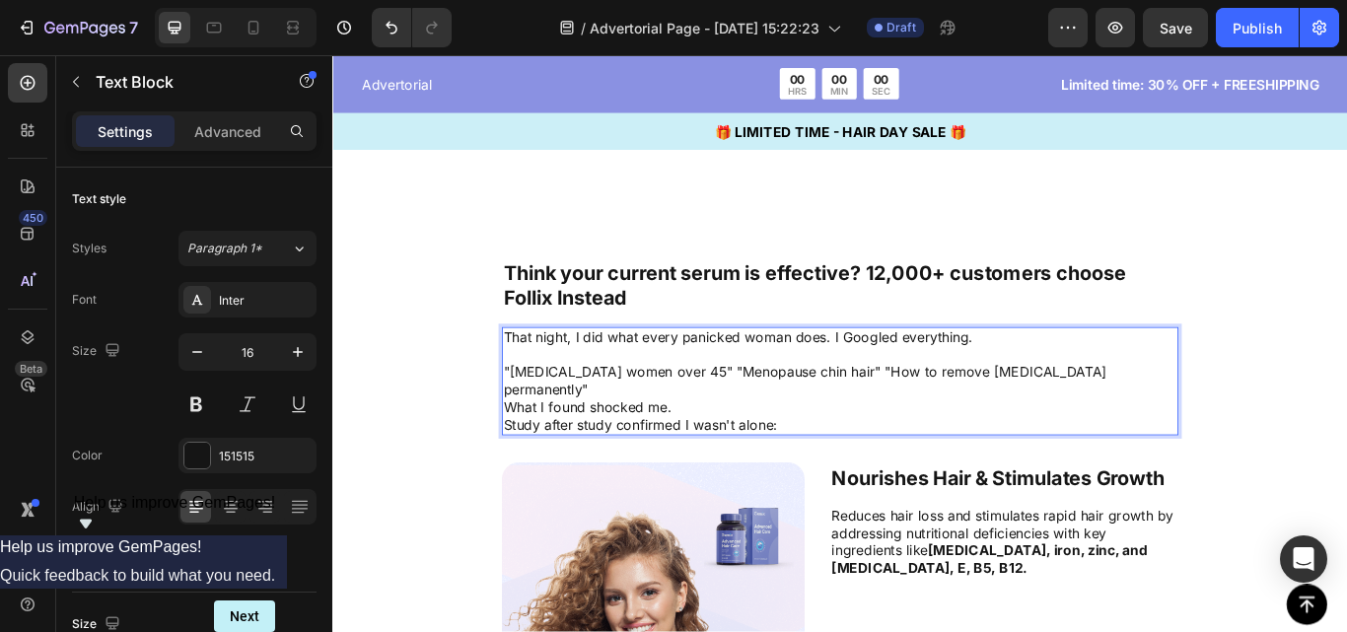
click at [738, 419] on p ""[MEDICAL_DATA] women over 45" "Menopause chin hair" "How to remove [MEDICAL_DA…" at bounding box center [924, 435] width 785 height 41
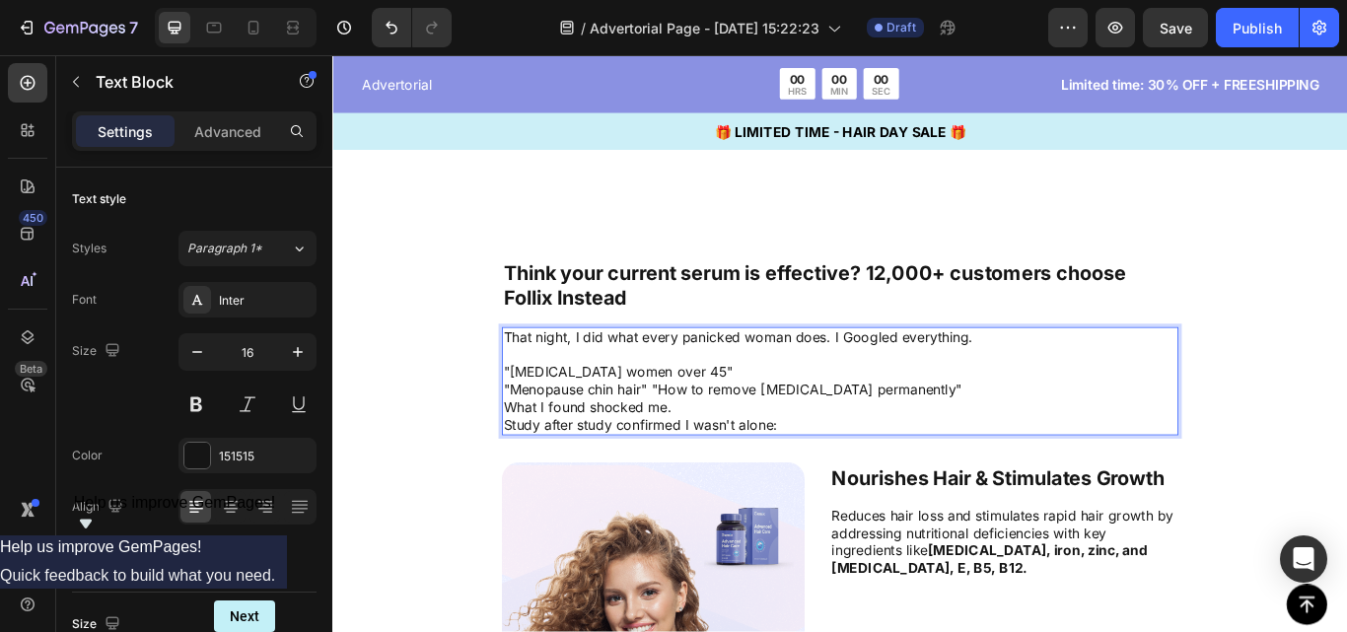
click at [702, 440] on p ""Menopause chin hair" "How to remove [MEDICAL_DATA] permanently"" at bounding box center [924, 446] width 785 height 21
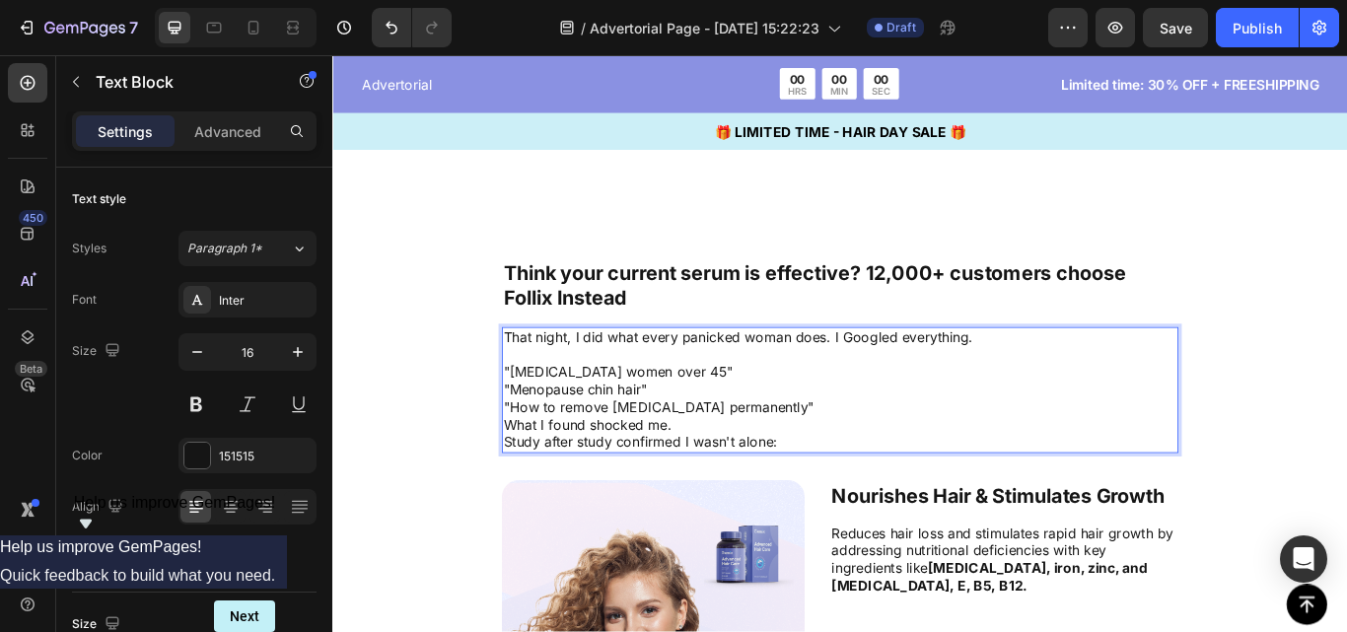
click at [833, 455] on p ""Menopause chin hair"" at bounding box center [924, 446] width 785 height 21
click at [864, 461] on p ""How to remove [MEDICAL_DATA] permanently"" at bounding box center [924, 467] width 785 height 21
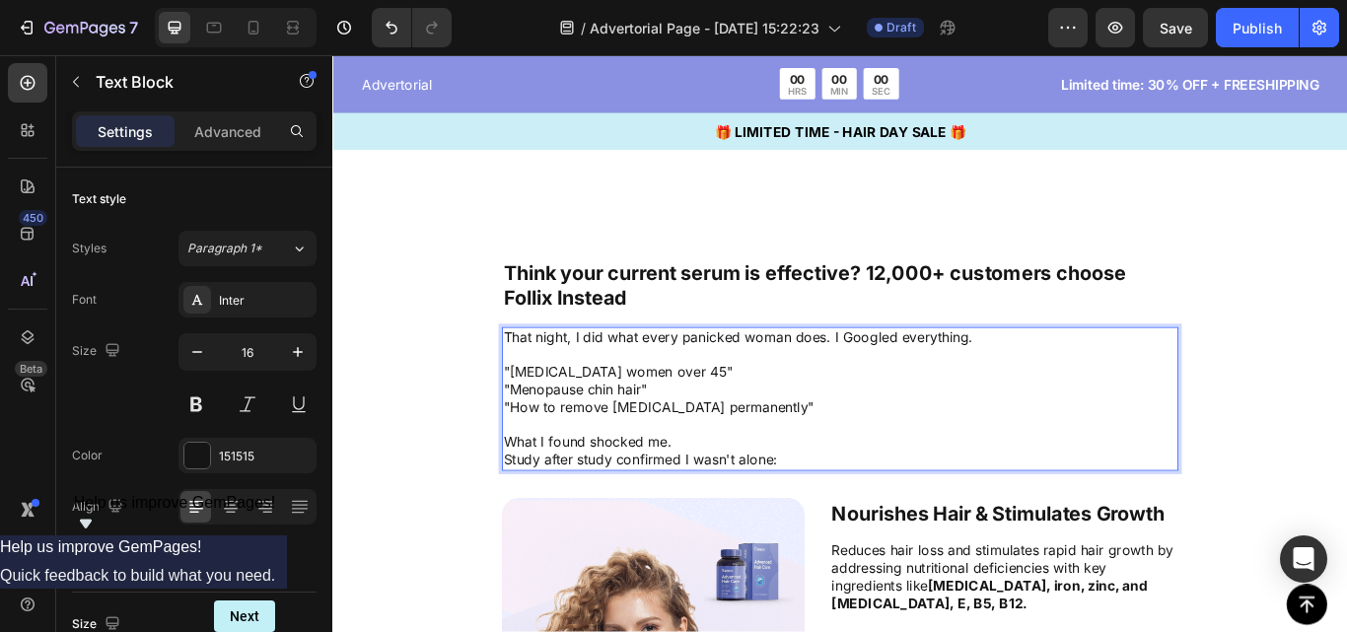
click at [779, 502] on p "What I found shocked me." at bounding box center [924, 507] width 785 height 21
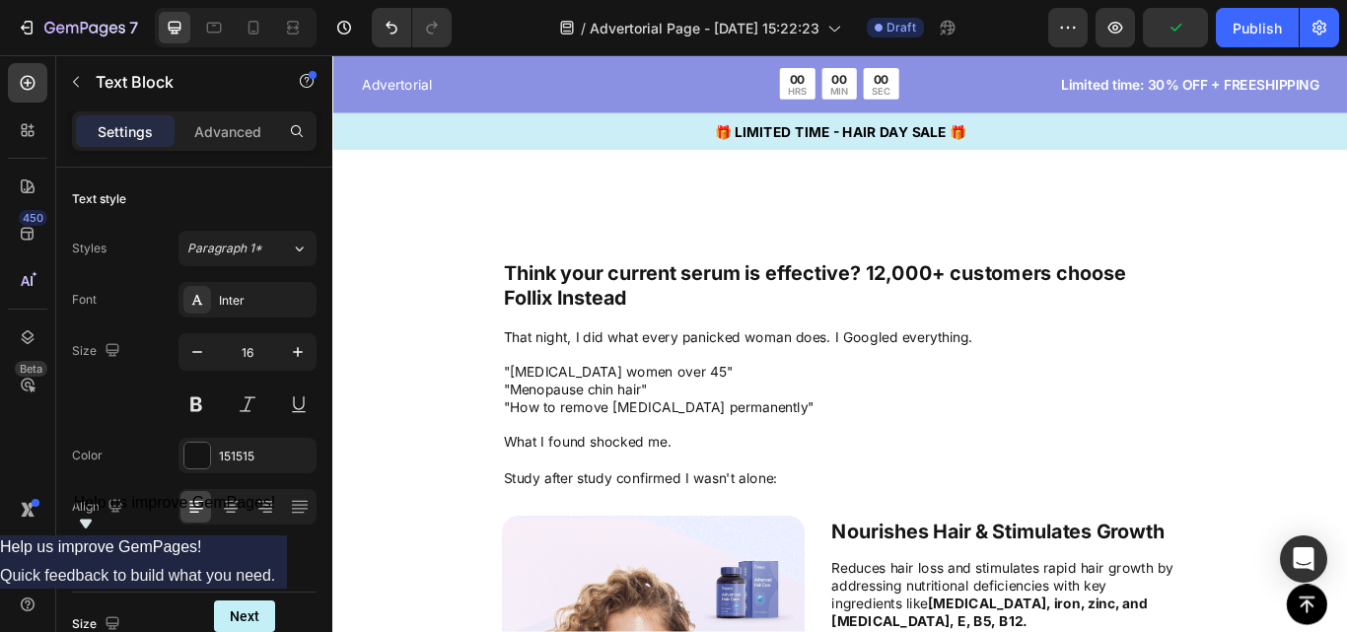
click at [434, 523] on div "Button Sticky Advertorial Text Block 00 HRS 00 MIN 00 SEC Countdown Timer Row L…" at bounding box center [923, 466] width 1183 height 7547
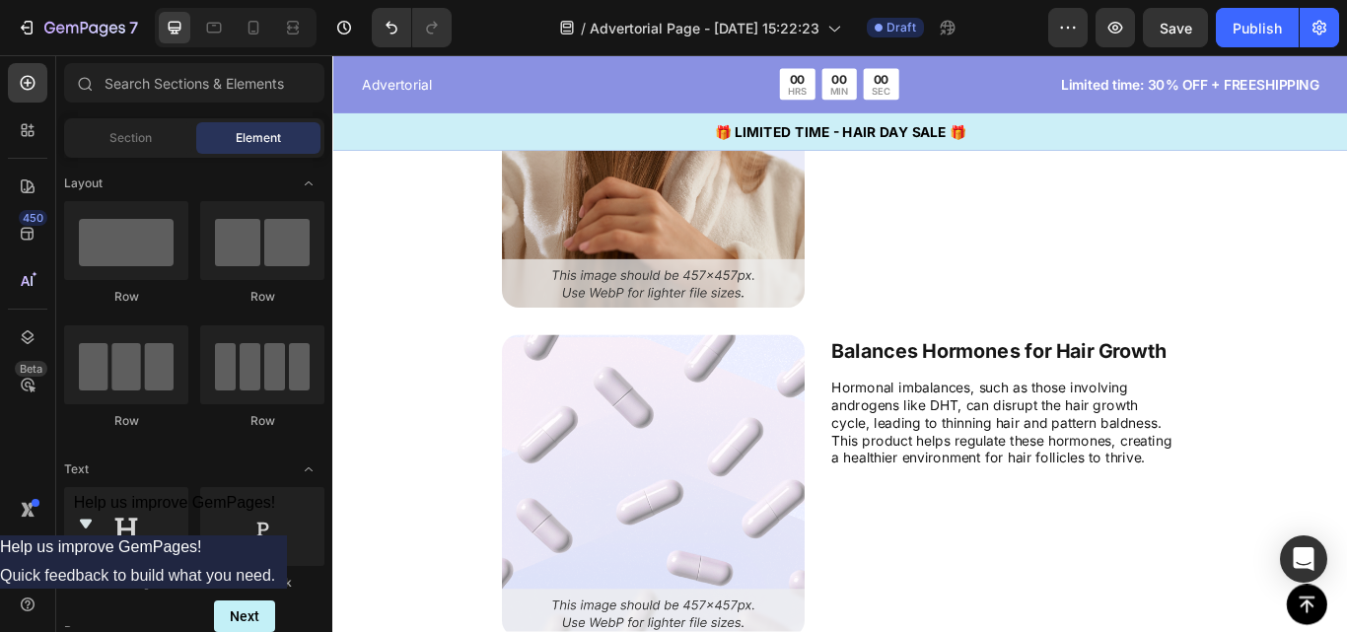
scroll to position [4425, 0]
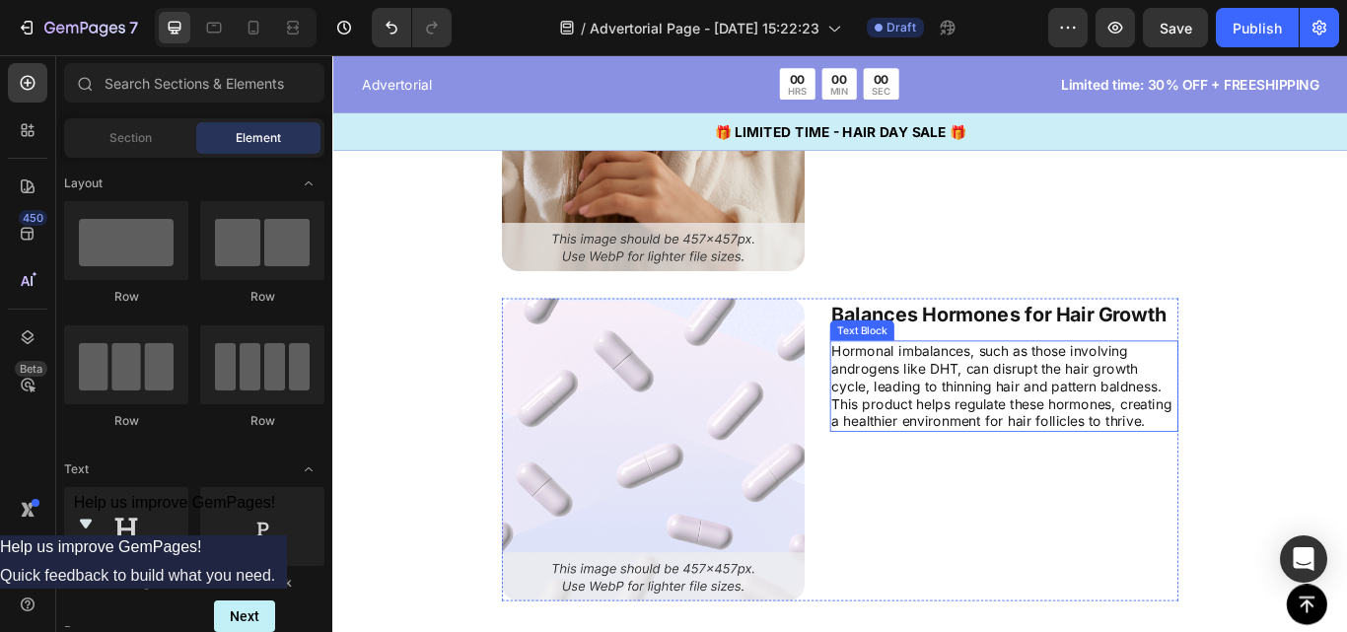
click at [1145, 403] on p "Hormonal imbalances, such as those involving androgens like DHT, can disrupt th…" at bounding box center [1115, 442] width 402 height 103
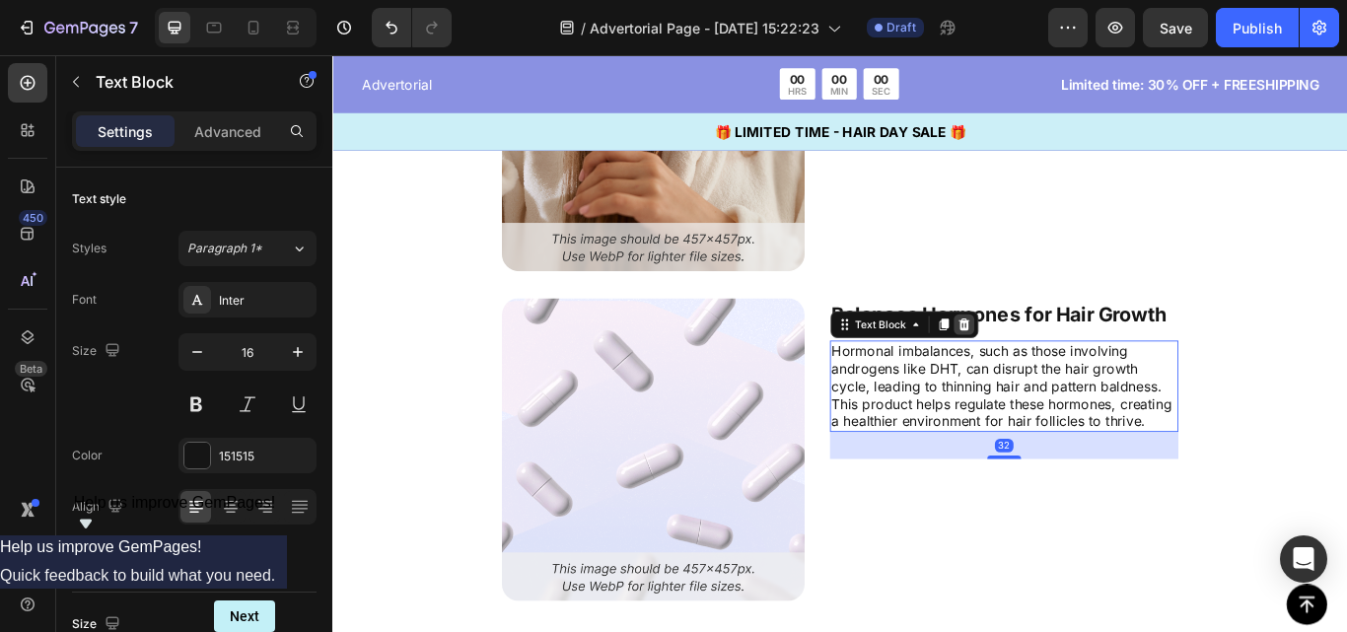
click at [1063, 368] on icon at bounding box center [1068, 370] width 13 height 14
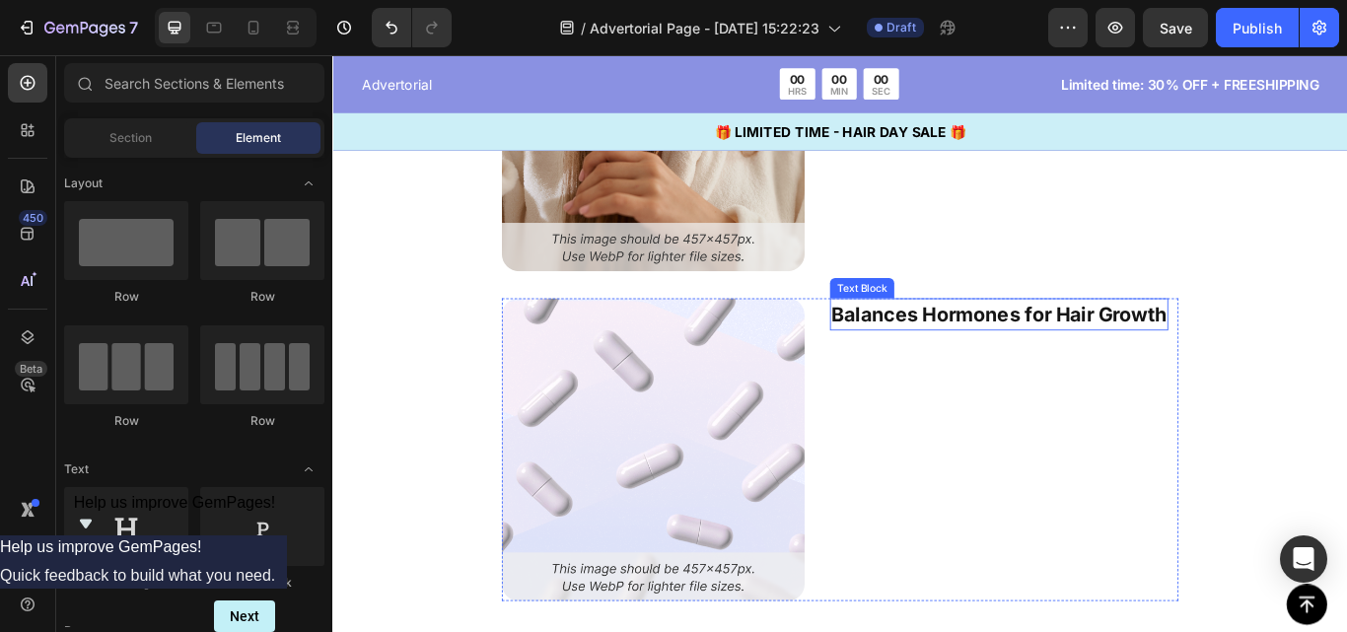
click at [1057, 362] on p "Balances Hormones for Hair Growth" at bounding box center [1109, 358] width 391 height 35
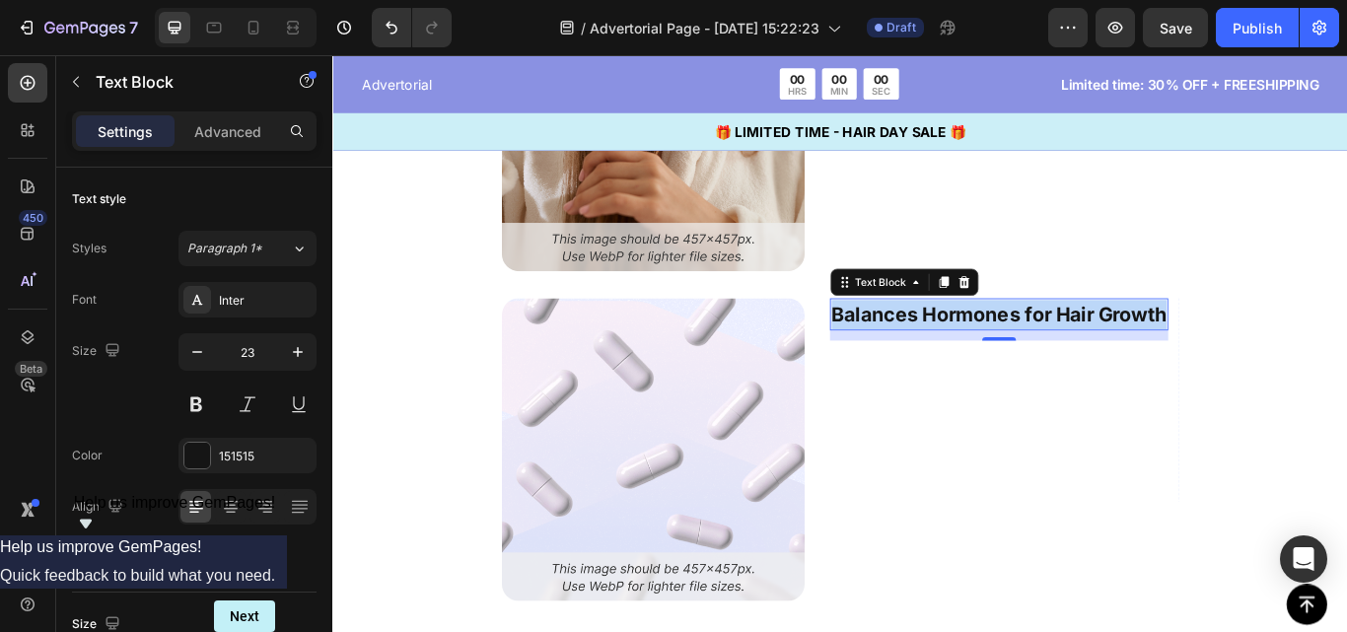
click at [1057, 362] on p "Balances Hormones for Hair Growth" at bounding box center [1109, 358] width 391 height 35
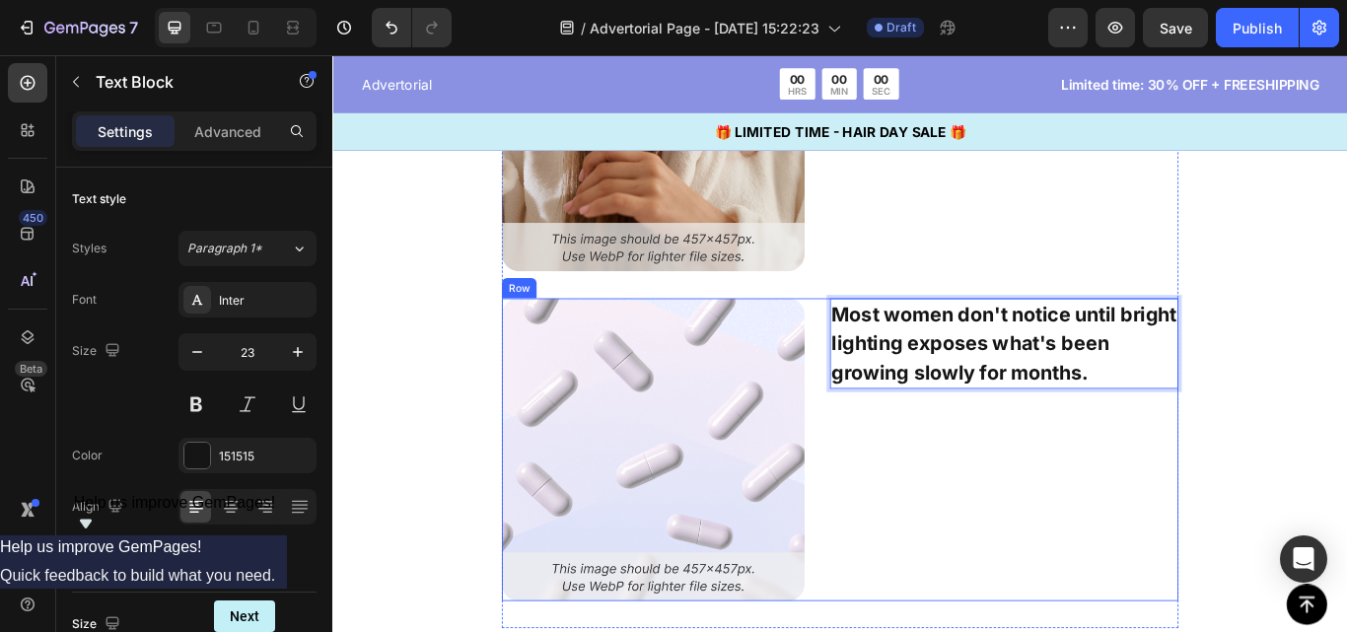
click at [1119, 483] on div "Most women don't notice until bright lighting exposes what's been growing slowl…" at bounding box center [1115, 515] width 406 height 353
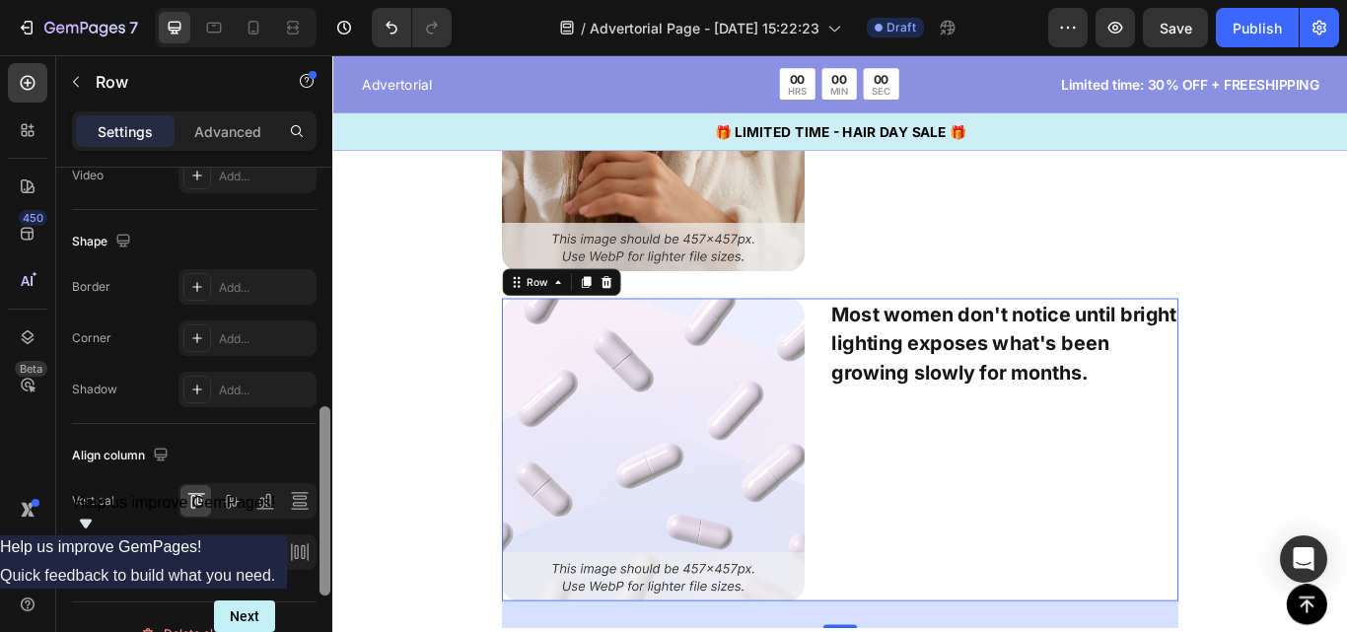
scroll to position [907, 0]
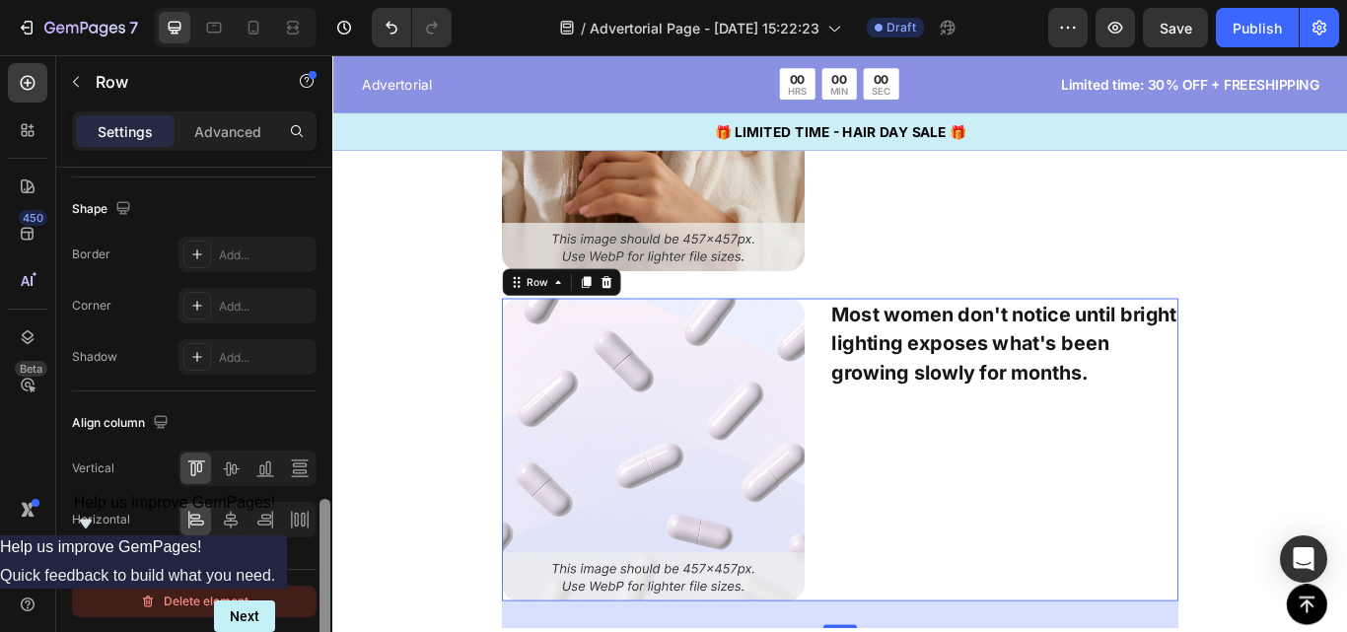
drag, startPoint x: 329, startPoint y: 231, endPoint x: 311, endPoint y: 592, distance: 361.4
click at [311, 592] on div "Layout Column width Change ratio Fit to content Columns management Order 2 cols…" at bounding box center [194, 428] width 276 height 521
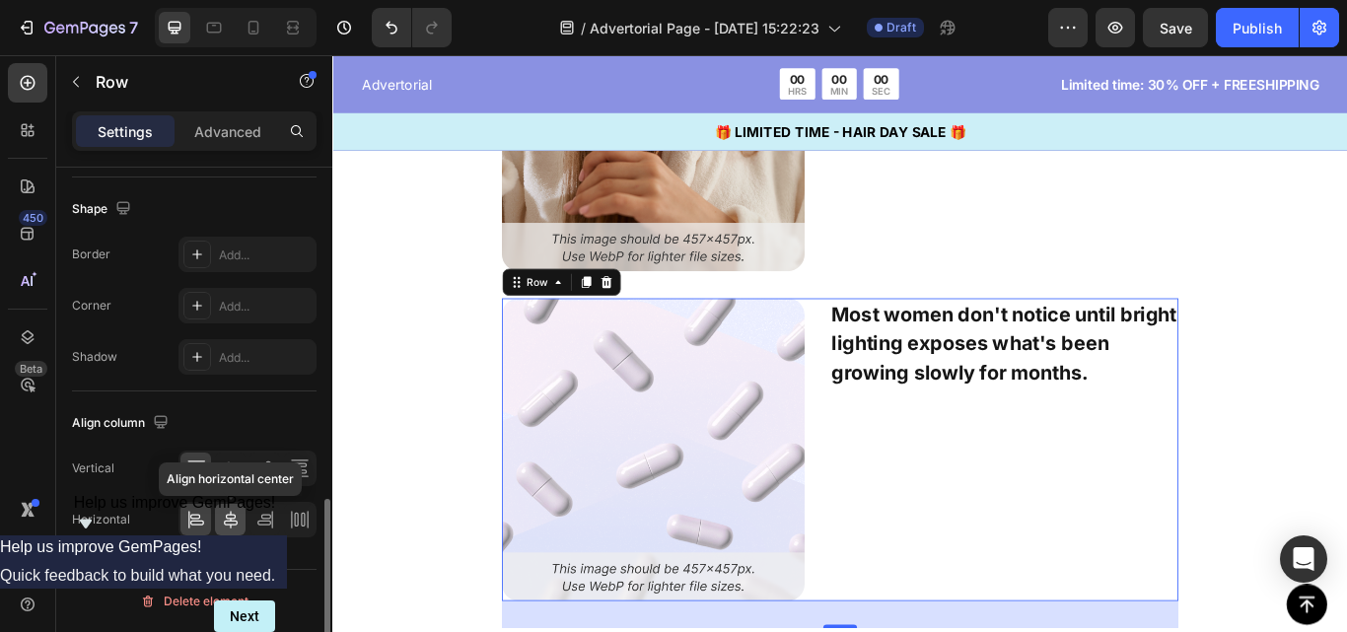
click at [231, 526] on icon at bounding box center [231, 520] width 14 height 18
click at [232, 461] on icon at bounding box center [231, 469] width 20 height 20
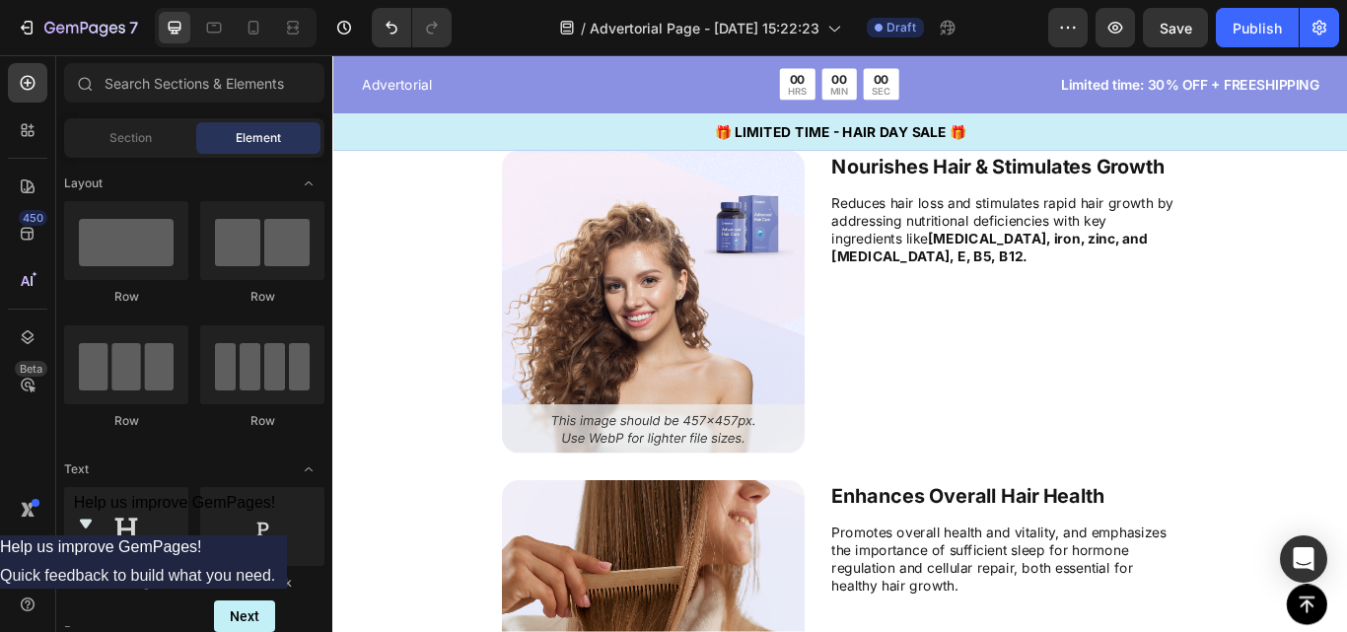
scroll to position [3744, 0]
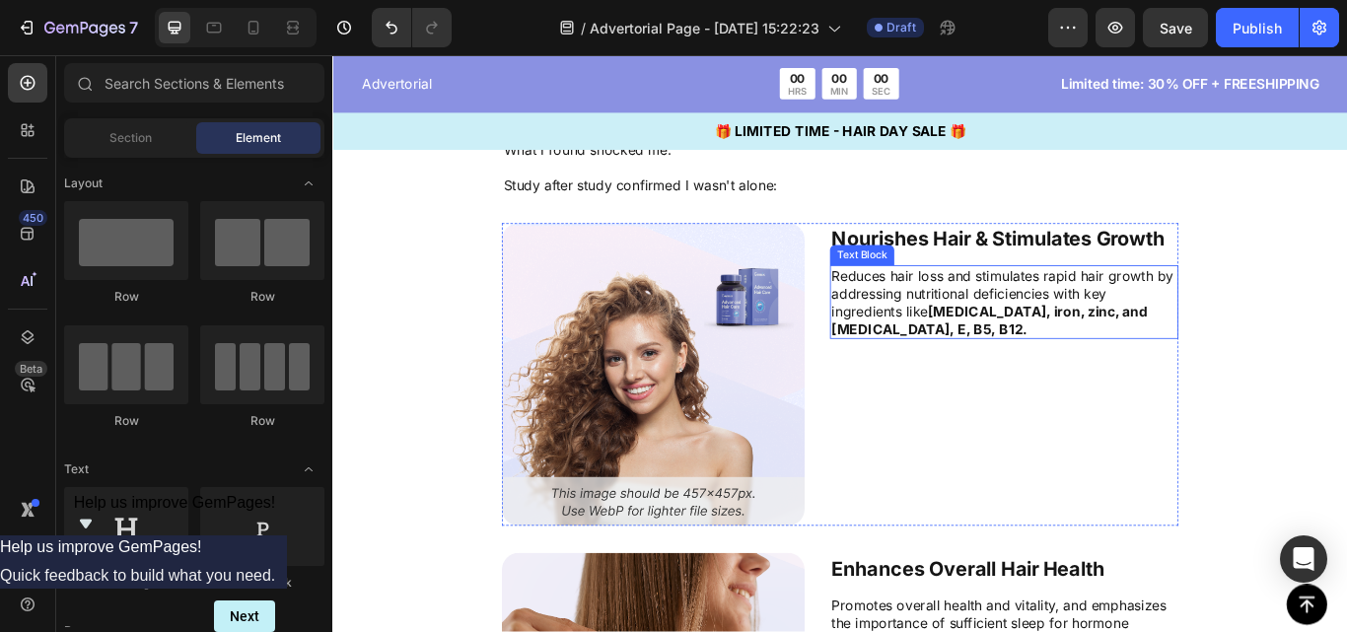
click at [1127, 342] on p "Reduces hair loss and stimulates rapid hair growth by addressing nutritional de…" at bounding box center [1115, 344] width 402 height 82
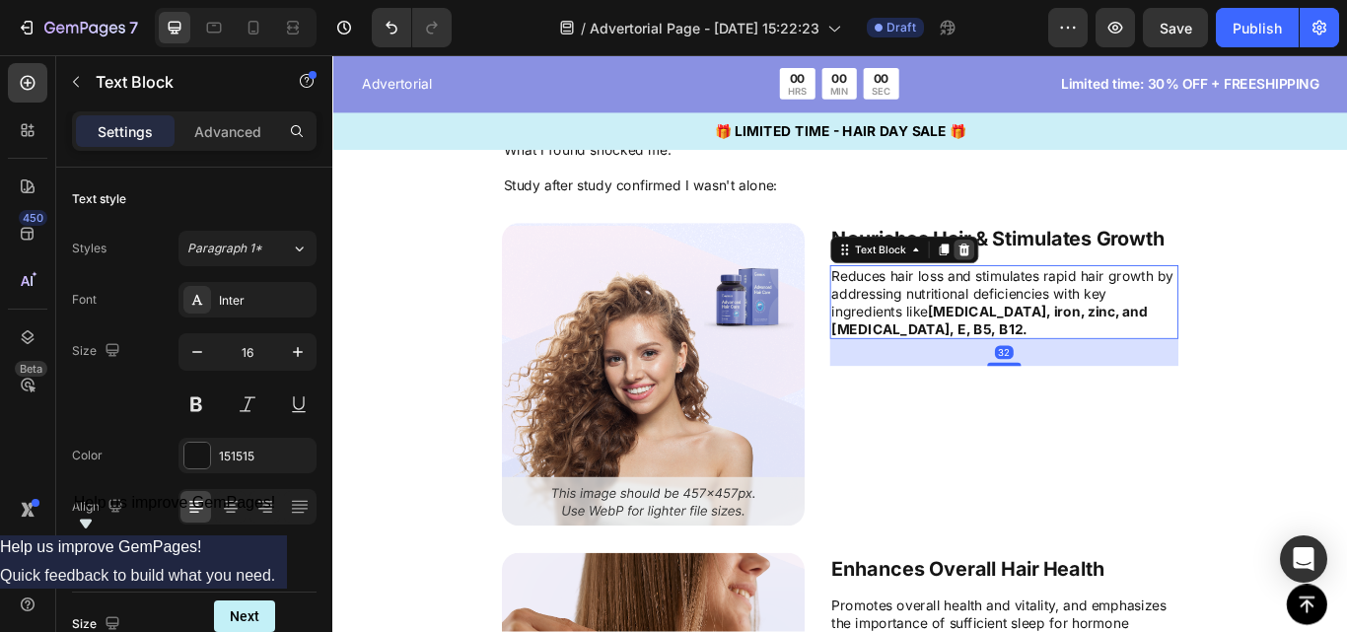
click at [1062, 286] on icon at bounding box center [1068, 282] width 13 height 14
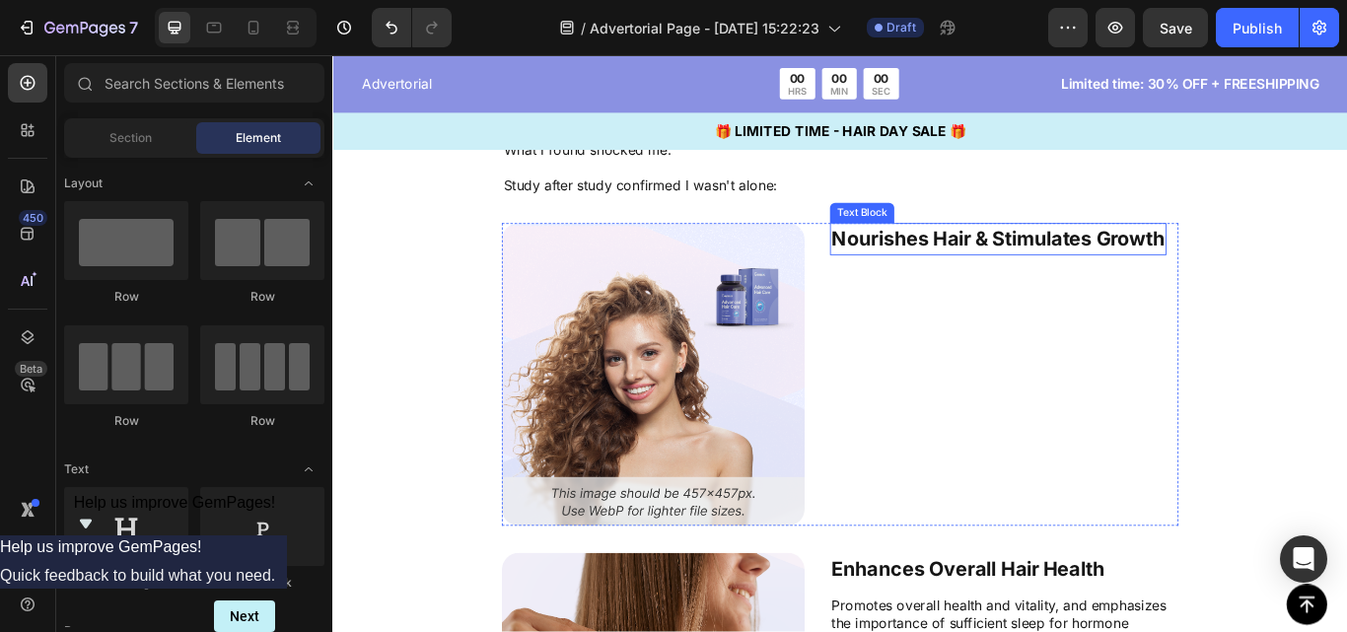
click at [1077, 270] on p "Nourishes Hair & Stimulates Growth" at bounding box center [1108, 270] width 389 height 35
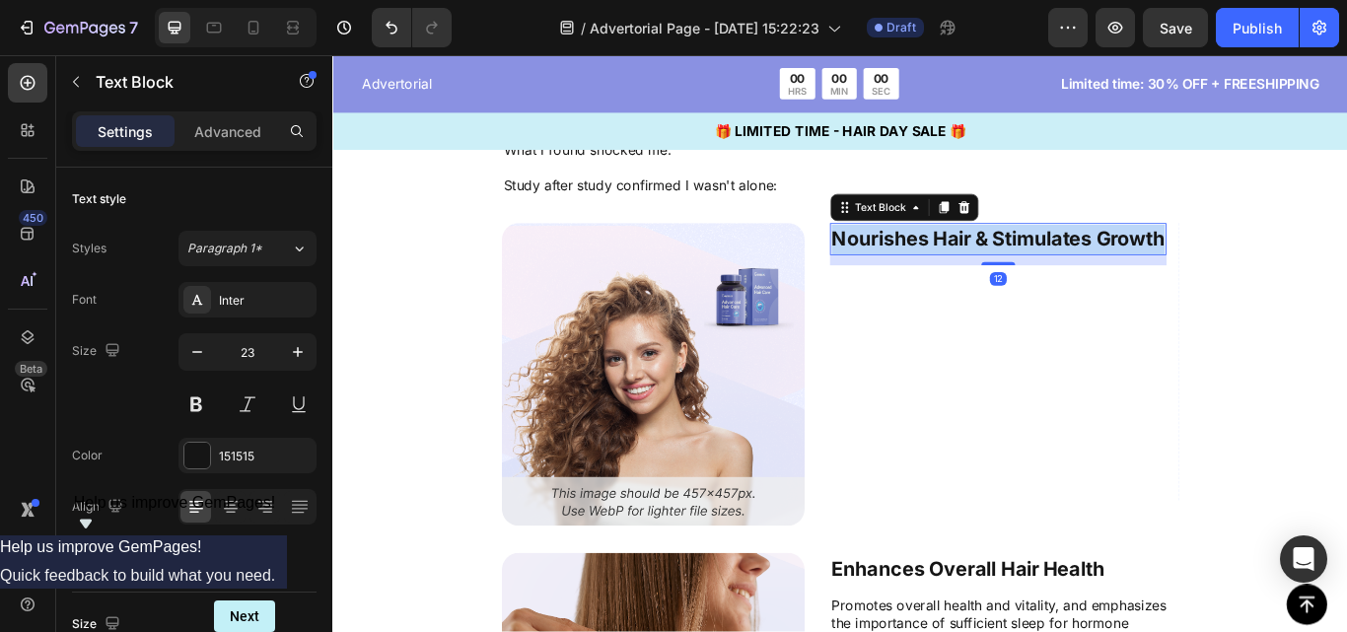
click at [1077, 270] on p "Nourishes Hair & Stimulates Growth" at bounding box center [1108, 270] width 389 height 35
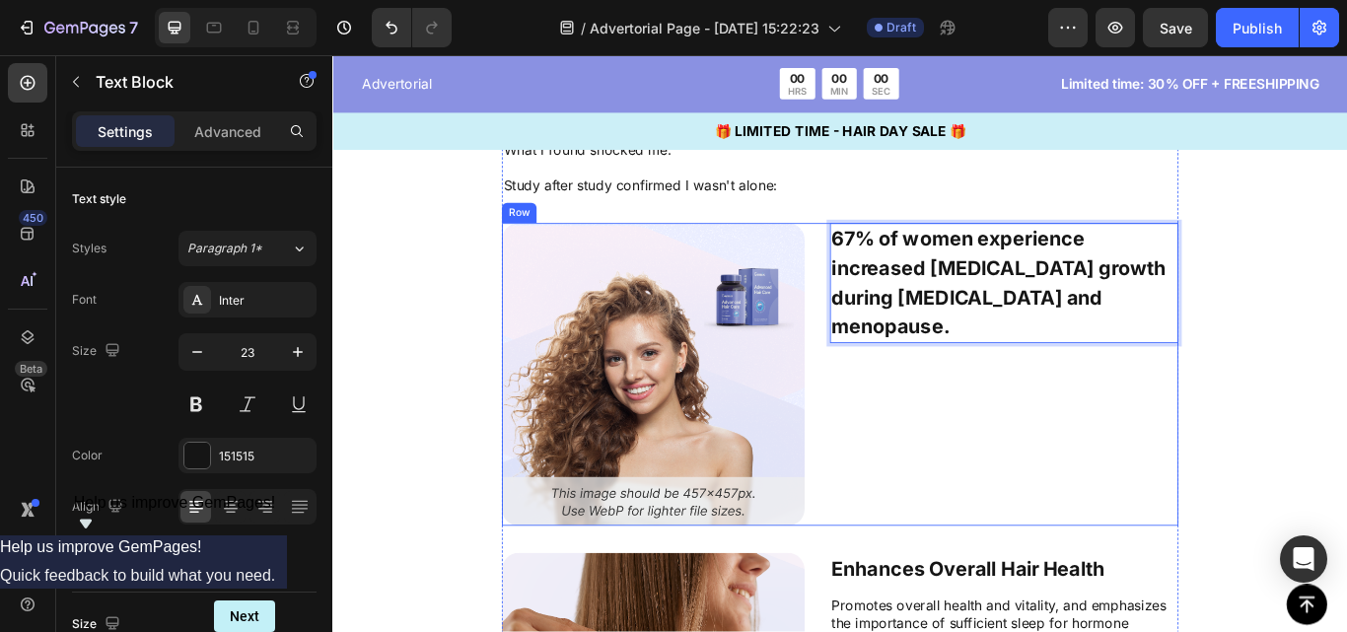
click at [1084, 368] on div "67% of women experience increased [MEDICAL_DATA] growth during [MEDICAL_DATA] a…" at bounding box center [1115, 427] width 406 height 353
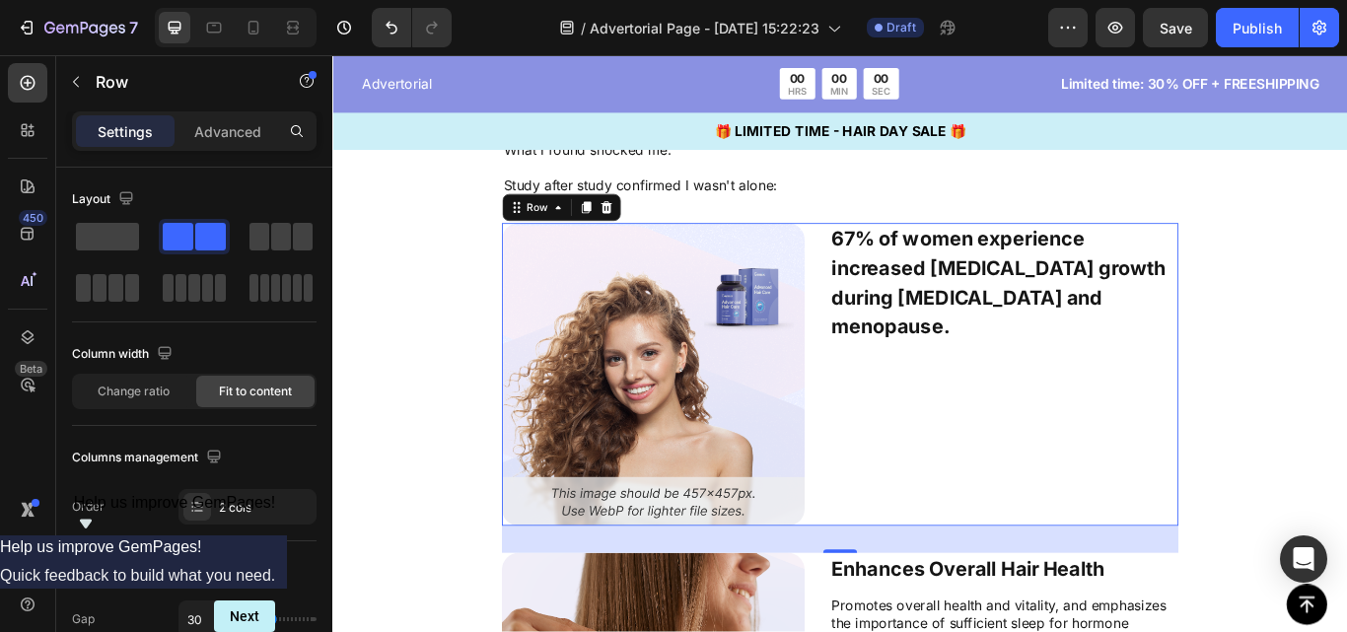
click at [1090, 566] on div "67% of women experience increased [MEDICAL_DATA] growth during [MEDICAL_DATA] a…" at bounding box center [1115, 427] width 406 height 353
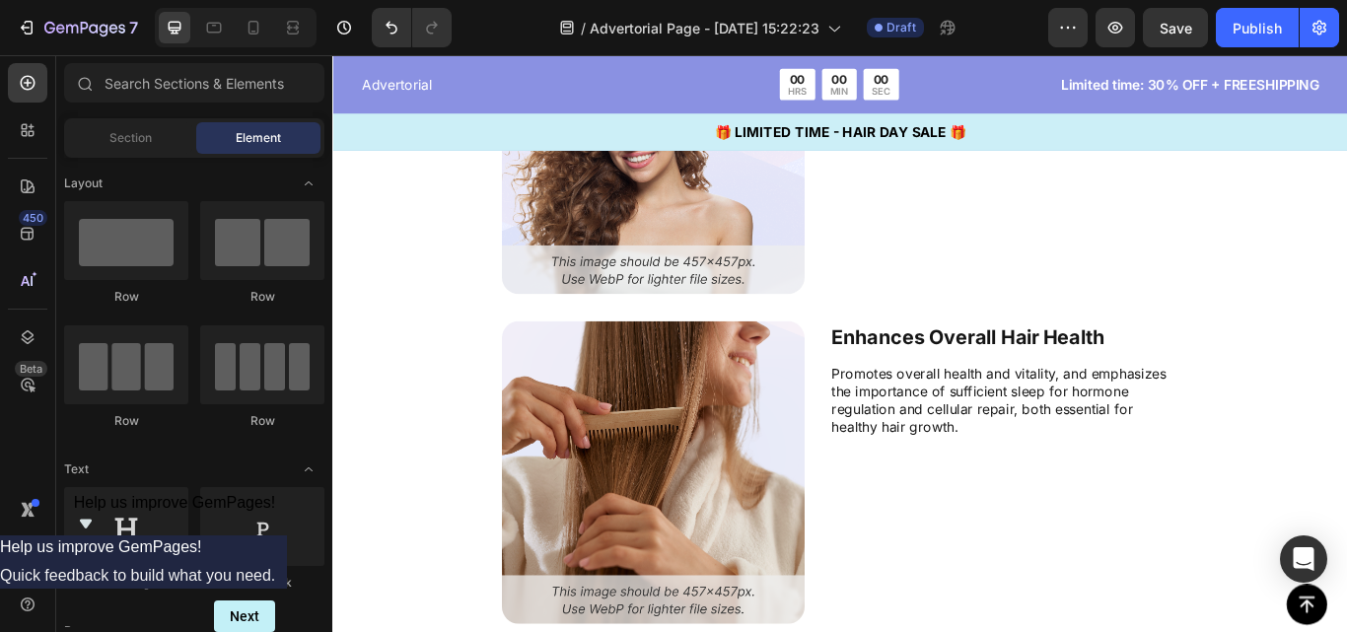
scroll to position [4056, 0]
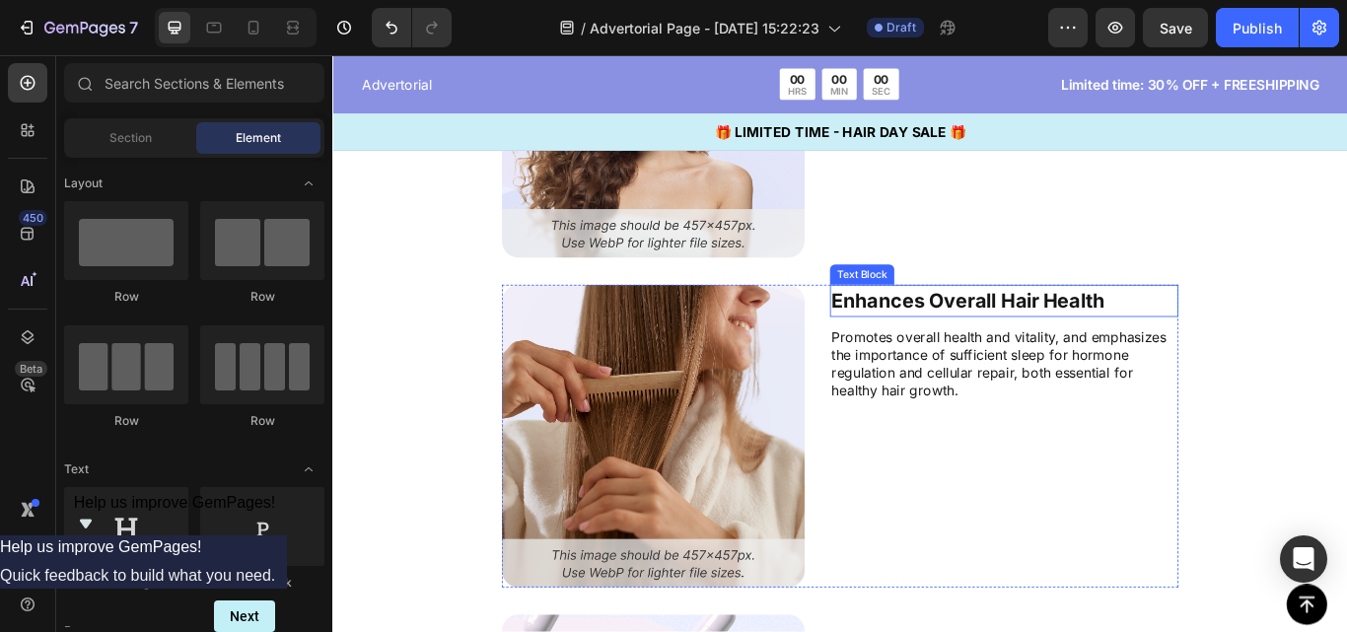
click at [1141, 354] on p "Enhances Overall Hair Health" at bounding box center [1115, 342] width 402 height 35
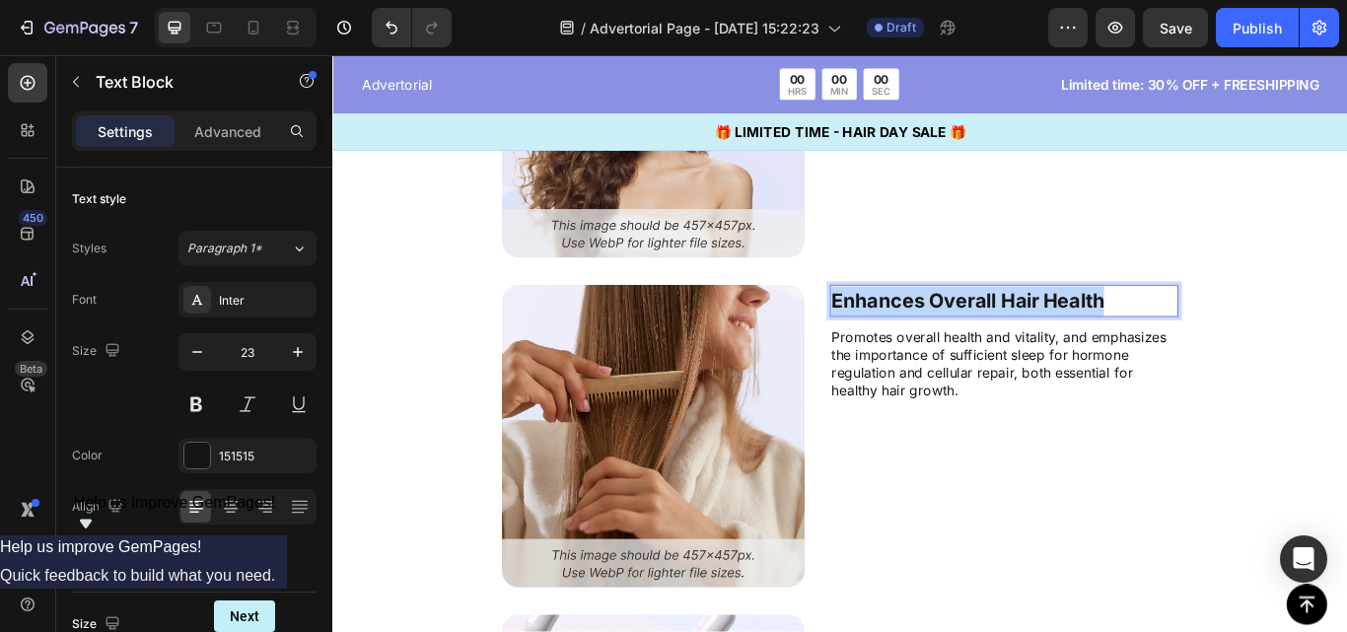
click at [1141, 354] on p "Enhances Overall Hair Health" at bounding box center [1115, 342] width 402 height 35
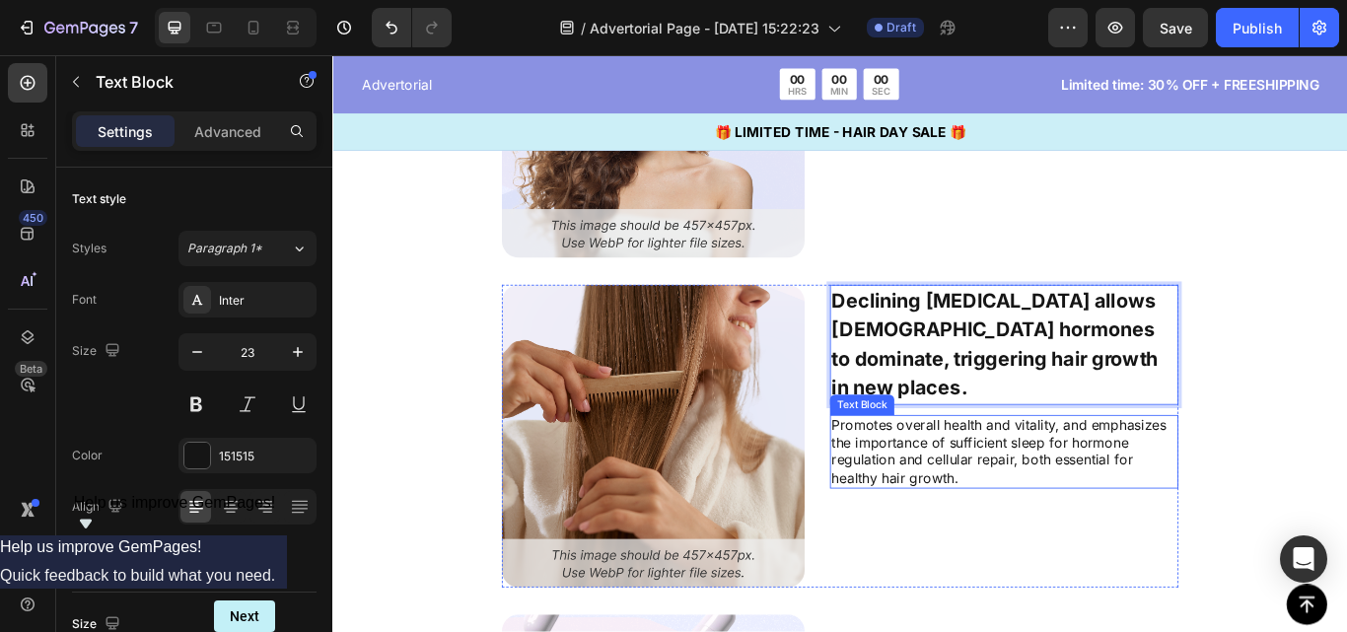
click at [1126, 490] on p "Promotes overall health and vitality, and emphasizes the importance of sufficie…" at bounding box center [1115, 518] width 402 height 82
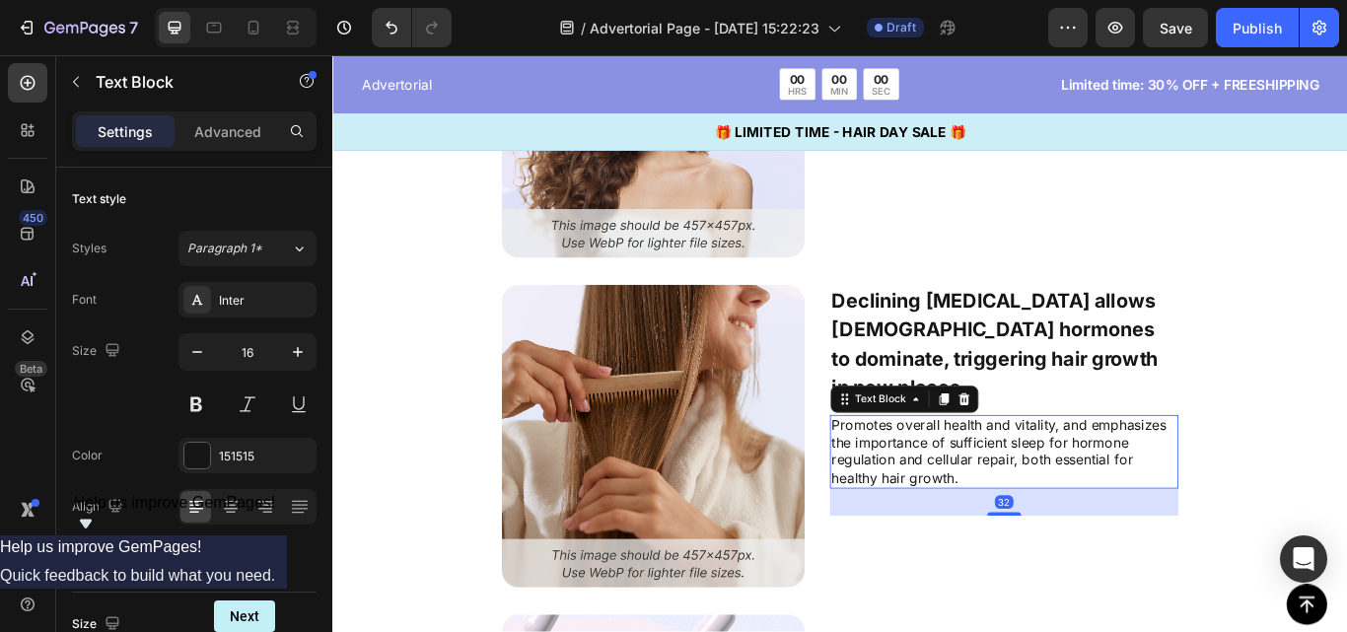
scroll to position [648, 0]
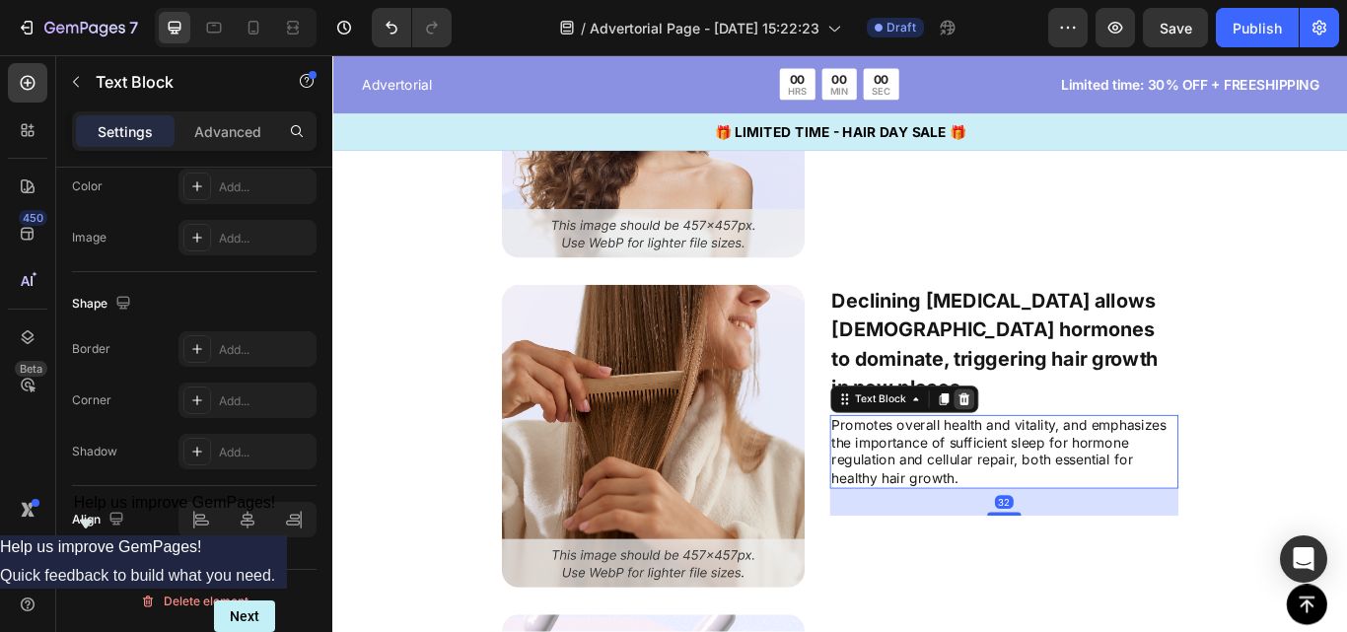
click at [1063, 449] on icon at bounding box center [1068, 457] width 16 height 16
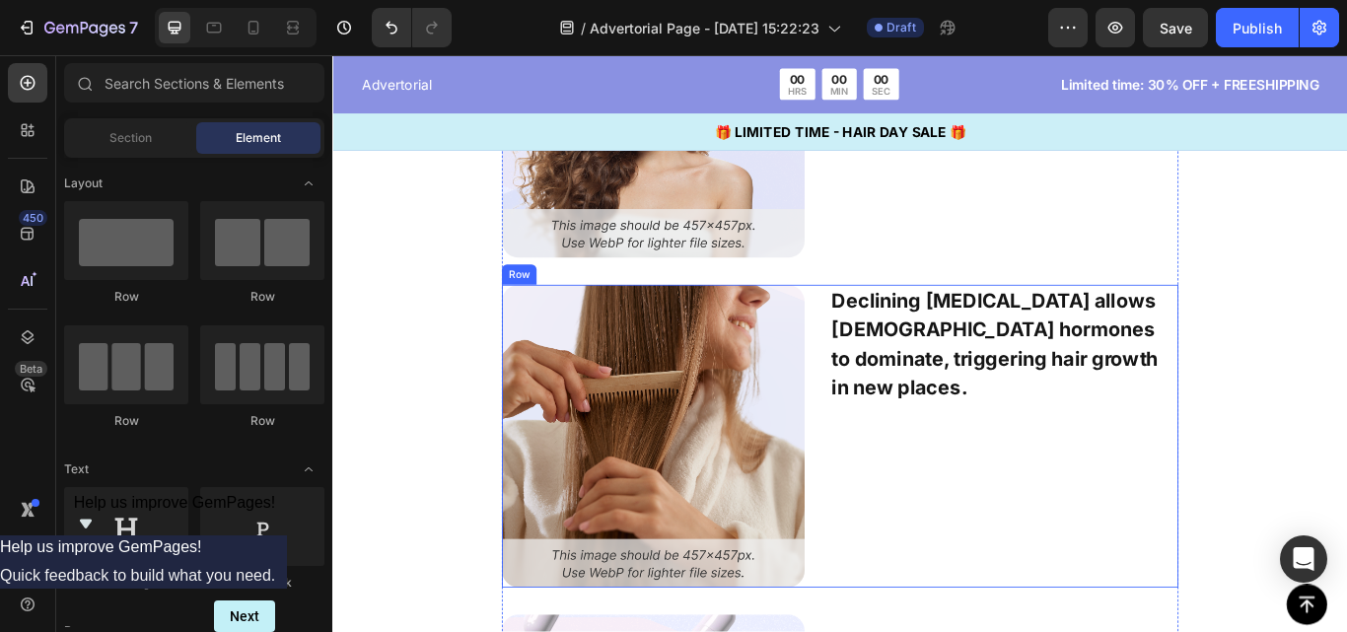
click at [1042, 516] on div "Declining [MEDICAL_DATA] allows [DEMOGRAPHIC_DATA] hormones to dominate, trigge…" at bounding box center [1115, 499] width 406 height 353
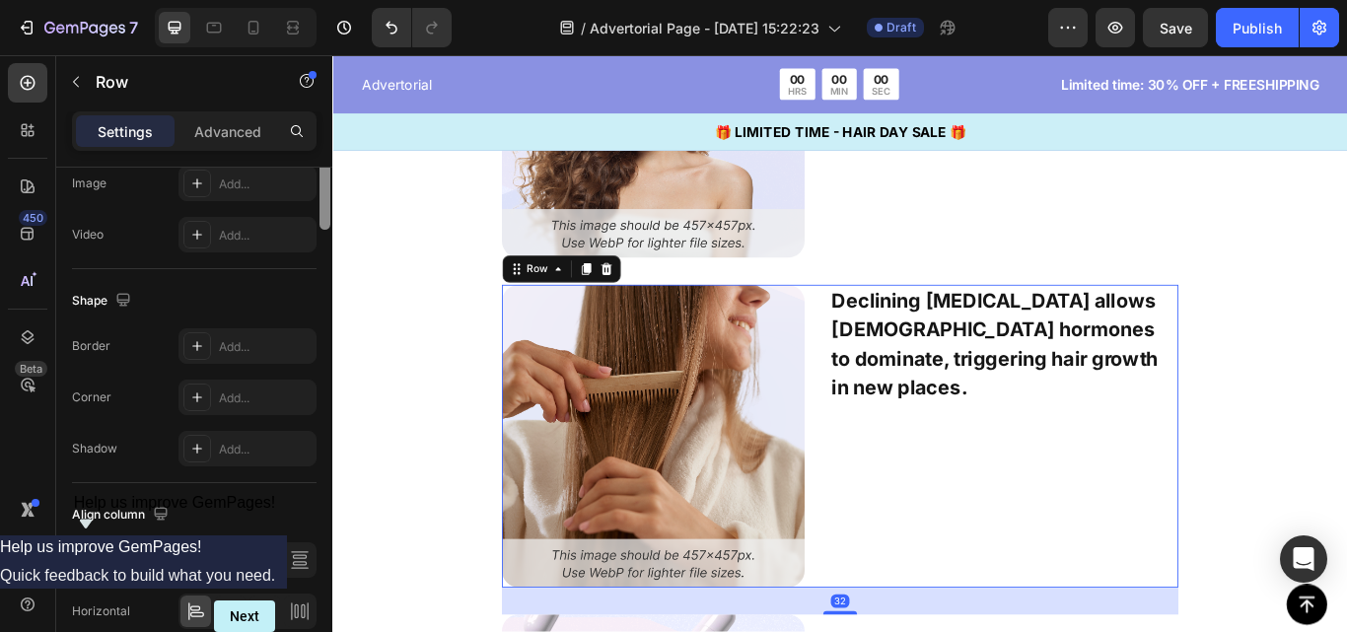
scroll to position [907, 0]
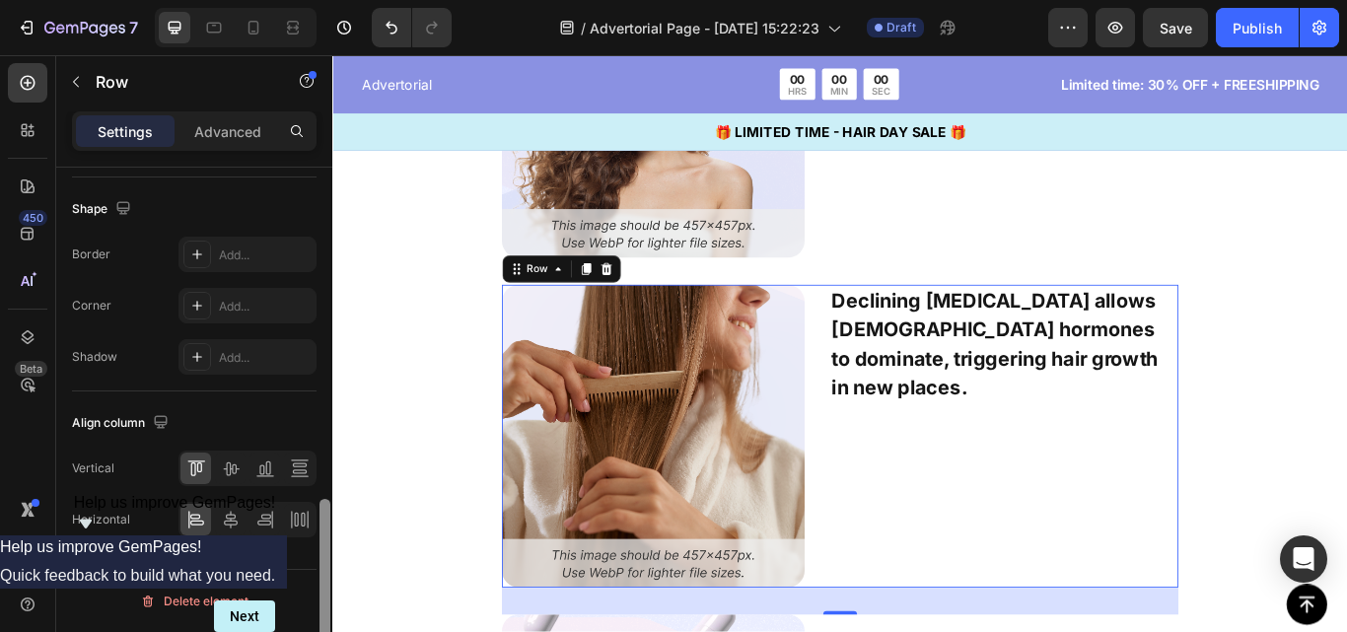
drag, startPoint x: 322, startPoint y: 253, endPoint x: 300, endPoint y: 619, distance: 366.5
click at [300, 619] on div "Layout Column width Change ratio Fit to content Columns management Order 2 cols…" at bounding box center [194, 428] width 276 height 521
click at [234, 474] on icon at bounding box center [231, 469] width 20 height 20
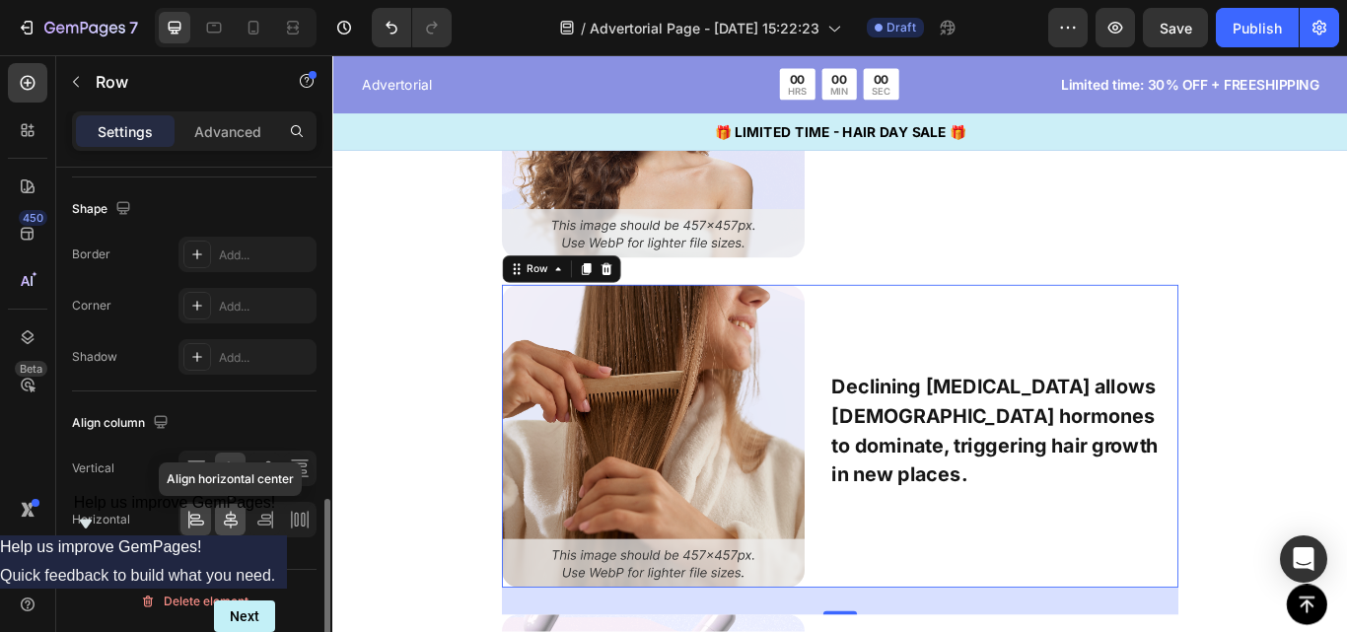
click at [234, 527] on icon at bounding box center [231, 520] width 20 height 20
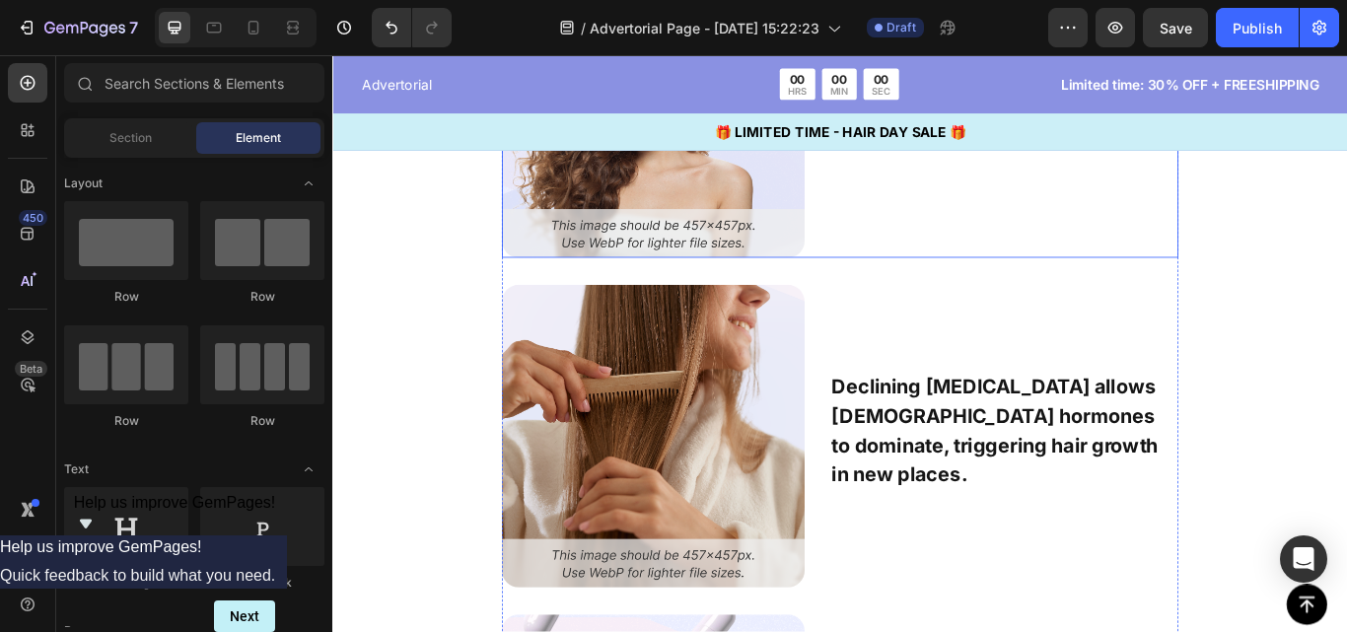
click at [1018, 179] on div "67% of women experience increased [MEDICAL_DATA] growth during [MEDICAL_DATA] a…" at bounding box center [1115, 115] width 406 height 353
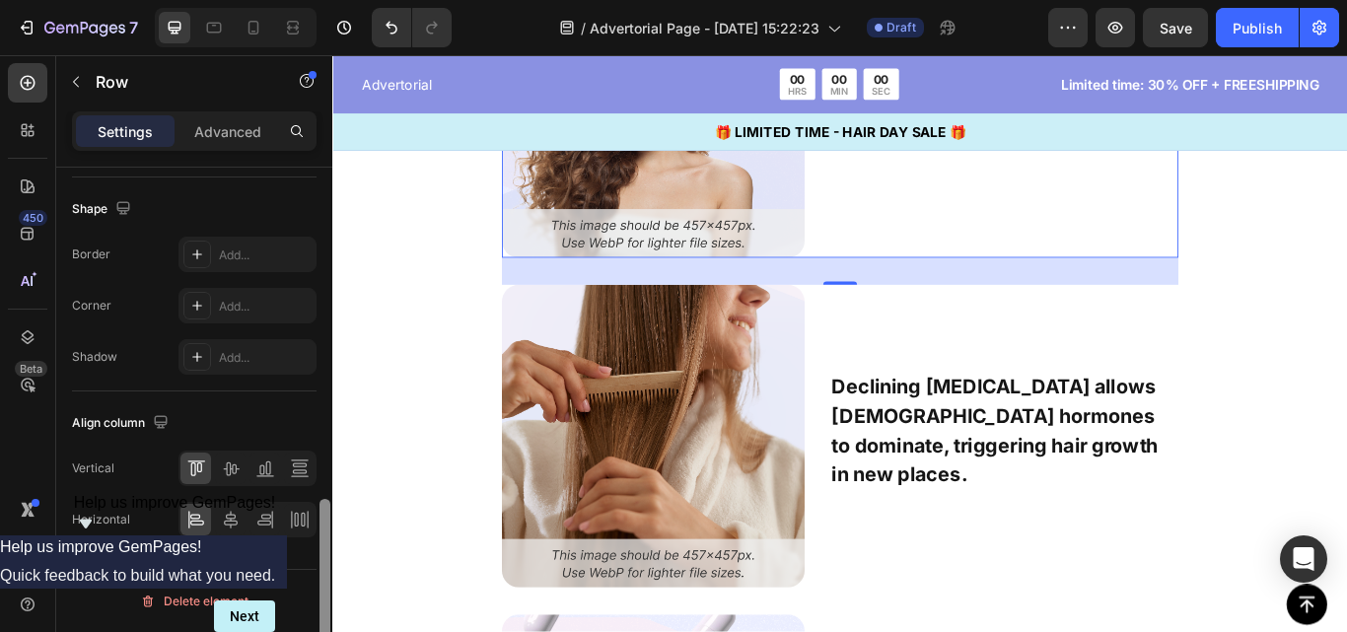
drag, startPoint x: 320, startPoint y: 206, endPoint x: 322, endPoint y: 645, distance: 438.9
click at [322, 0] on html "7 Version history / Advertorial Page - [DATE] 15:22:23 Draft Preview Save Publi…" at bounding box center [673, 0] width 1347 height 0
click at [227, 520] on icon at bounding box center [231, 520] width 20 height 20
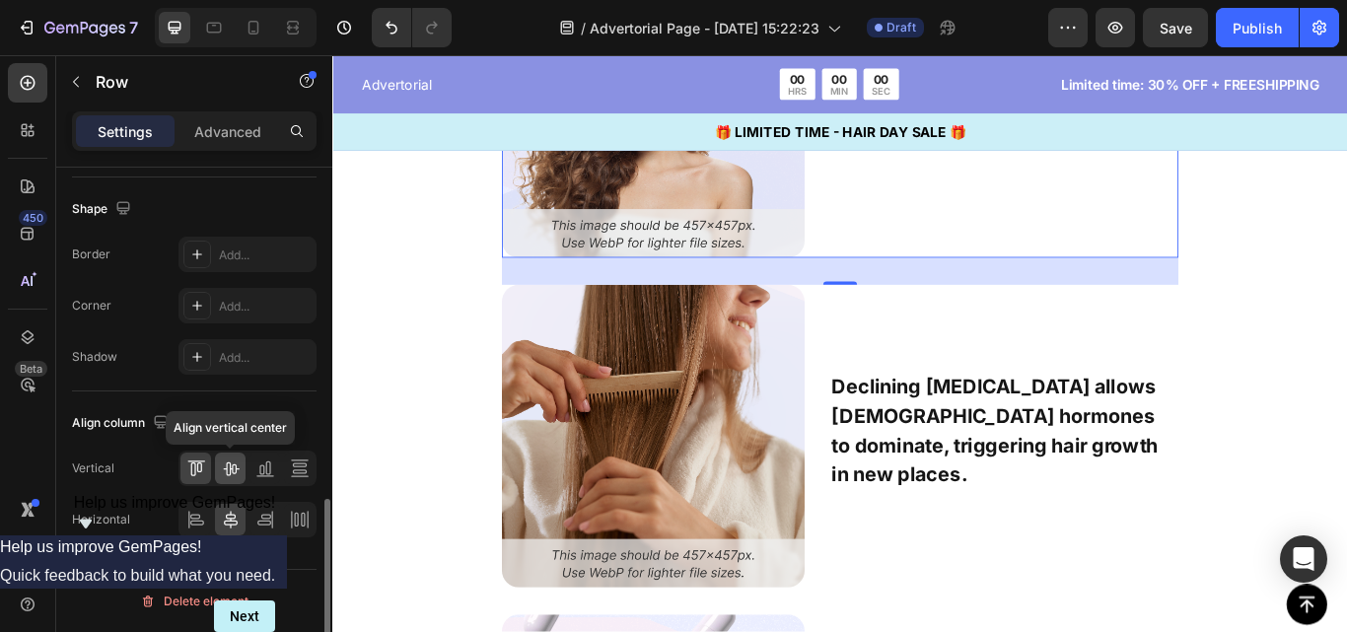
click at [233, 483] on div at bounding box center [230, 469] width 31 height 32
click at [514, 372] on section "Think your current serum is effective? 12,000+ customers choose Follix Instead …" at bounding box center [924, 366] width 821 height 1453
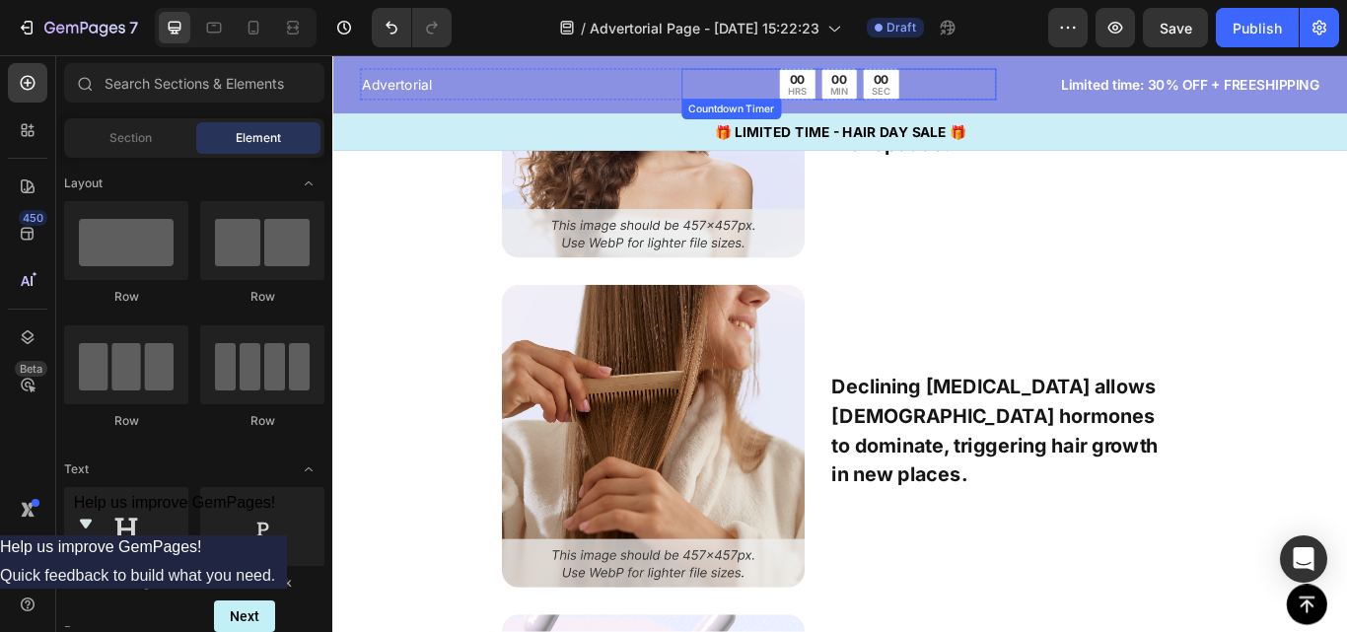
click at [1018, 85] on div "00 HRS 00 MIN 00 SEC" at bounding box center [922, 89] width 367 height 36
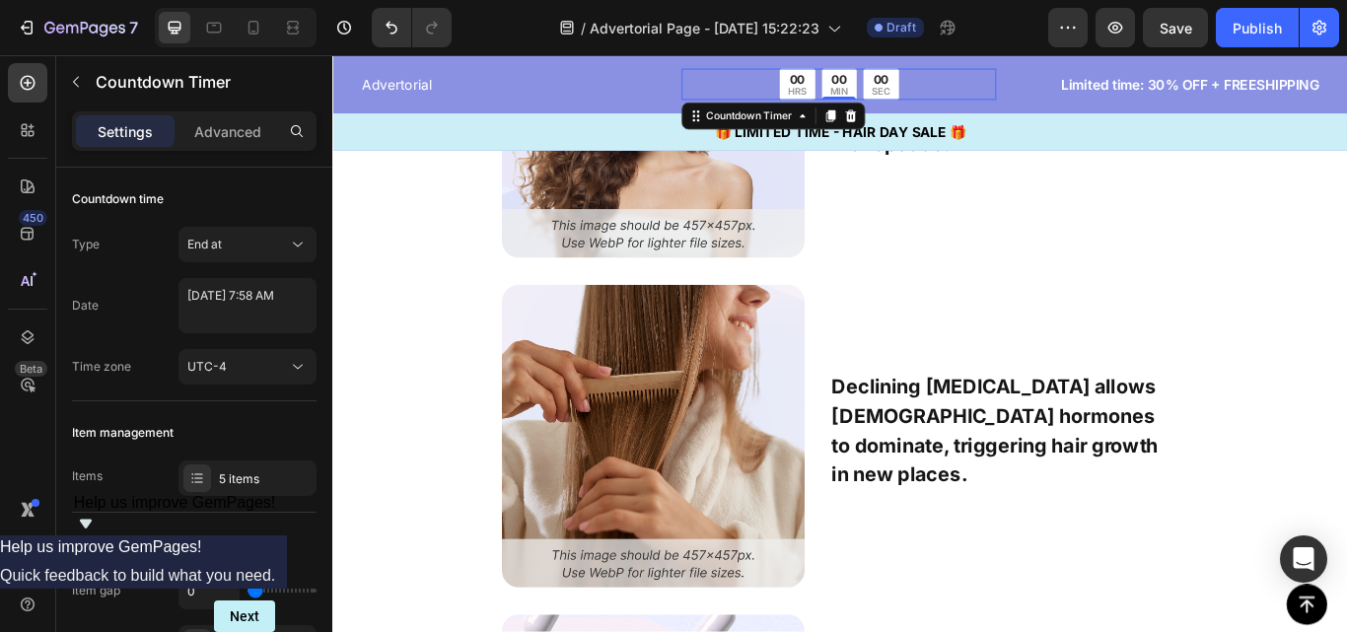
click at [1078, 78] on div "00 HRS 00 MIN 00 SEC" at bounding box center [922, 89] width 367 height 36
click at [1118, 79] on p "Limited time: 30% OFF + FREESHIPPING" at bounding box center [1298, 90] width 367 height 24
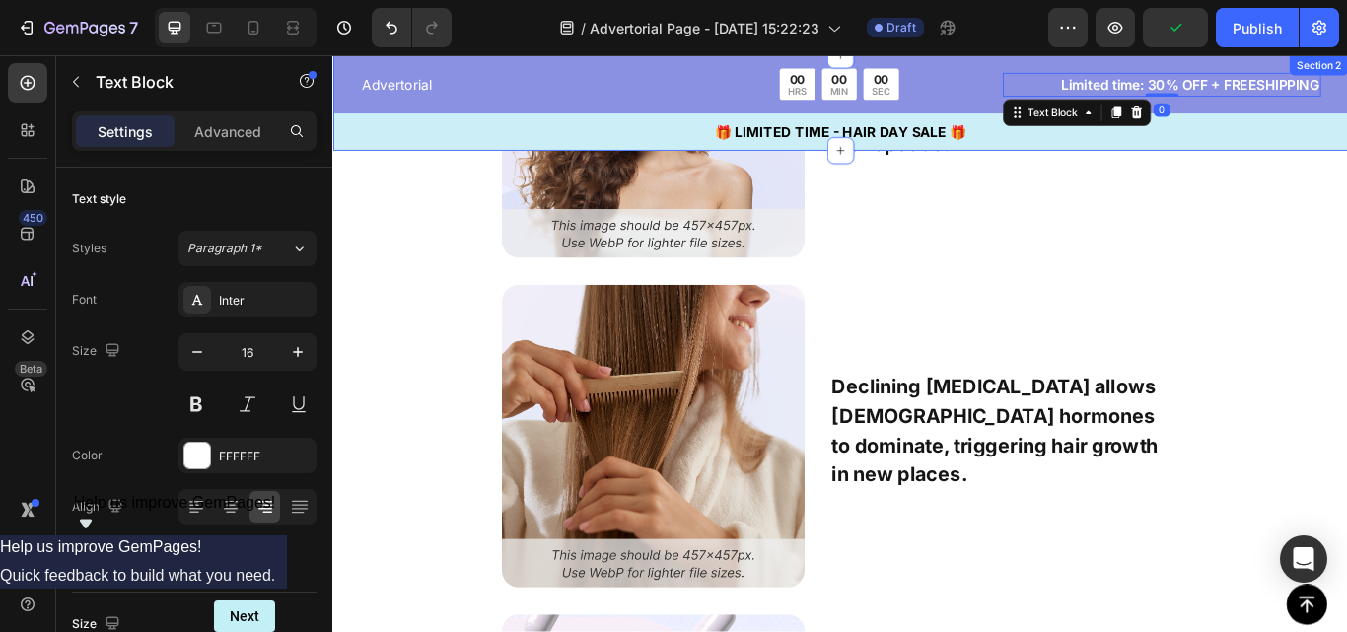
click at [337, 68] on div "Advertorial Text Block 00 HRS 00 MIN 00 SEC Countdown Timer Row Limited time: 3…" at bounding box center [923, 110] width 1183 height 111
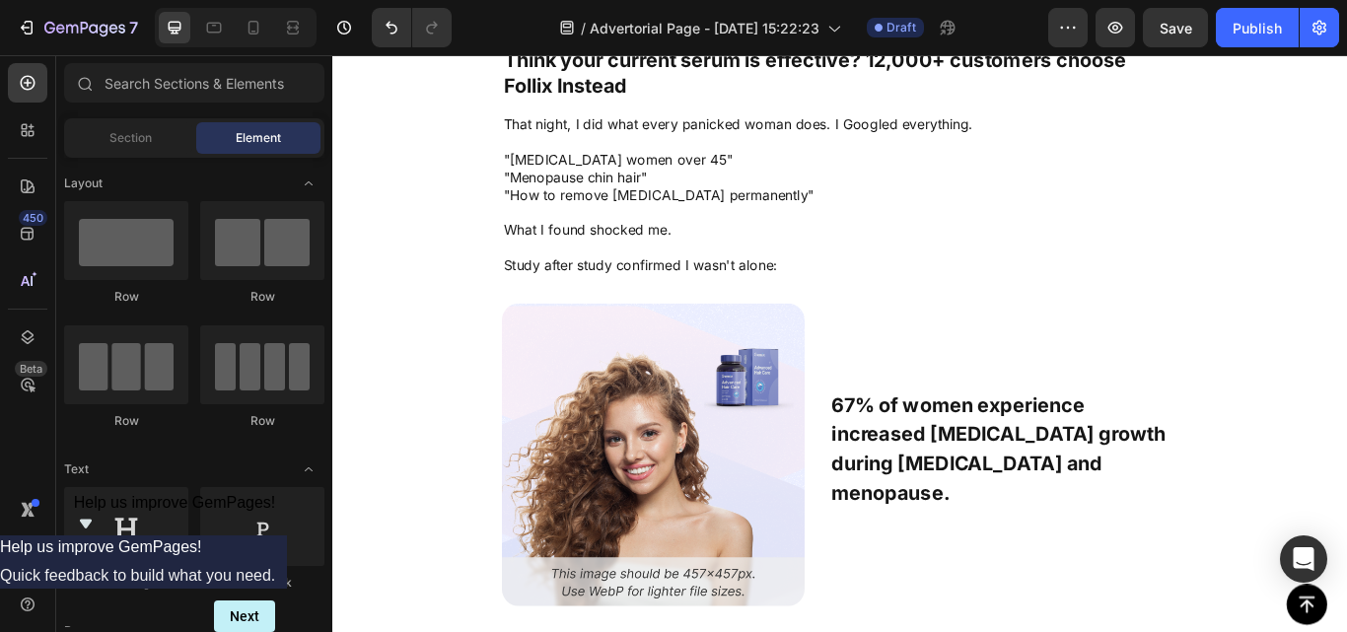
scroll to position [3286, 0]
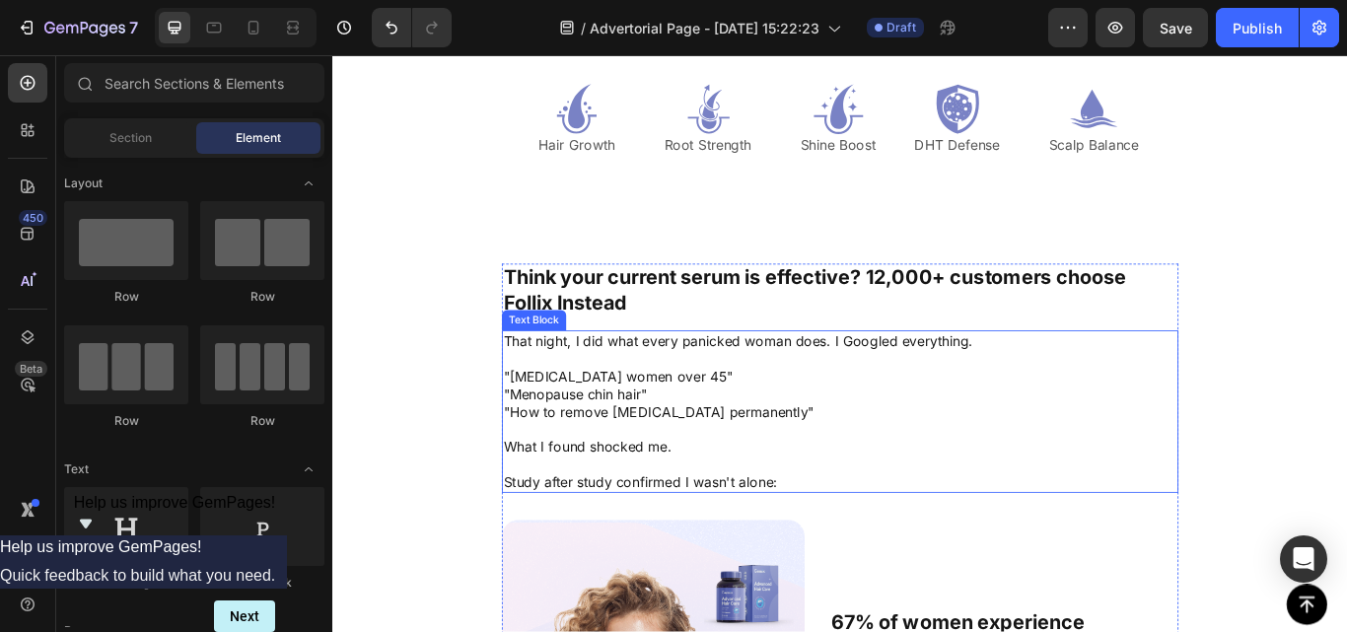
click at [1001, 396] on p "That night, I did what every panicked woman does. I Googled everything." at bounding box center [924, 389] width 785 height 21
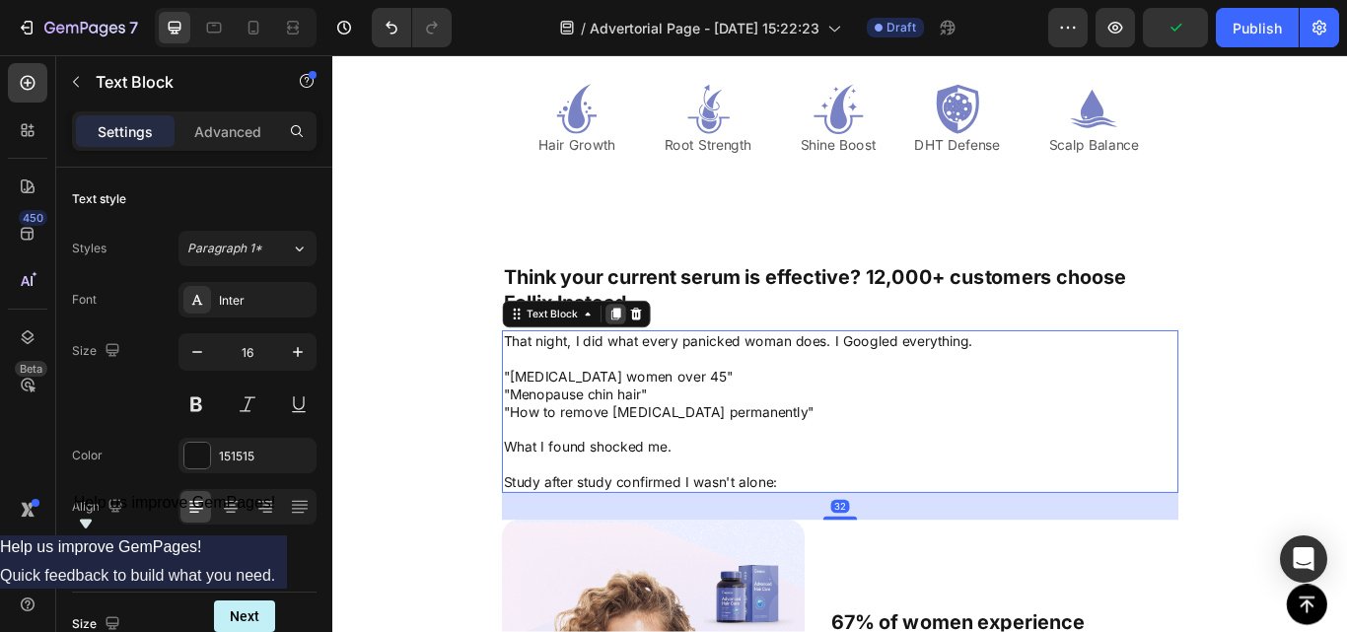
click at [657, 357] on icon at bounding box center [662, 359] width 11 height 14
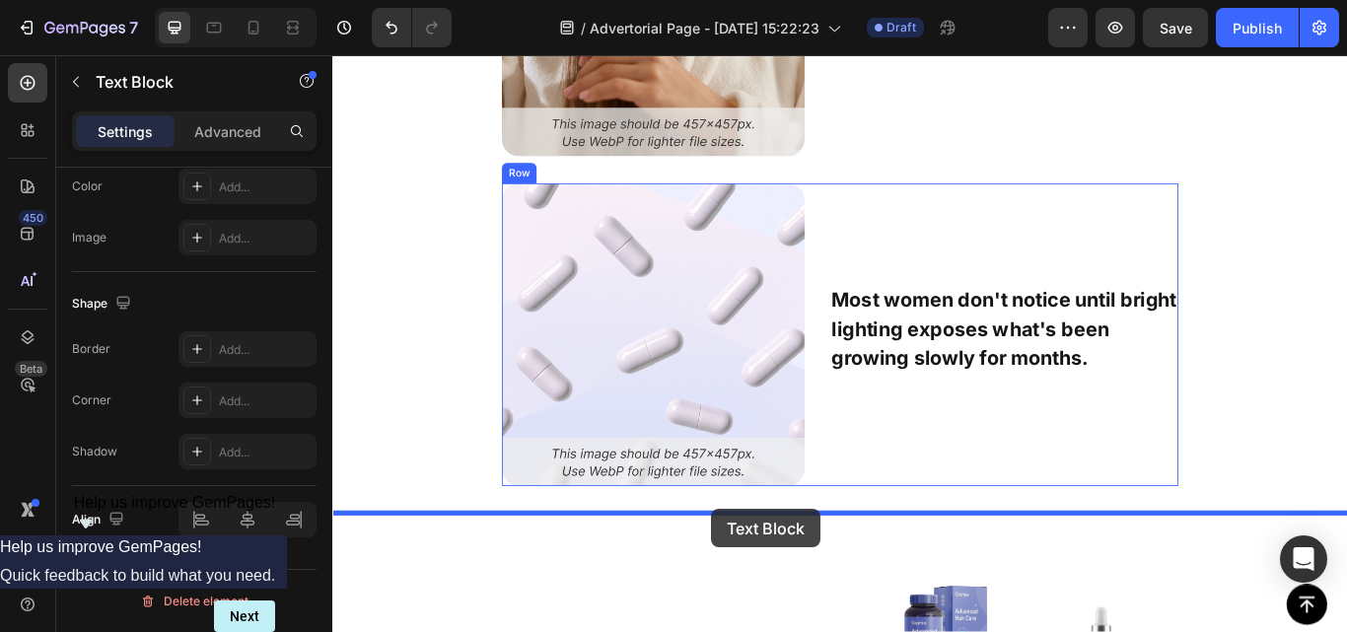
scroll to position [4784, 0]
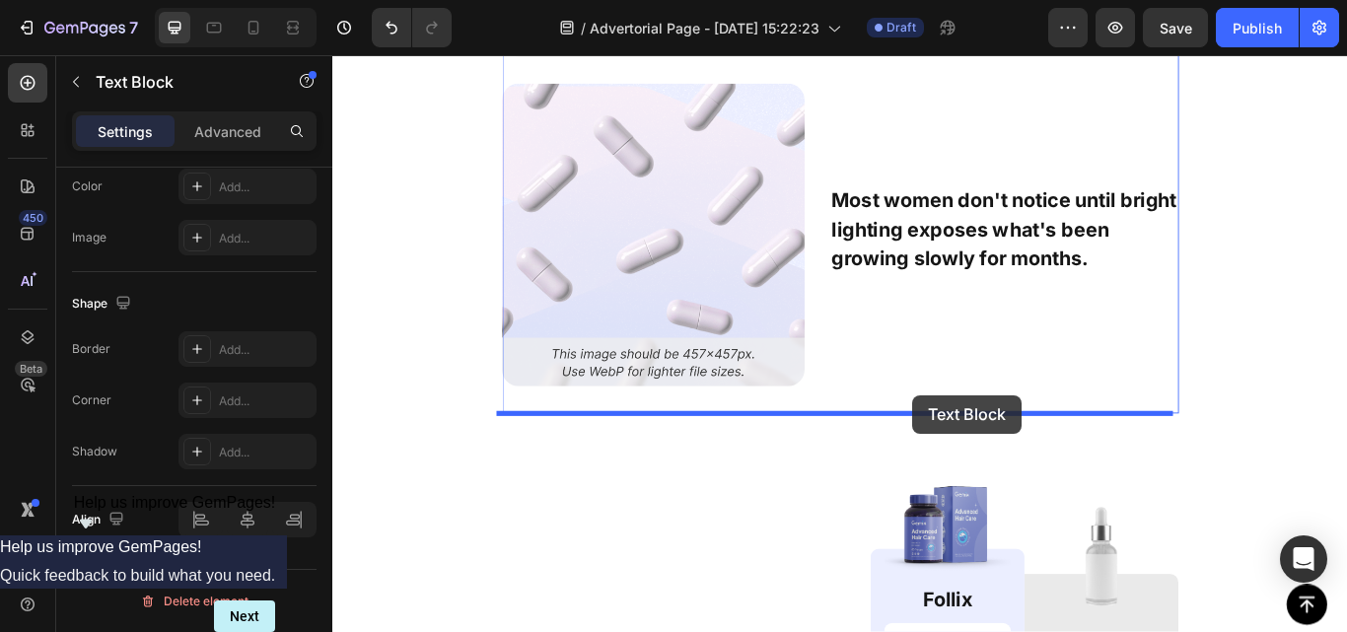
drag, startPoint x: 590, startPoint y: 108, endPoint x: 1009, endPoint y: 451, distance: 541.1
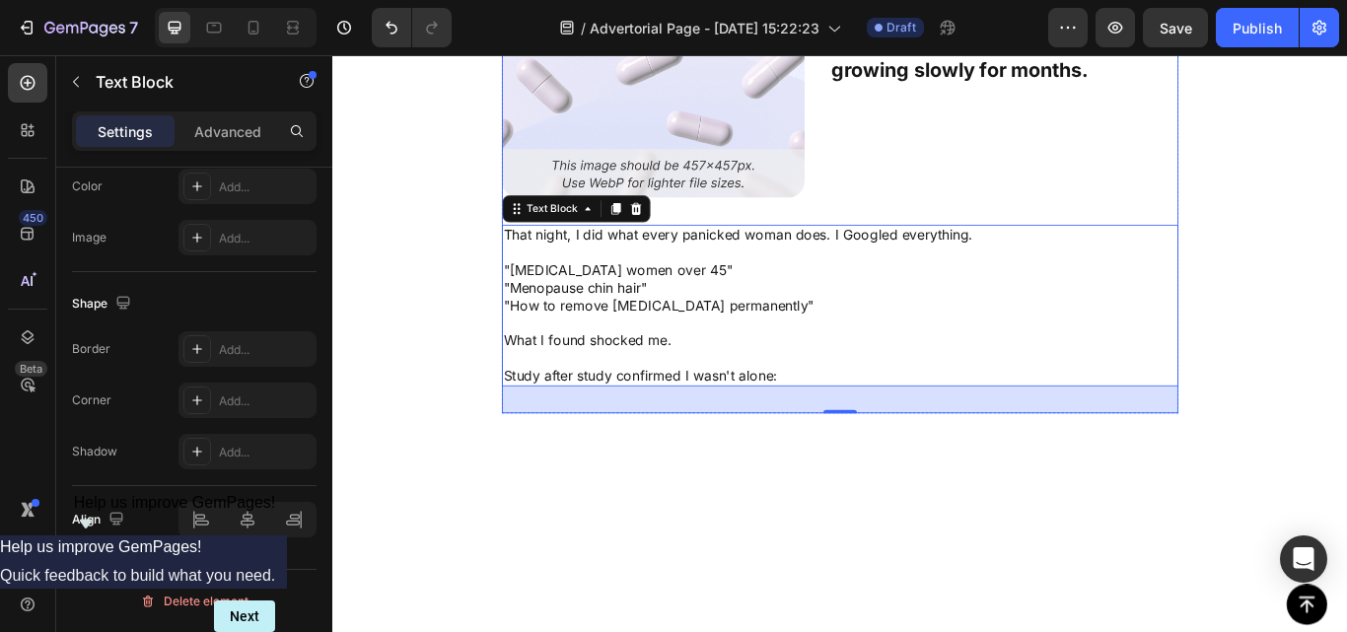
scroll to position [4564, 0]
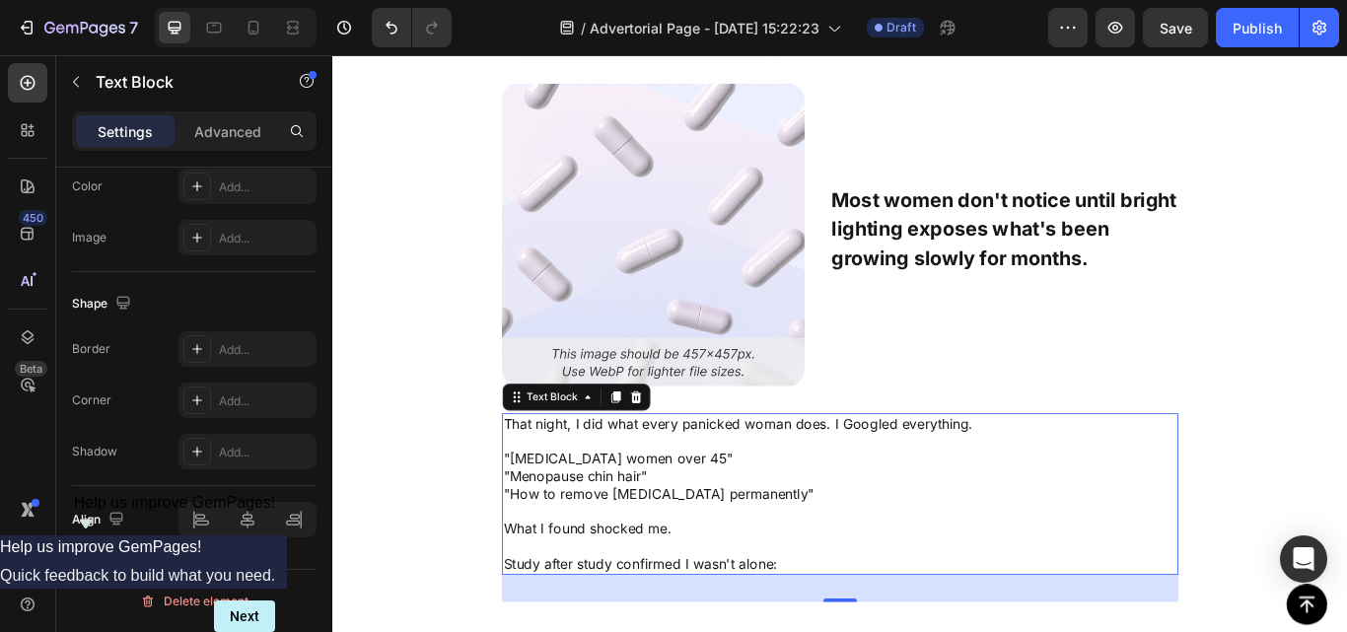
click at [882, 631] on p at bounding box center [924, 628] width 785 height 21
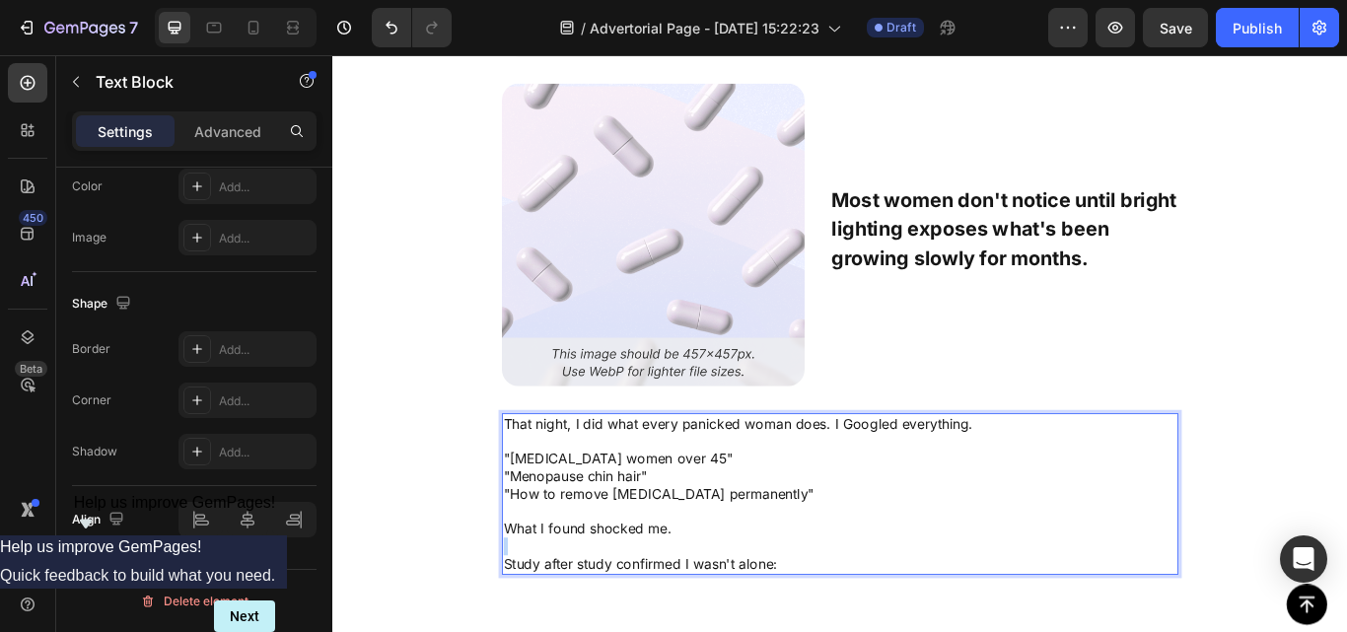
click at [882, 631] on p "Rich Text Editor. Editing area: main" at bounding box center [924, 628] width 785 height 21
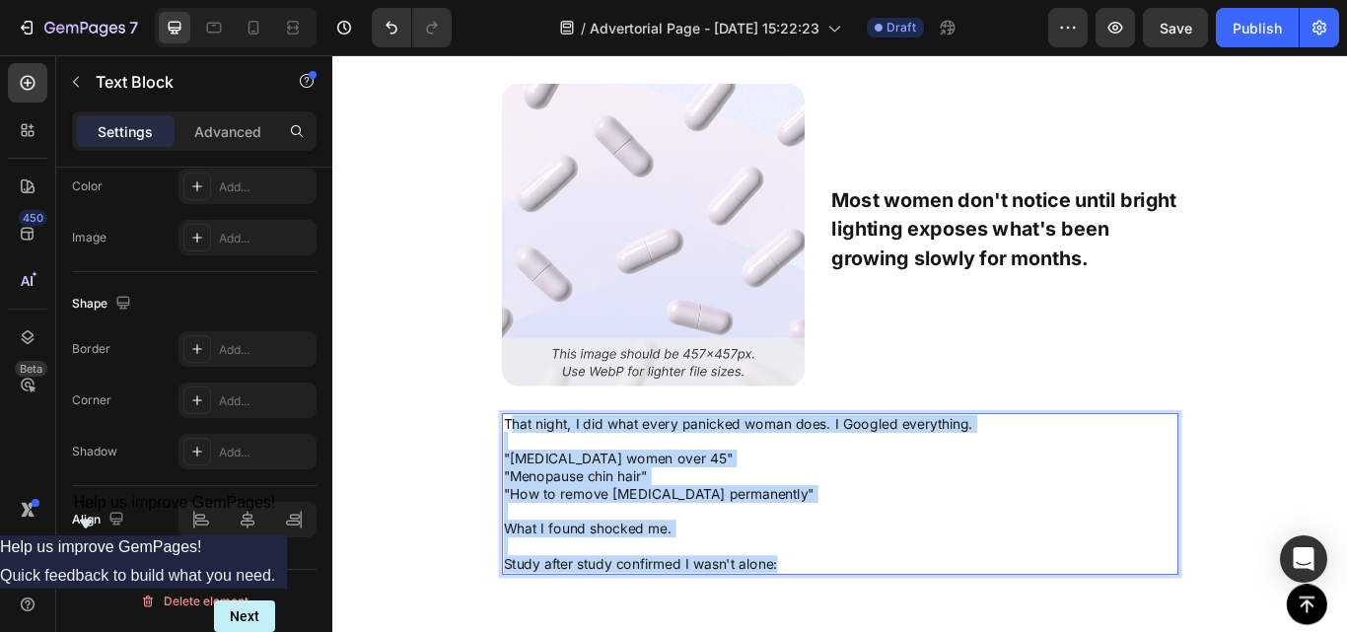
drag, startPoint x: 861, startPoint y: 647, endPoint x: 530, endPoint y: 489, distance: 367.0
click at [530, 489] on div "That night, I did what every panicked woman does. I Googled everything. "[MEDIC…" at bounding box center [924, 567] width 789 height 188
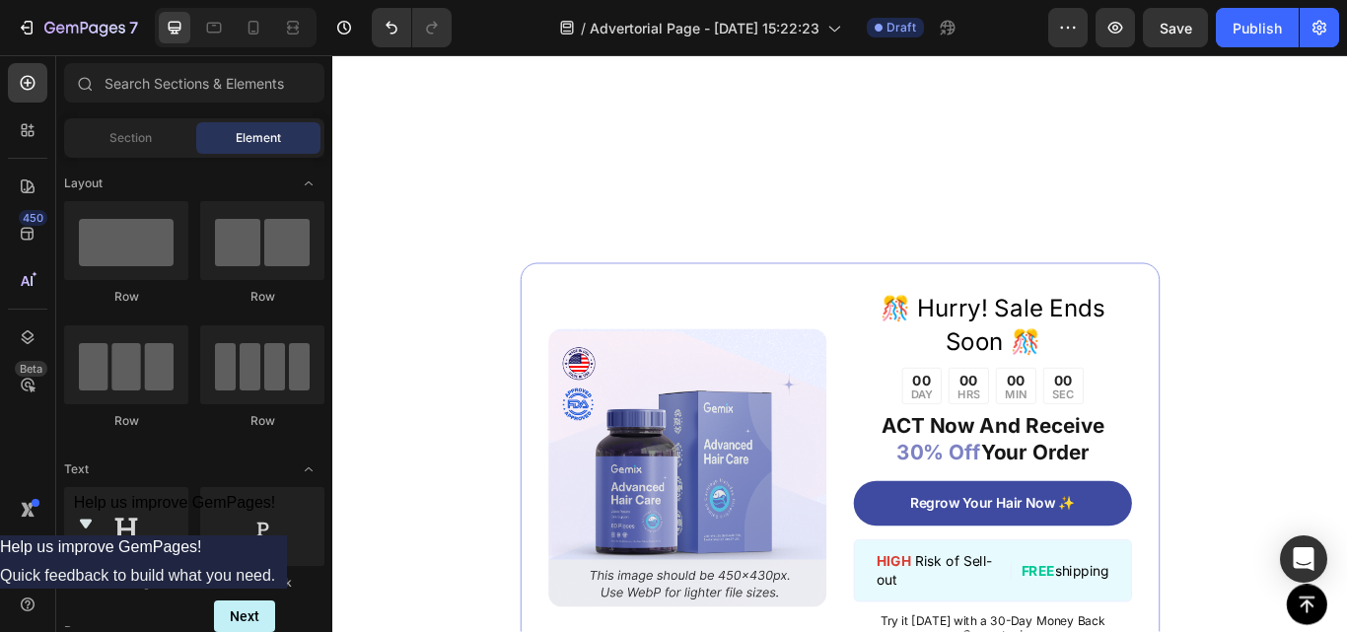
scroll to position [2658, 0]
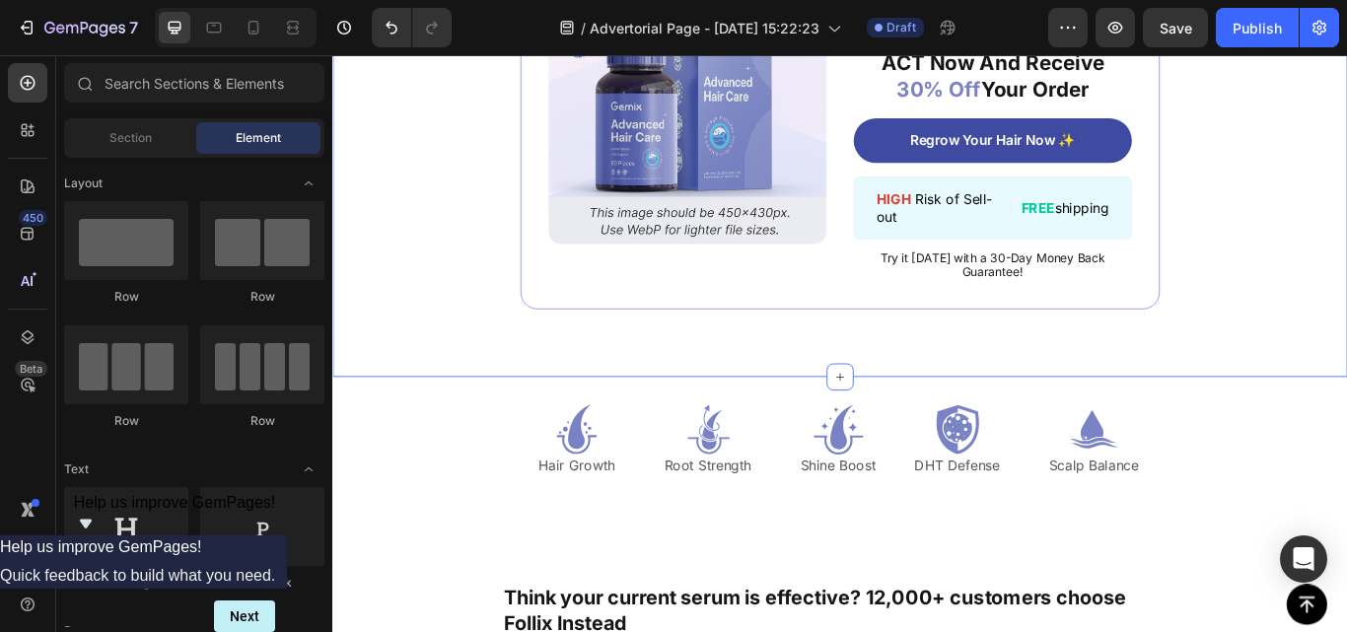
click at [1346, 371] on div "Image ️🎊 Hurry! Sale Ends Soon ️🎊 Text Block 00 DAY 00 HRS 00 MIN 00 SEC Countd…" at bounding box center [923, 113] width 1183 height 635
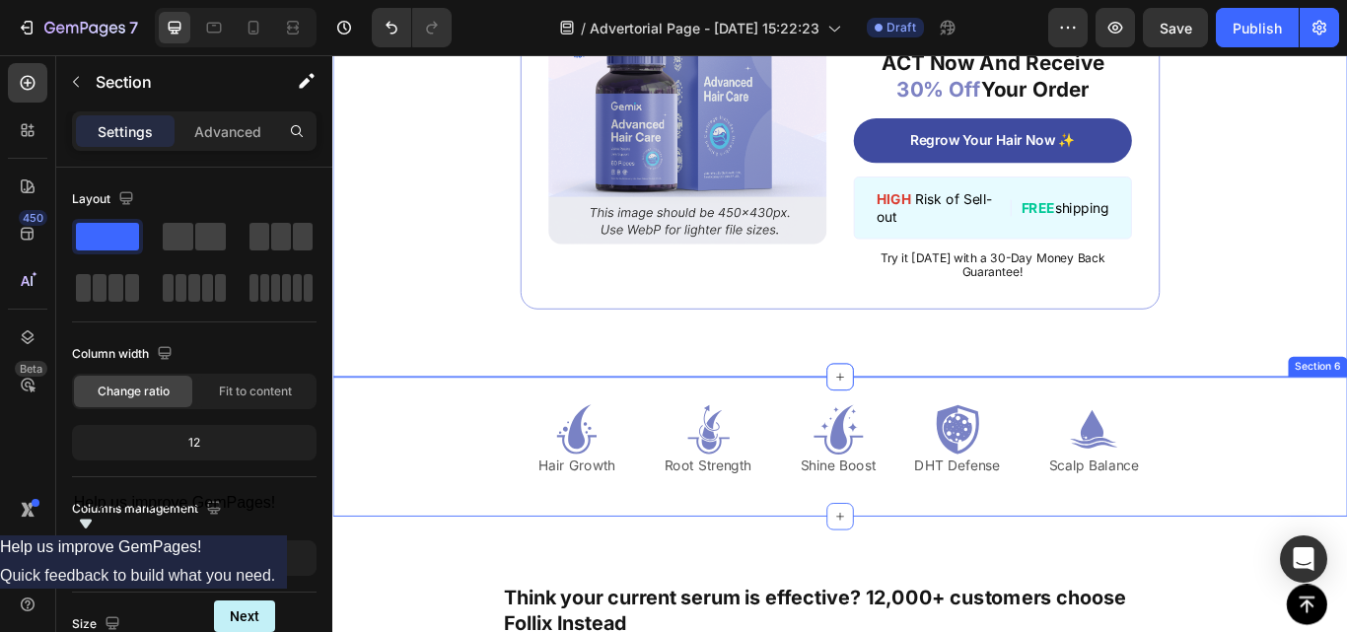
click at [1346, 537] on div "Icon Hair Growth Text Block Icon Root Strength Text Block Icon Shine Boost Text…" at bounding box center [923, 512] width 1183 height 163
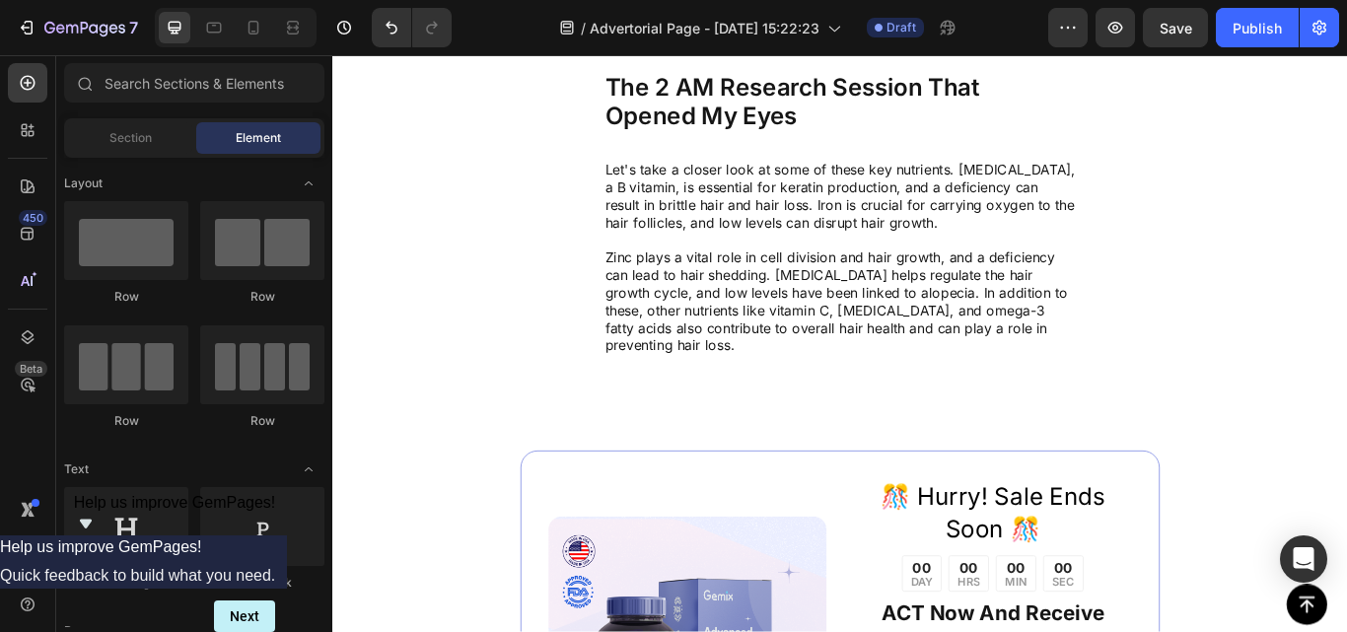
scroll to position [1936, 0]
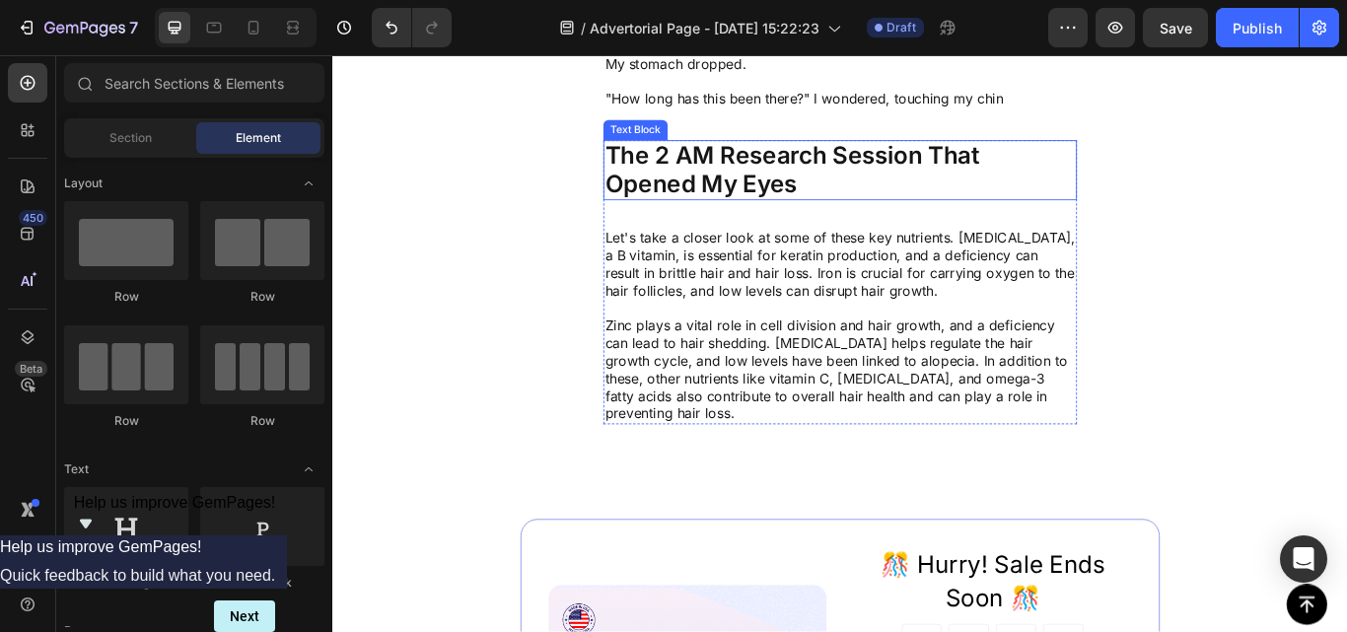
click at [976, 169] on p "The 2 AM Research Session That Opened My Eyes" at bounding box center [924, 190] width 548 height 66
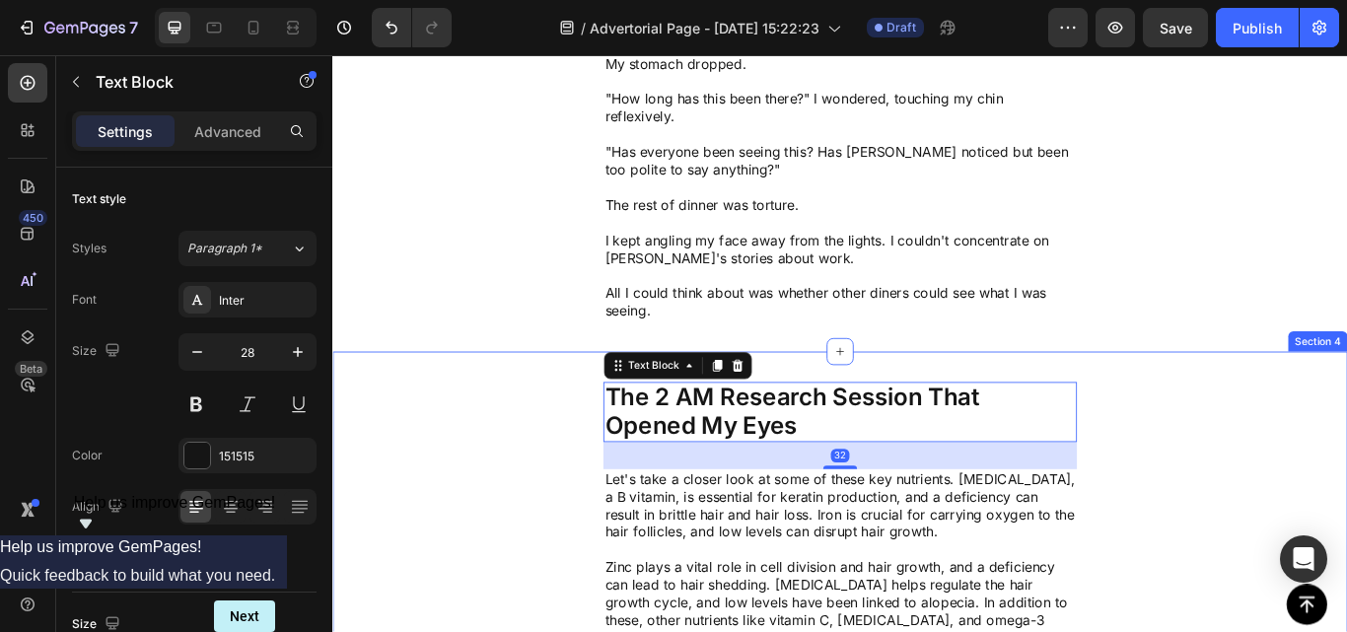
click at [1307, 461] on div "The 2 AM Research Session That Opened My Eyes Text Block 32 Let's take a closer…" at bounding box center [923, 584] width 1183 height 367
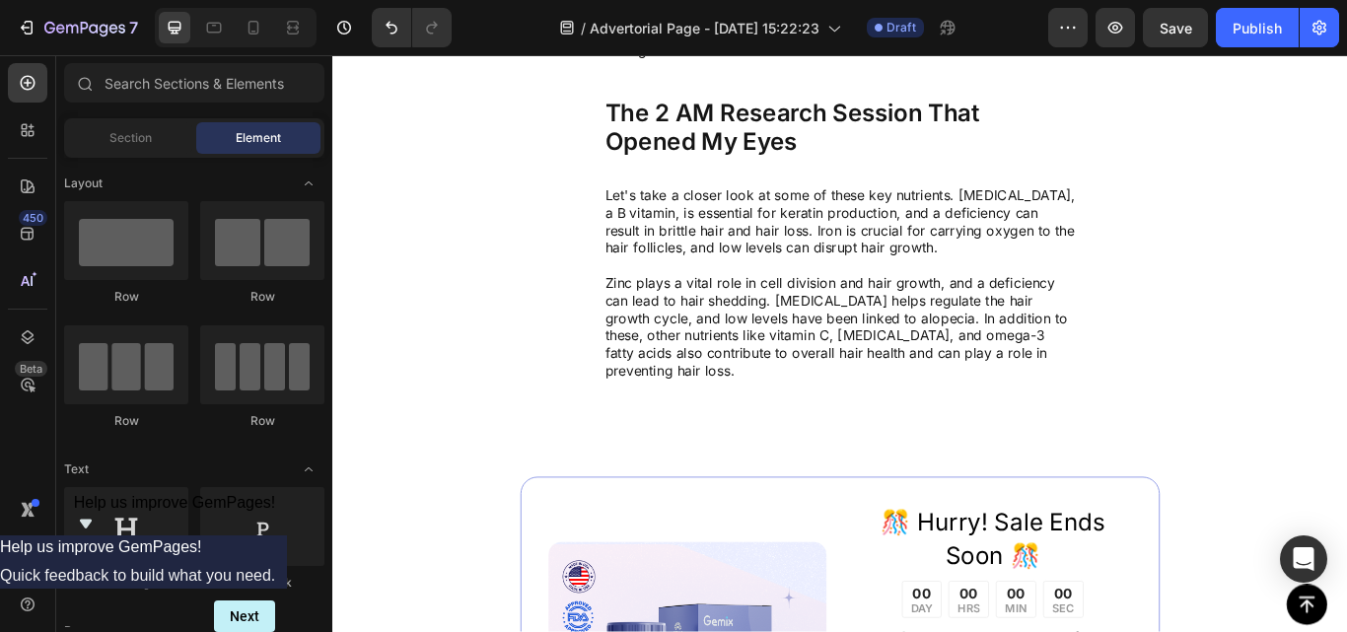
scroll to position [2157, 0]
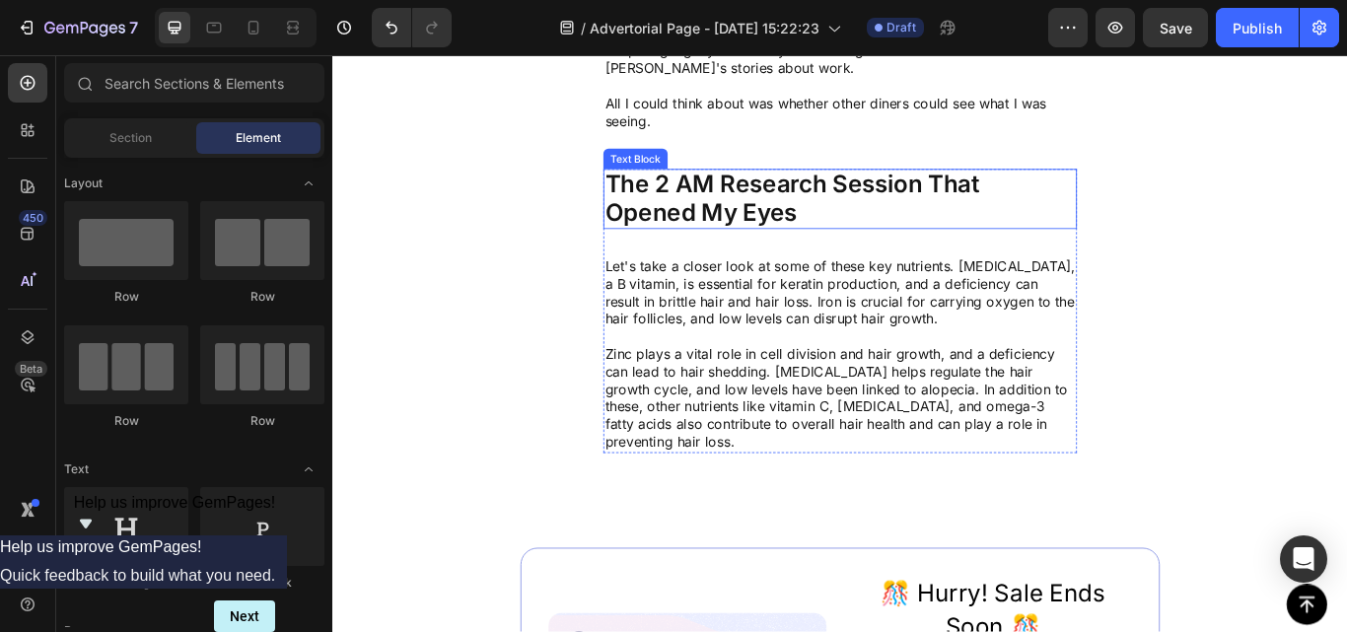
click at [961, 234] on p "The 2 AM Research Session That Opened My Eyes" at bounding box center [924, 223] width 548 height 66
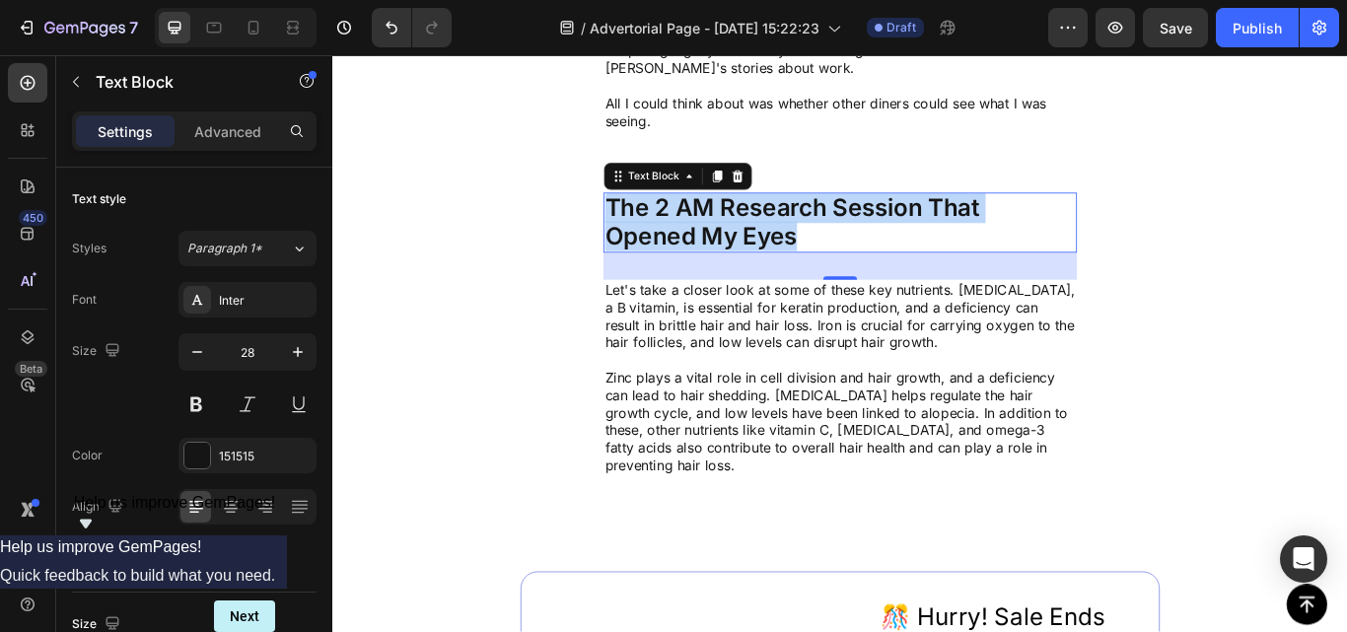
click at [961, 234] on p "The 2 AM Research Session That Opened My Eyes" at bounding box center [924, 251] width 548 height 66
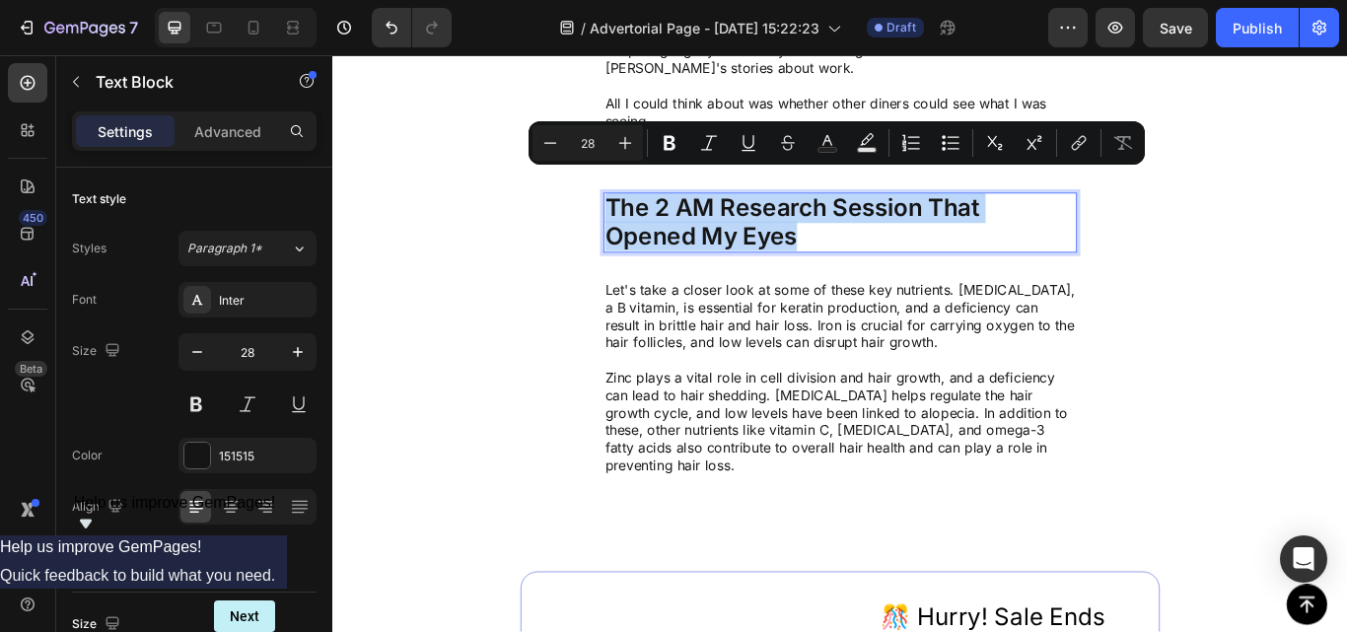
copy p "The 2 AM Research Session That Opened My Eyes"
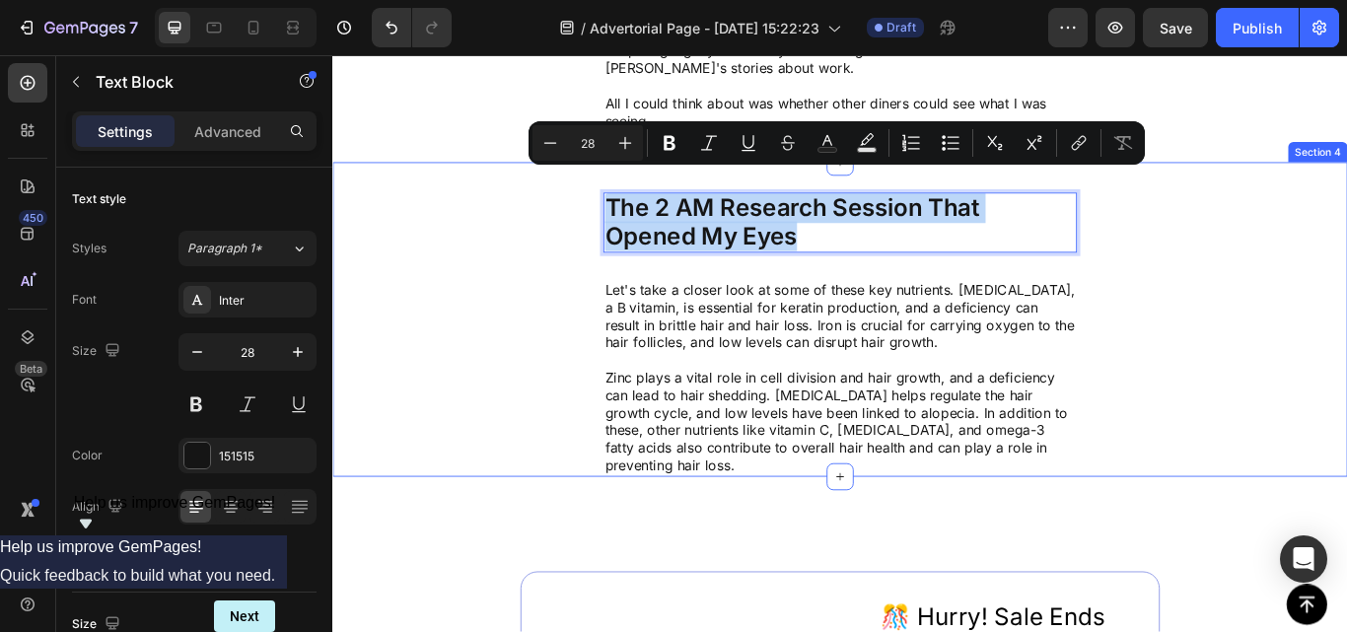
click at [1346, 454] on div "The 2 AM Research Session That Opened My Eyes Text Block 32 Let's take a closer…" at bounding box center [923, 363] width 1183 height 367
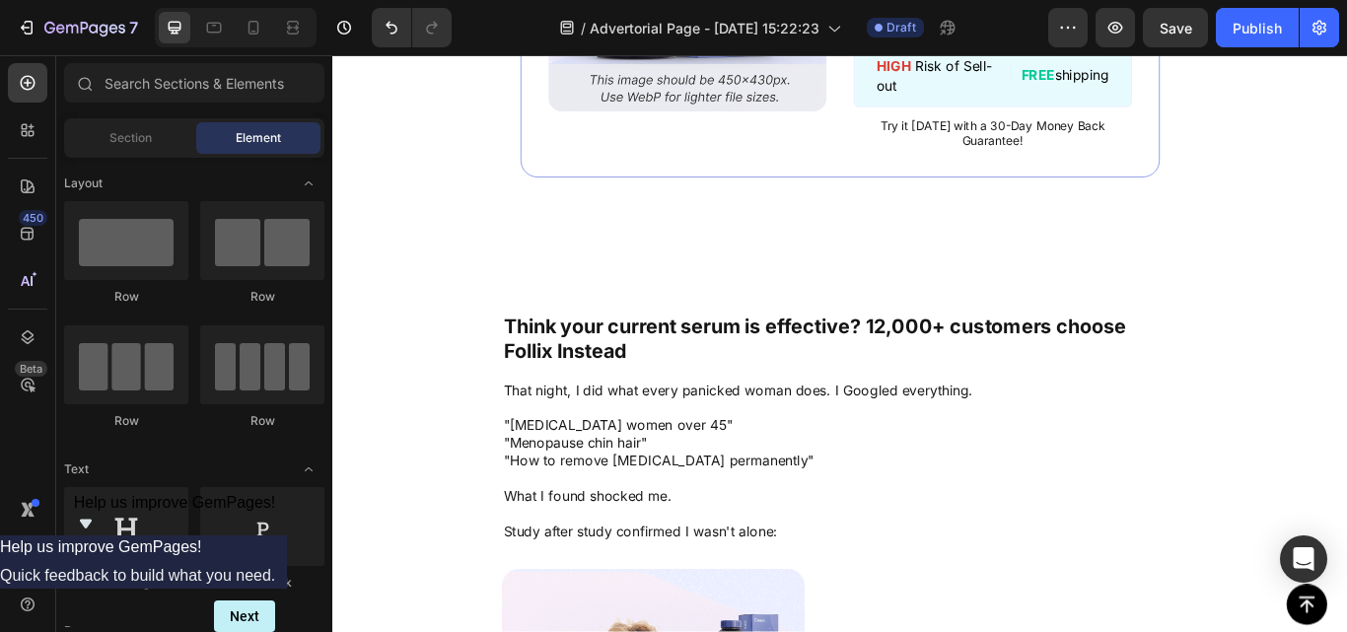
scroll to position [2720, 0]
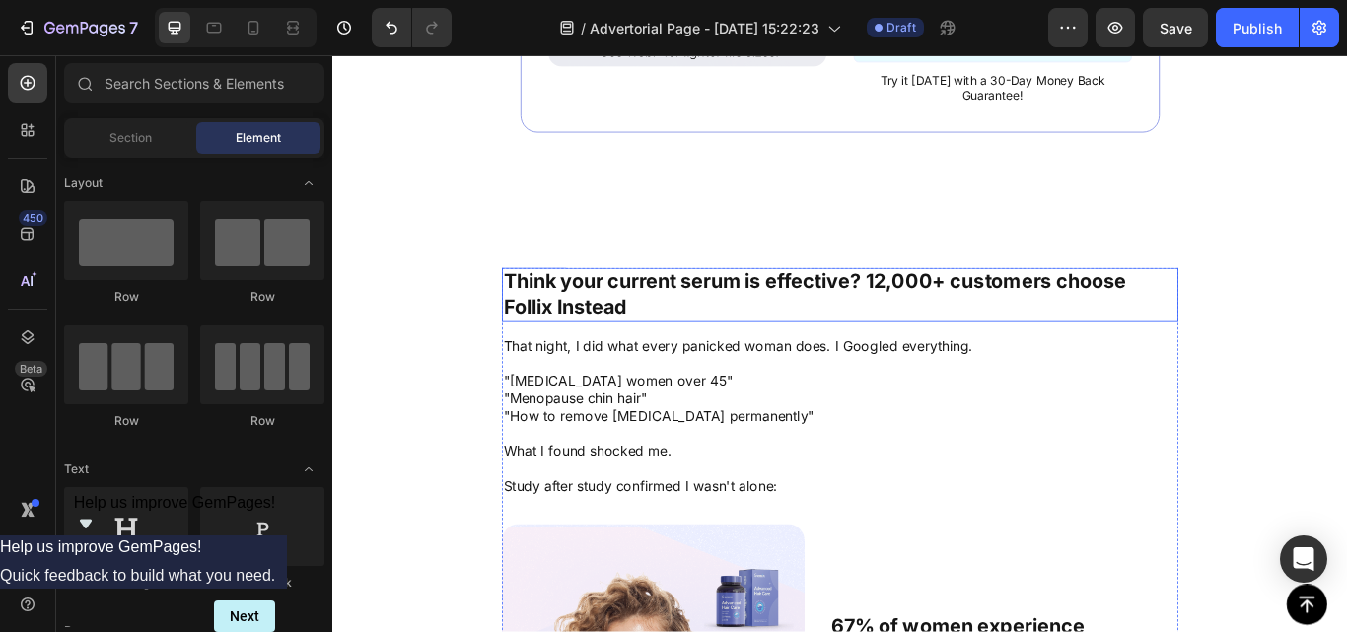
click at [1194, 342] on p "Think your current serum is effective? 12,000+ customers choose Follix Instead" at bounding box center [924, 335] width 785 height 59
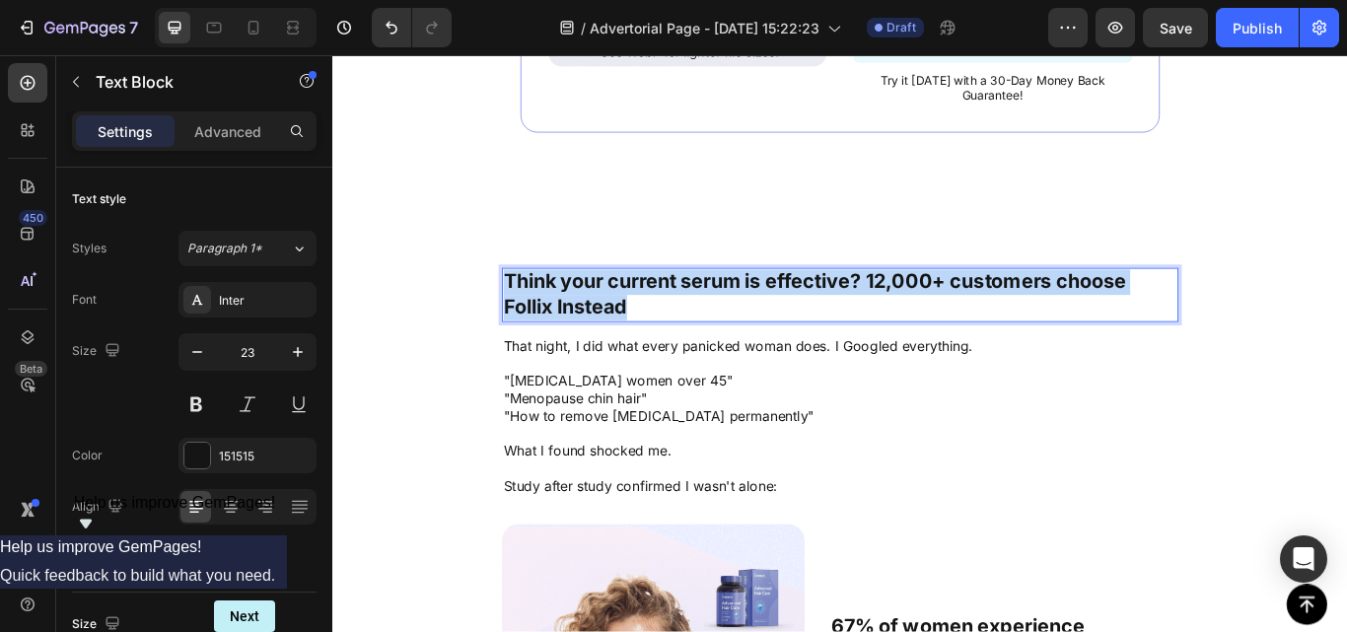
click at [1194, 342] on p "Think your current serum is effective? 12,000+ customers choose Follix Instead" at bounding box center [924, 335] width 785 height 59
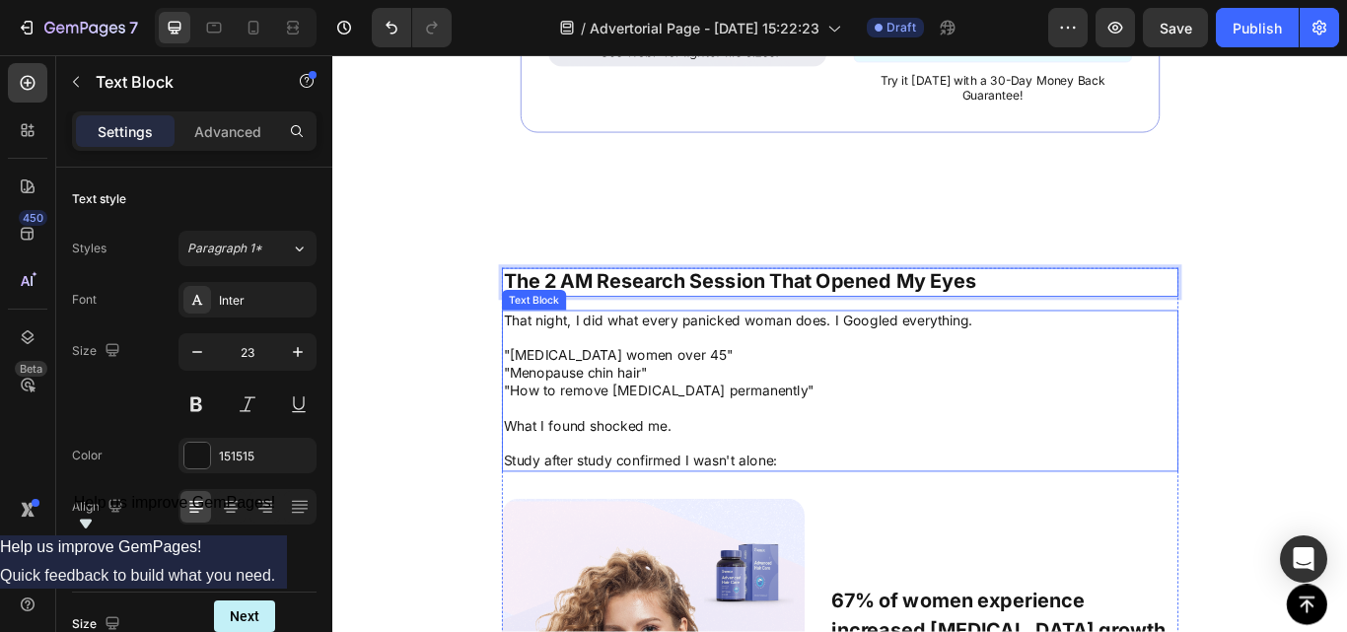
click at [1234, 390] on p at bounding box center [924, 386] width 785 height 21
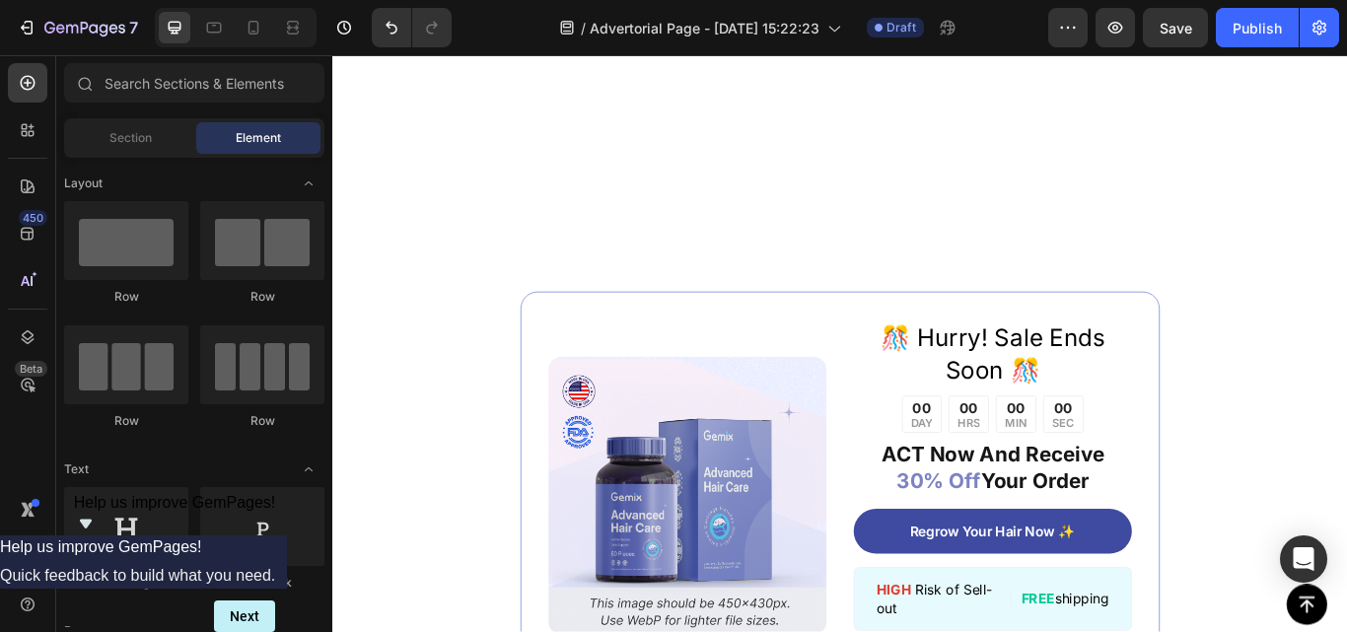
scroll to position [6553, 0]
